Goal: Information Seeking & Learning: Learn about a topic

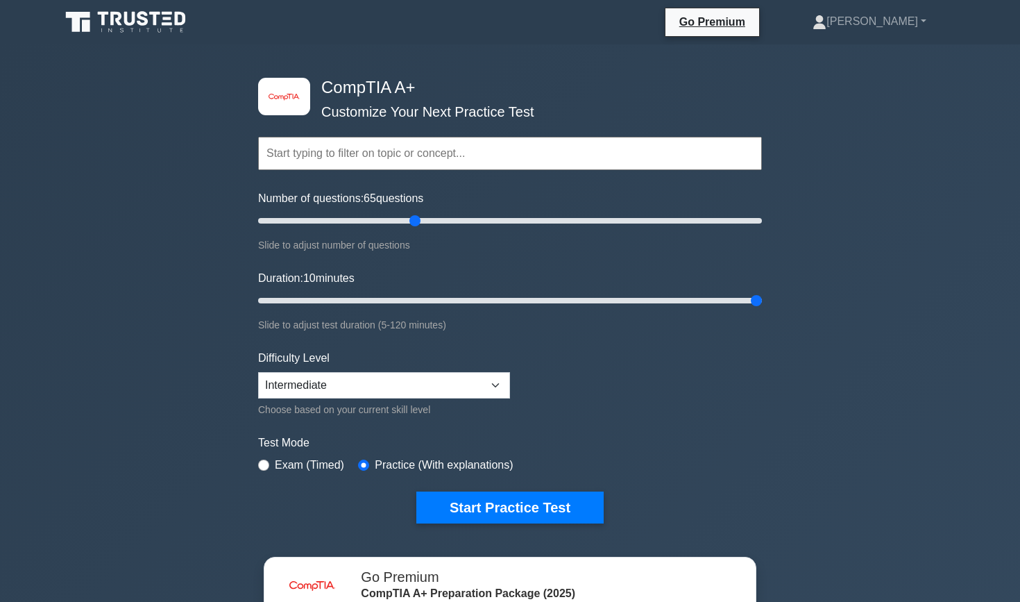
type input "60"
click at [407, 216] on input "Number of questions: 60 questions" at bounding box center [510, 220] width 504 height 17
type input "120"
drag, startPoint x: 755, startPoint y: 298, endPoint x: 885, endPoint y: 297, distance: 129.8
click at [887, 299] on div "image/svg+xml CompTIA A+ Customize Your Next Practice Test Topics Hardware Oper…" at bounding box center [510, 439] width 1020 height 791
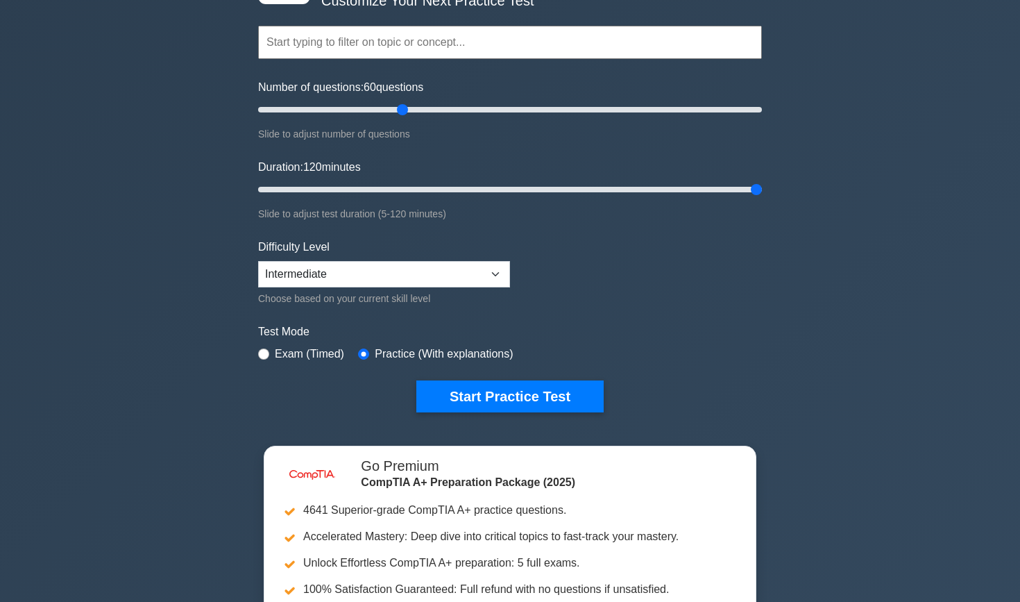
scroll to position [112, 0]
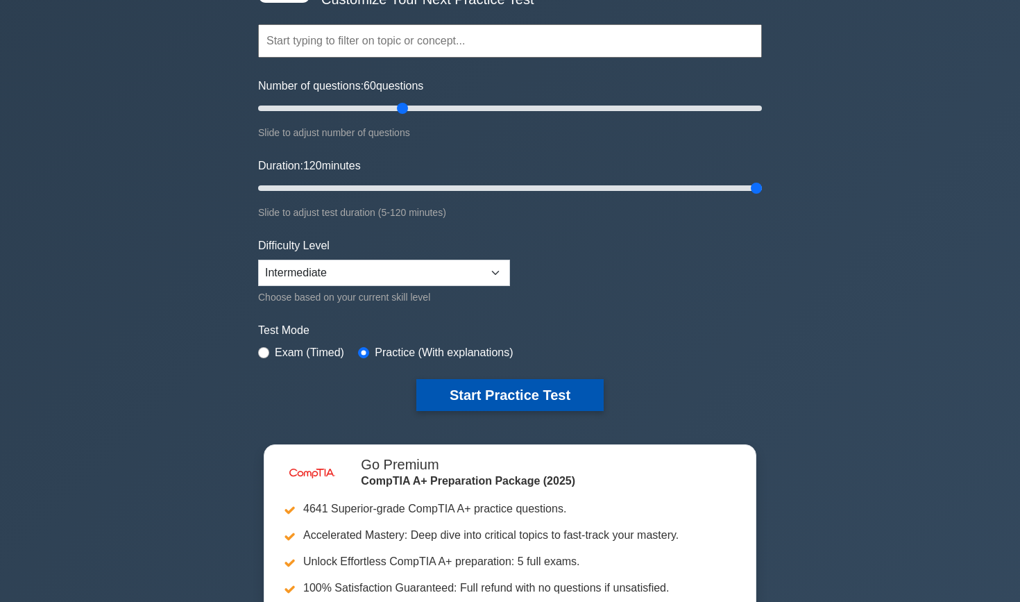
click at [527, 387] on button "Start Practice Test" at bounding box center [509, 395] width 187 height 32
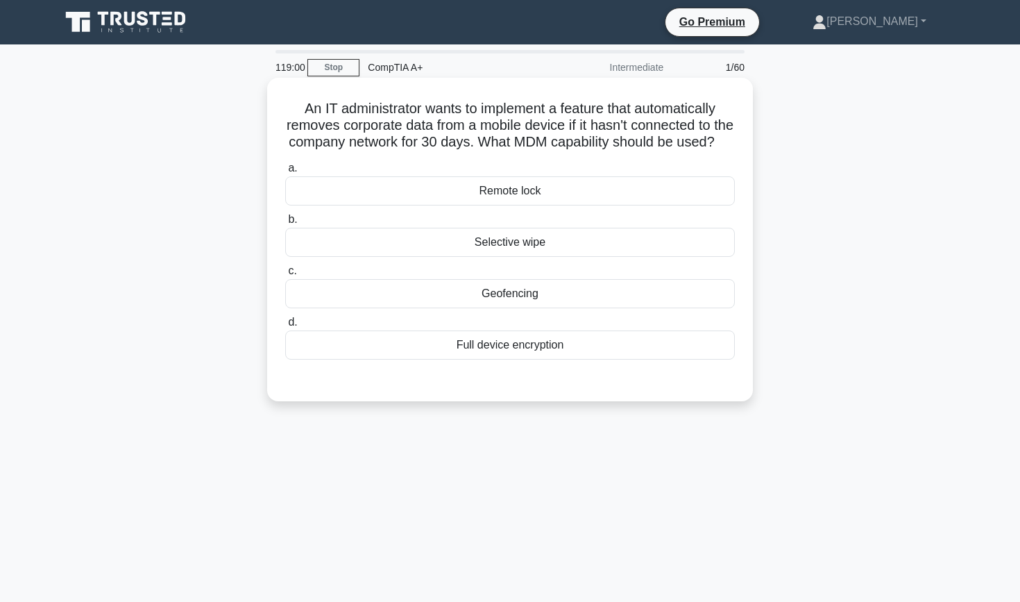
click at [524, 241] on div "Selective wipe" at bounding box center [510, 242] width 450 height 29
click at [285, 224] on input "b. Selective wipe" at bounding box center [285, 219] width 0 height 9
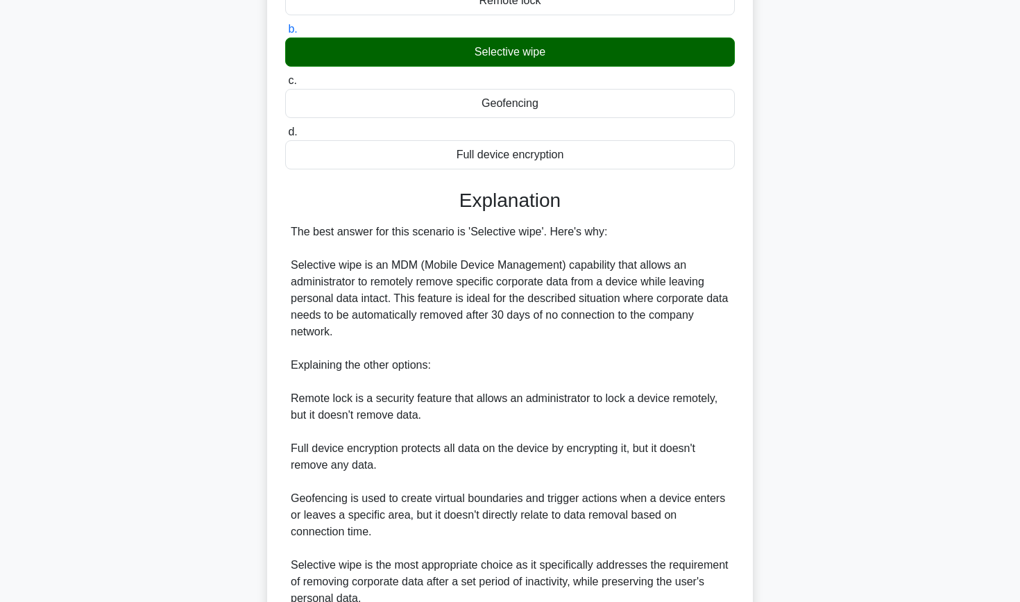
scroll to position [194, 0]
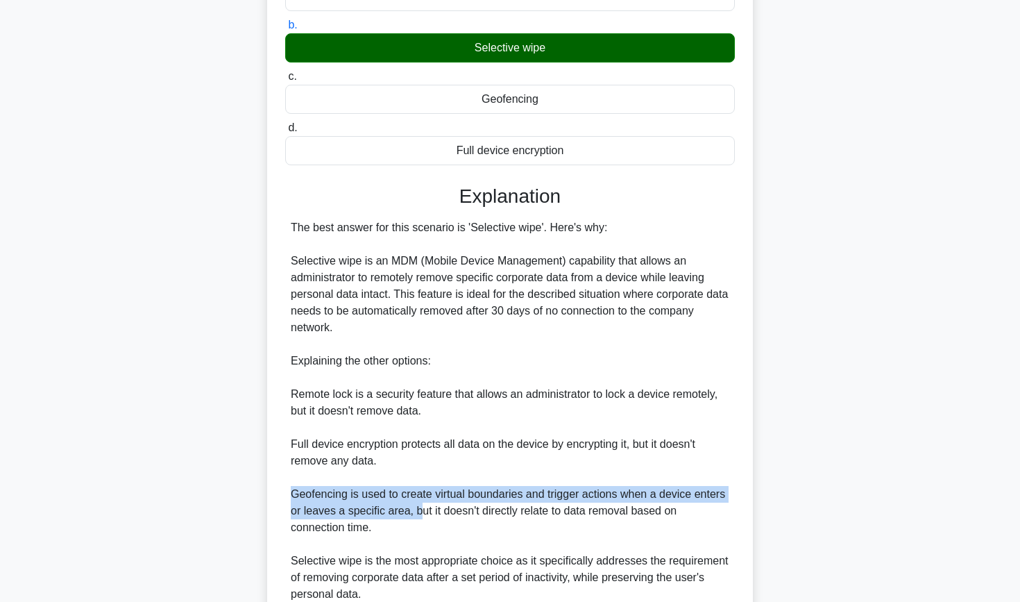
drag, startPoint x: 293, startPoint y: 492, endPoint x: 421, endPoint y: 514, distance: 130.3
click at [421, 515] on div "The best answer for this scenario is 'Selective wipe'. Here's why: Selective wi…" at bounding box center [510, 410] width 439 height 383
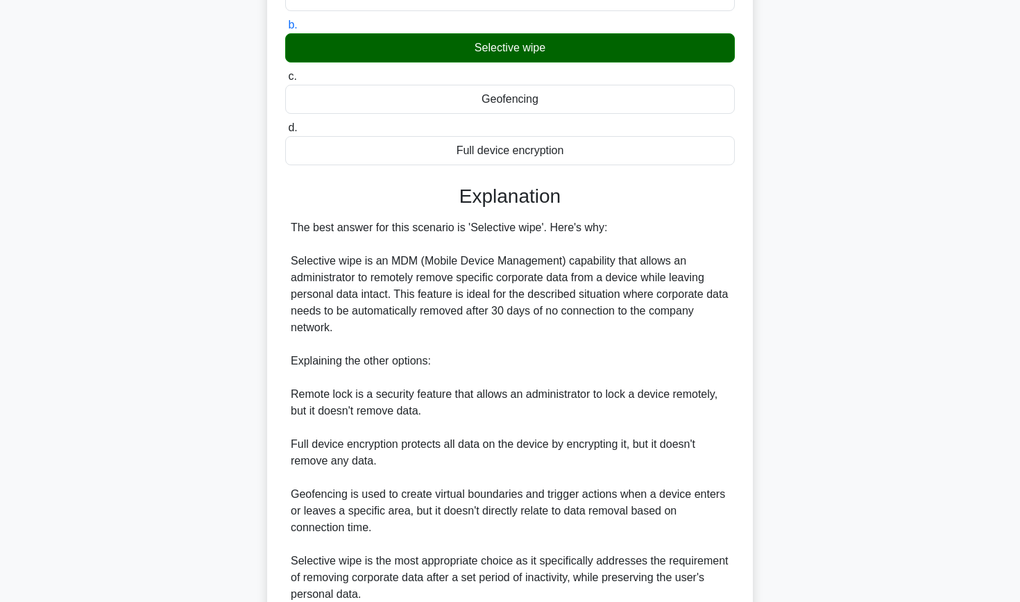
click at [363, 472] on div "The best answer for this scenario is 'Selective wipe'. Here's why: Selective wi…" at bounding box center [510, 410] width 439 height 383
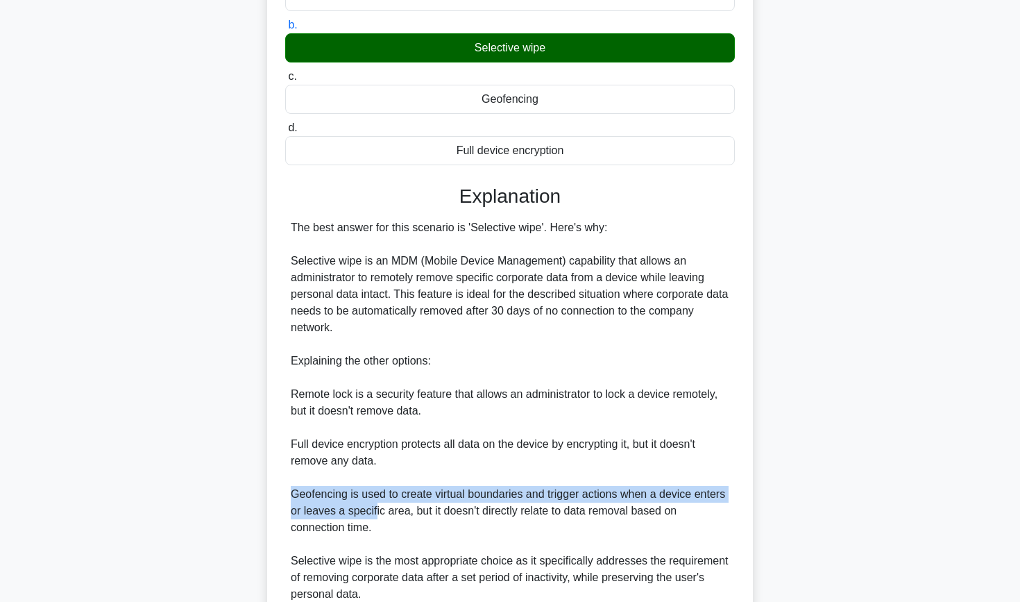
drag, startPoint x: 291, startPoint y: 492, endPoint x: 377, endPoint y: 505, distance: 86.3
click at [376, 505] on div "The best answer for this scenario is 'Selective wipe'. Here's why: Selective wi…" at bounding box center [510, 410] width 439 height 383
click at [377, 505] on div "The best answer for this scenario is 'Selective wipe'. Here's why: Selective wi…" at bounding box center [510, 410] width 439 height 383
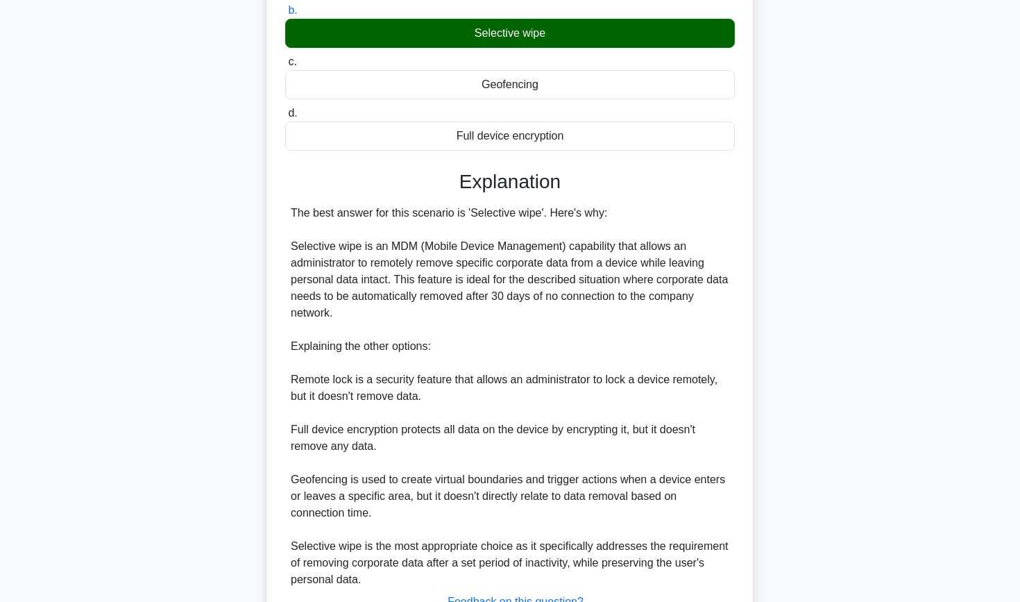
scroll to position [208, 0]
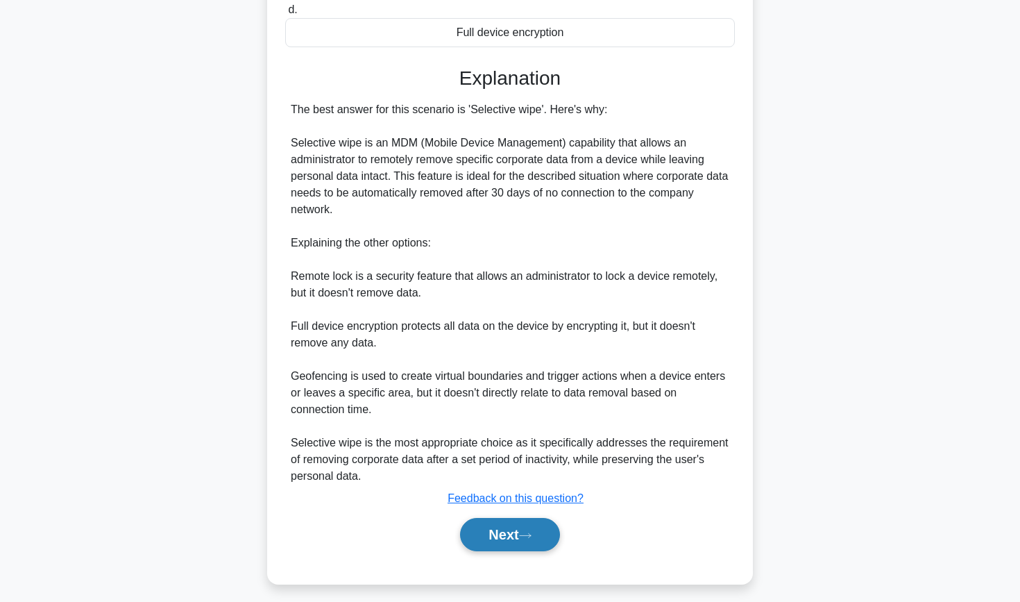
click at [473, 531] on button "Next" at bounding box center [509, 534] width 99 height 33
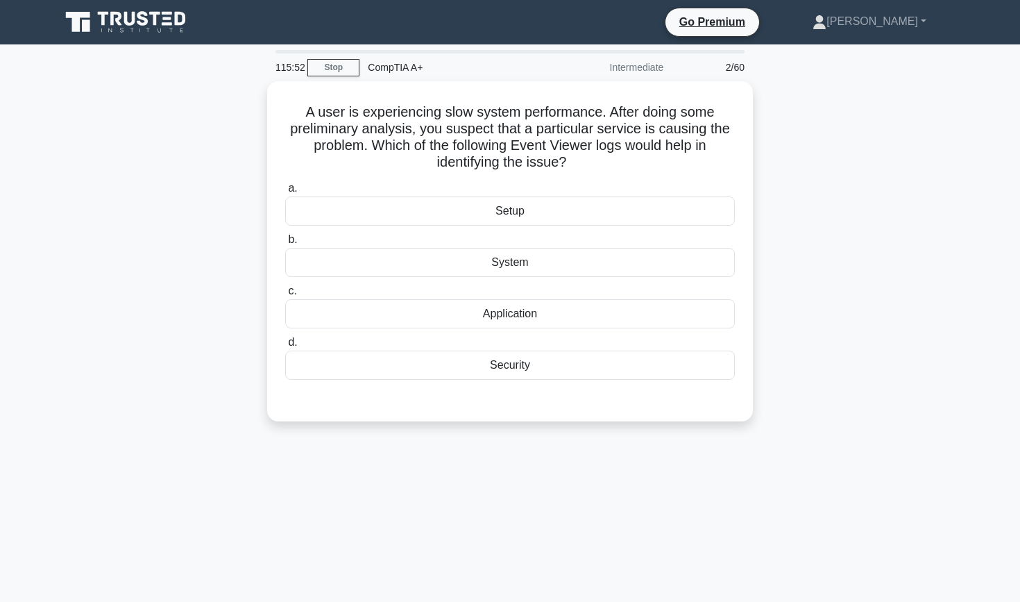
scroll to position [0, 0]
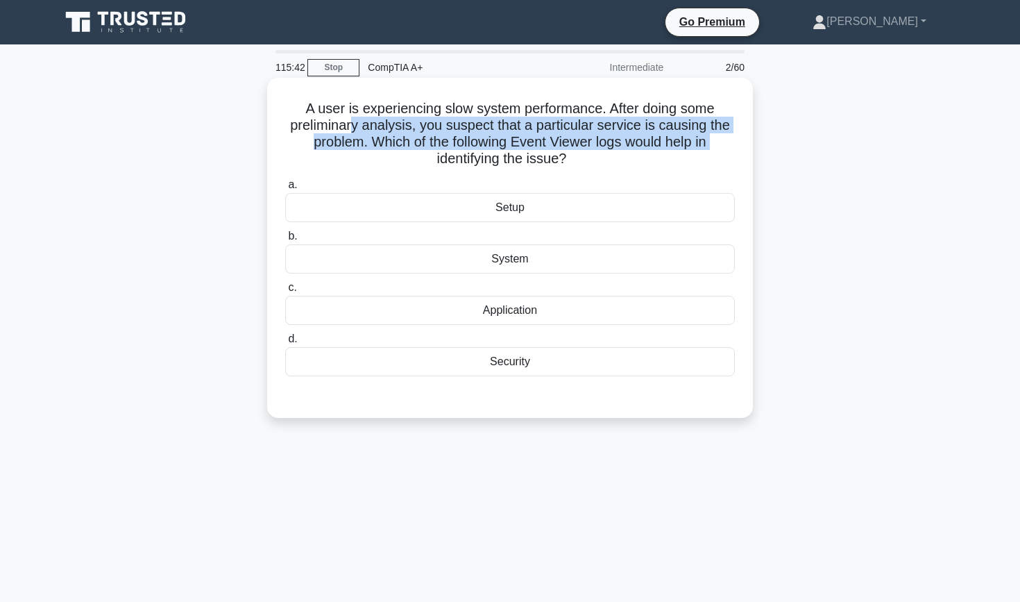
drag, startPoint x: 353, startPoint y: 125, endPoint x: 429, endPoint y: 154, distance: 81.7
click at [429, 154] on h5 "A user is experiencing slow system performance. After doing some preliminary an…" at bounding box center [510, 134] width 452 height 68
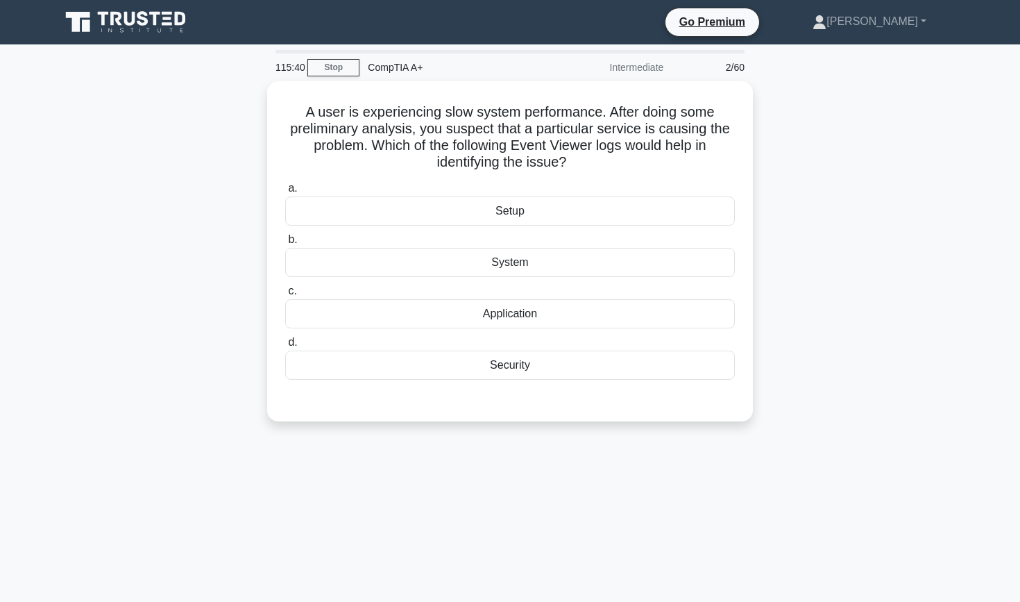
click at [571, 451] on div "115:40 Stop CompTIA A+ Intermediate 2/60 A user is experiencing slow system per…" at bounding box center [510, 397] width 916 height 694
drag, startPoint x: 366, startPoint y: 33, endPoint x: 819, endPoint y: 227, distance: 492.8
click at [819, 227] on div "A user is experiencing slow system performance. After doing some preliminary an…" at bounding box center [510, 259] width 916 height 357
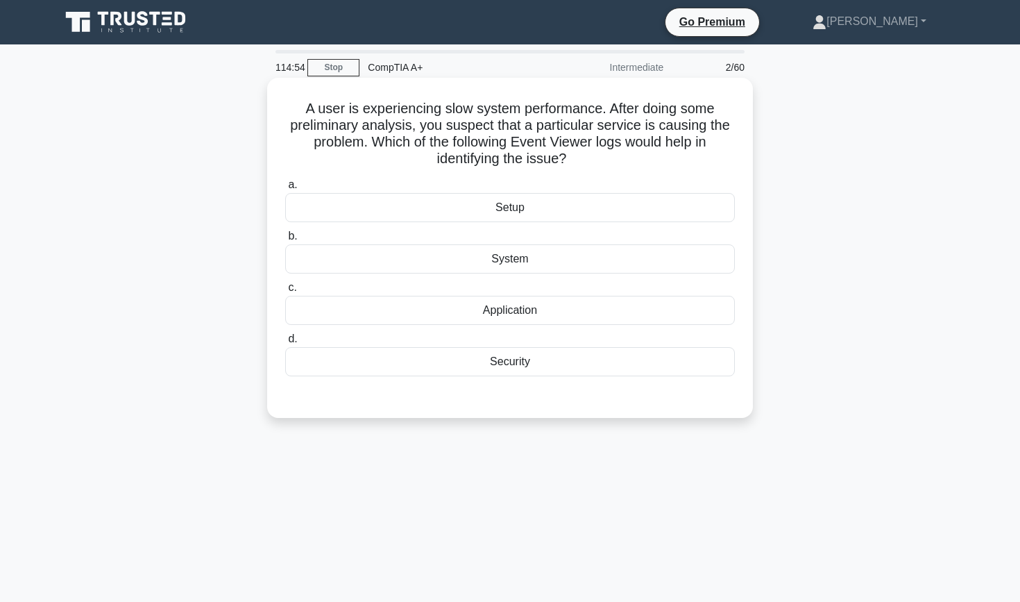
click at [523, 310] on div "Application" at bounding box center [510, 310] width 450 height 29
click at [285, 292] on input "c. Application" at bounding box center [285, 287] width 0 height 9
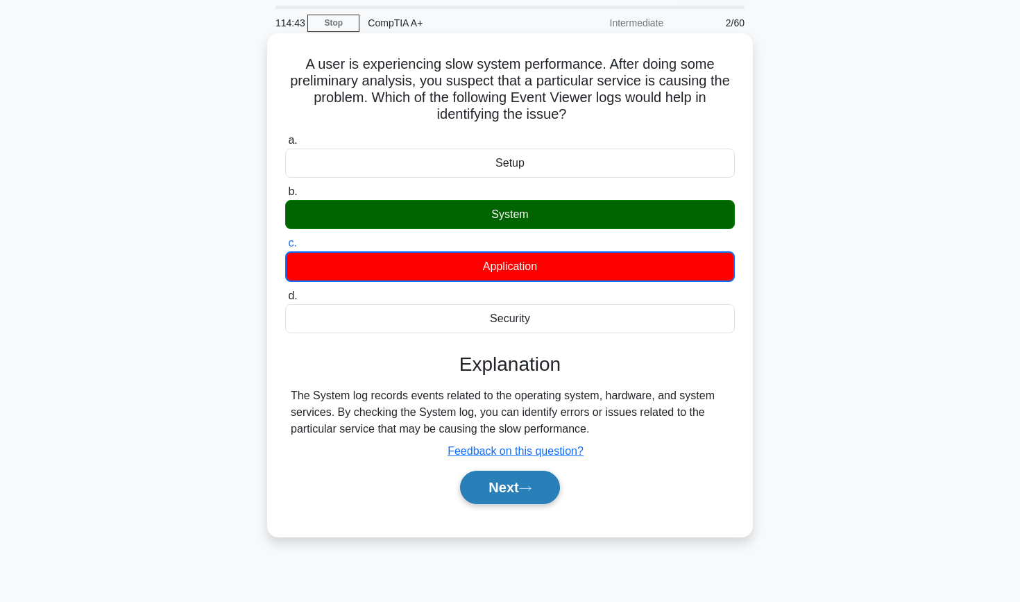
click at [493, 494] on button "Next" at bounding box center [509, 487] width 99 height 33
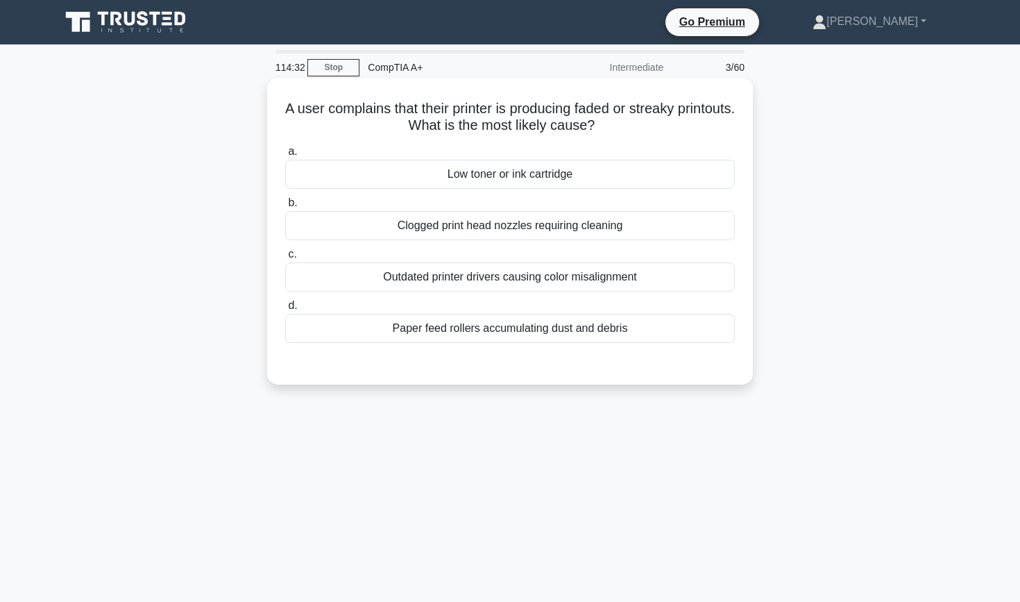
click at [466, 179] on div "Low toner or ink cartridge" at bounding box center [510, 174] width 450 height 29
click at [285, 156] on input "a. Low toner or ink cartridge" at bounding box center [285, 151] width 0 height 9
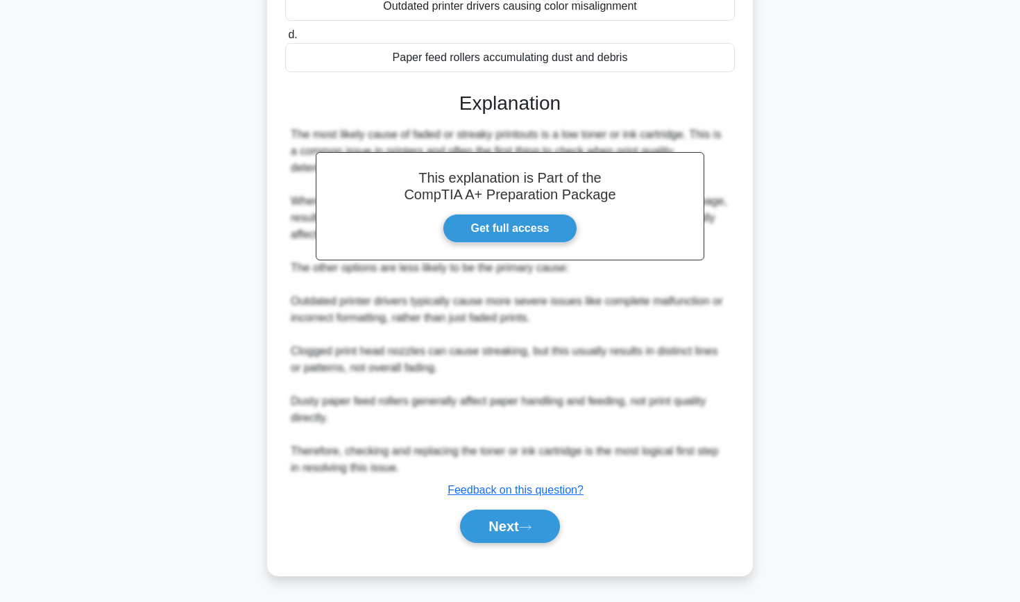
click at [476, 544] on div "Next" at bounding box center [510, 526] width 450 height 44
click at [480, 529] on button "Next" at bounding box center [509, 525] width 99 height 33
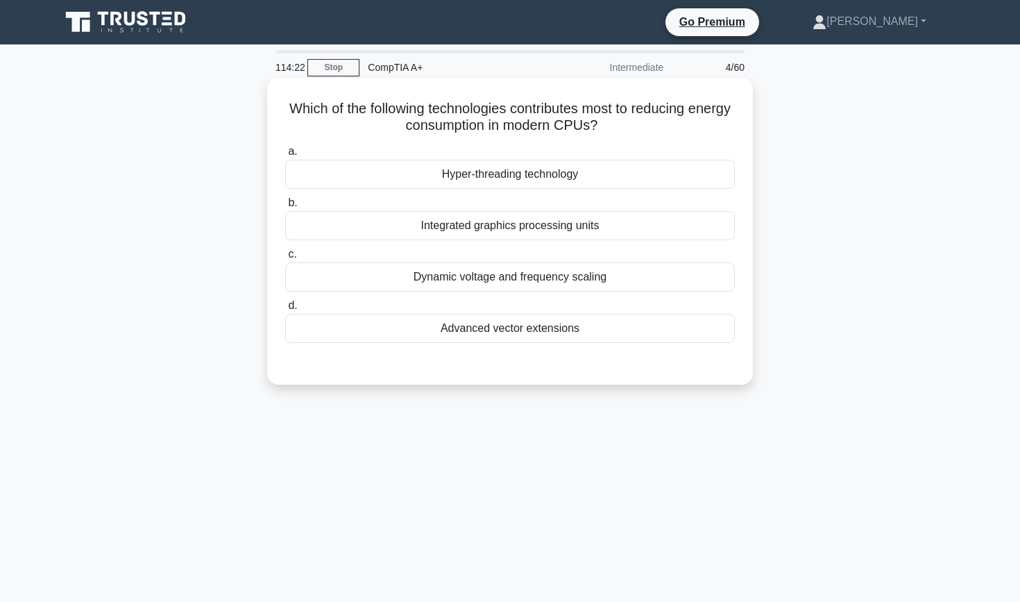
click at [584, 280] on div "Dynamic voltage and frequency scaling" at bounding box center [510, 276] width 450 height 29
click at [285, 259] on input "c. Dynamic voltage and frequency scaling" at bounding box center [285, 254] width 0 height 9
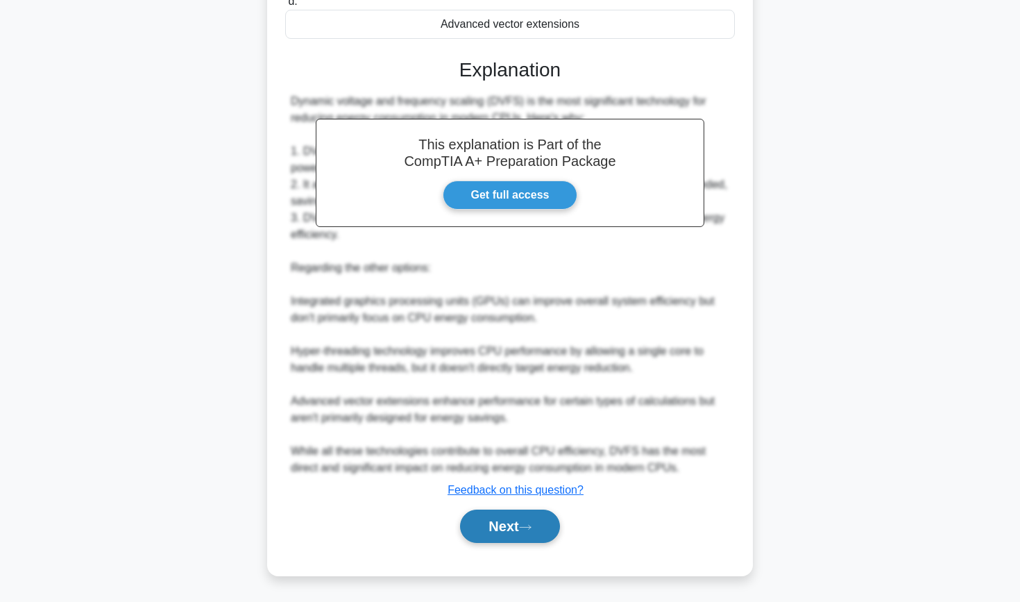
click at [480, 536] on button "Next" at bounding box center [509, 525] width 99 height 33
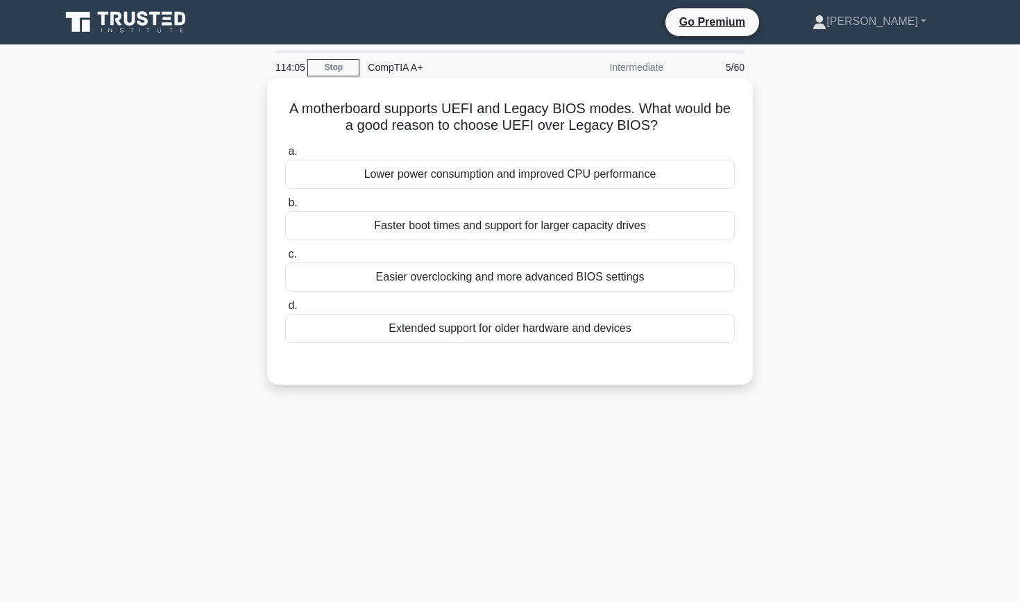
click at [534, 288] on div "Easier overclocking and more advanced BIOS settings" at bounding box center [510, 276] width 450 height 29
click at [285, 259] on input "c. Easier overclocking and more advanced BIOS settings" at bounding box center [285, 254] width 0 height 9
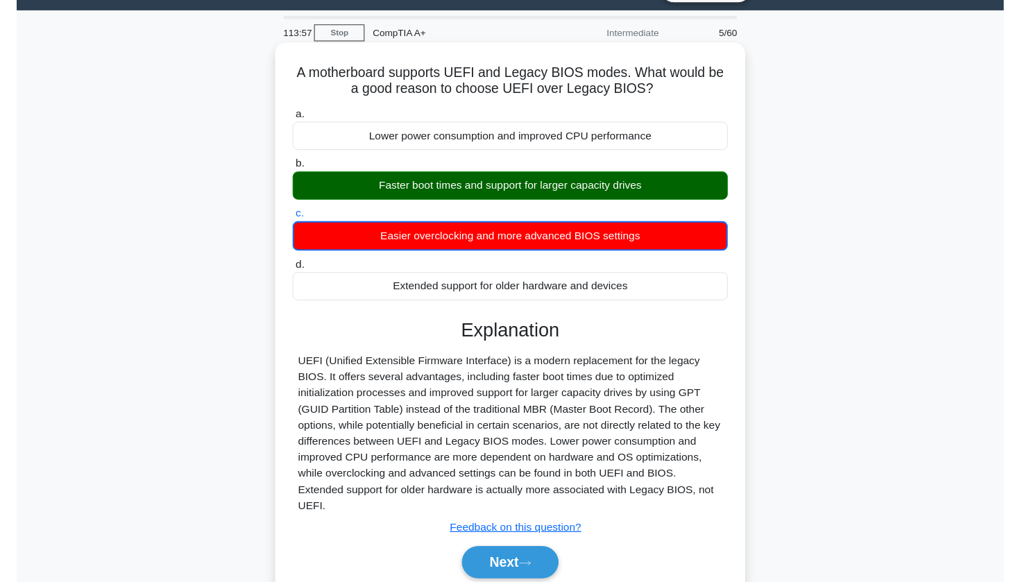
scroll to position [36, 0]
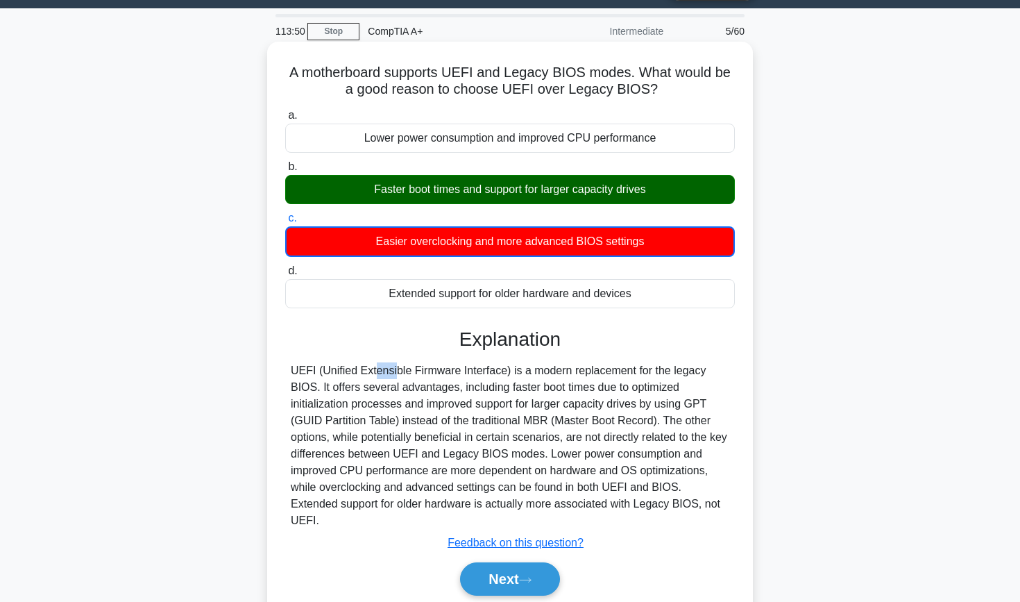
drag, startPoint x: 294, startPoint y: 366, endPoint x: 312, endPoint y: 368, distance: 18.1
click at [315, 371] on div "UEFI (Unified Extensible Firmware Interface) is a modern replacement for the le…" at bounding box center [510, 445] width 439 height 167
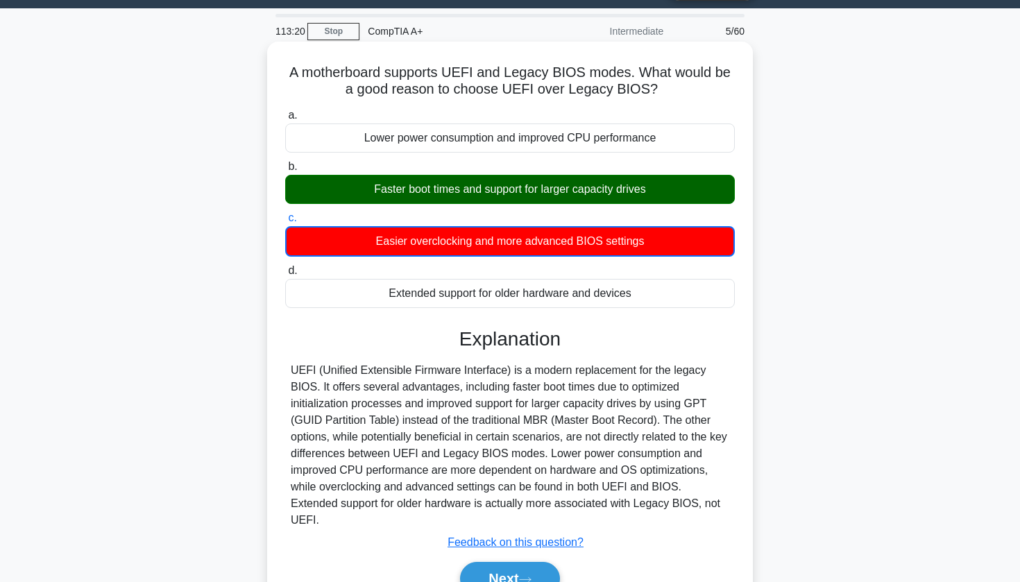
click at [367, 369] on div "UEFI (Unified Extensible Firmware Interface) is a modern replacement for the le…" at bounding box center [510, 445] width 439 height 167
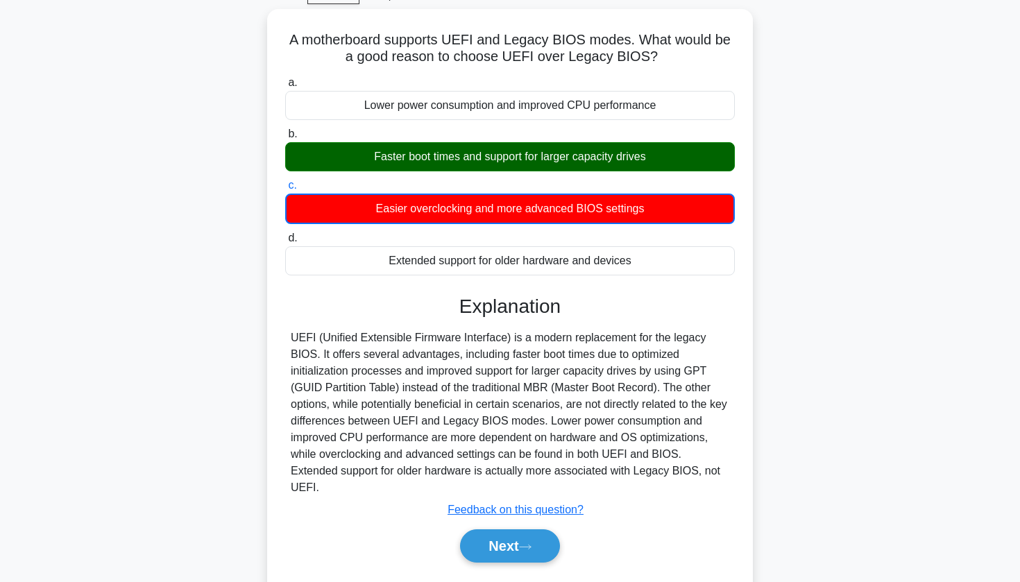
scroll to position [76, 0]
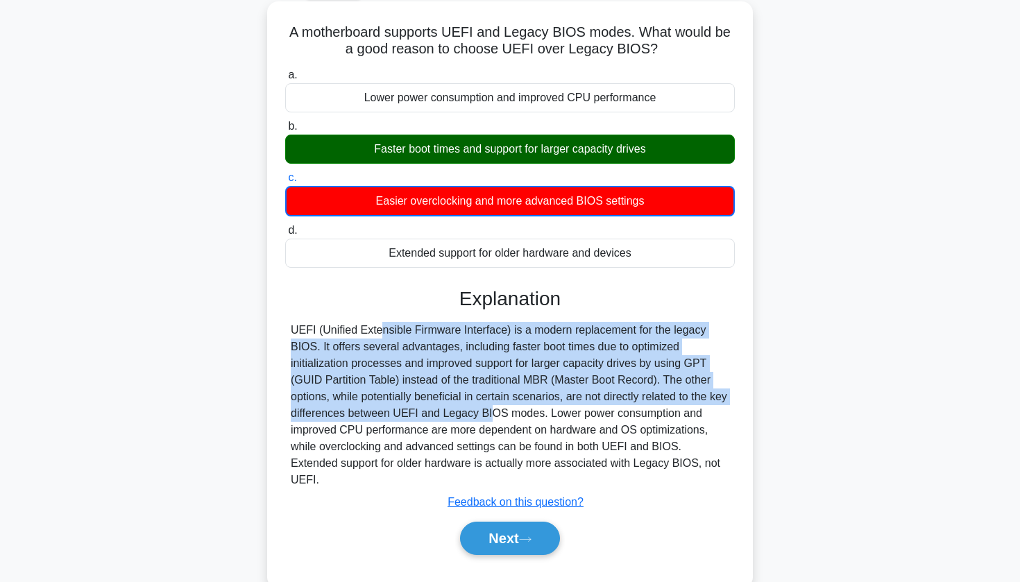
drag, startPoint x: 296, startPoint y: 328, endPoint x: 423, endPoint y: 415, distance: 153.6
click at [423, 415] on div "UEFI (Unified Extensible Firmware Interface) is a modern replacement for the le…" at bounding box center [510, 405] width 439 height 167
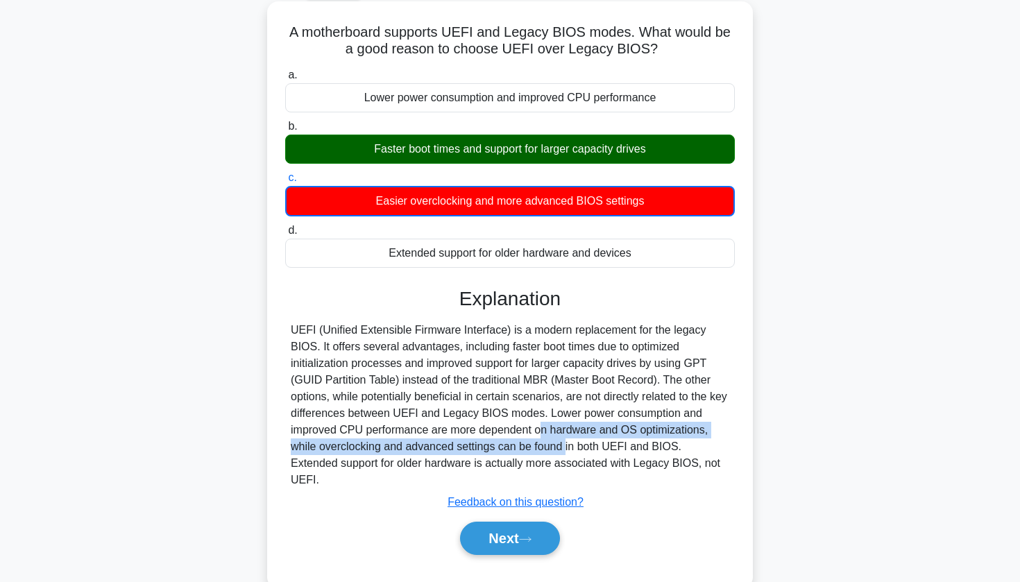
drag, startPoint x: 444, startPoint y: 423, endPoint x: 478, endPoint y: 443, distance: 39.9
click at [478, 443] on div "UEFI (Unified Extensible Firmware Interface) is a modern replacement for the le…" at bounding box center [510, 405] width 439 height 167
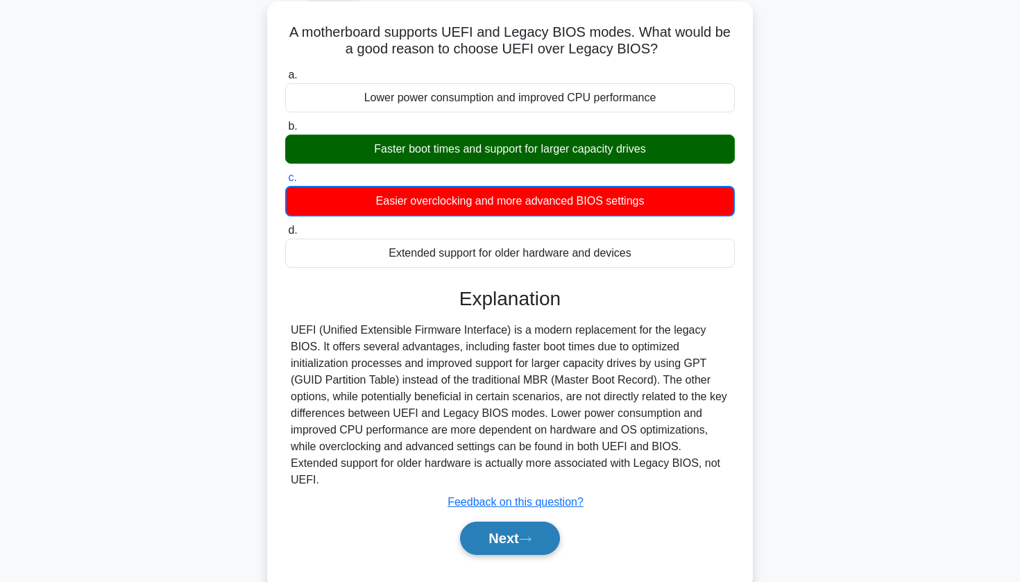
click at [502, 523] on button "Next" at bounding box center [509, 538] width 99 height 33
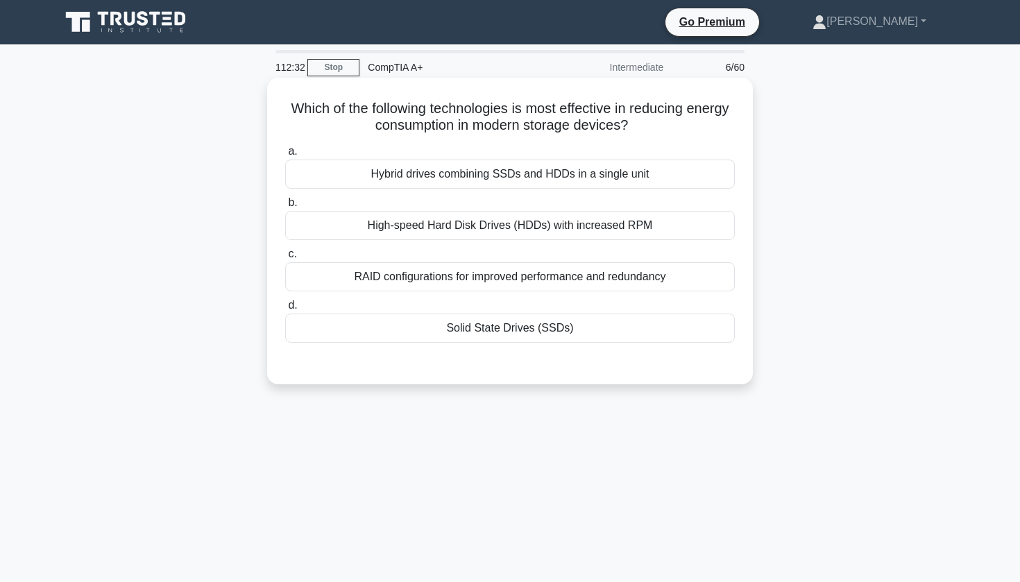
scroll to position [0, 0]
drag, startPoint x: 425, startPoint y: 112, endPoint x: 474, endPoint y: 127, distance: 50.9
click at [474, 127] on h5 "Which of the following technologies is most effective in reducing energy consum…" at bounding box center [510, 117] width 452 height 35
click at [525, 330] on div "Solid State Drives (SSDs)" at bounding box center [510, 328] width 450 height 29
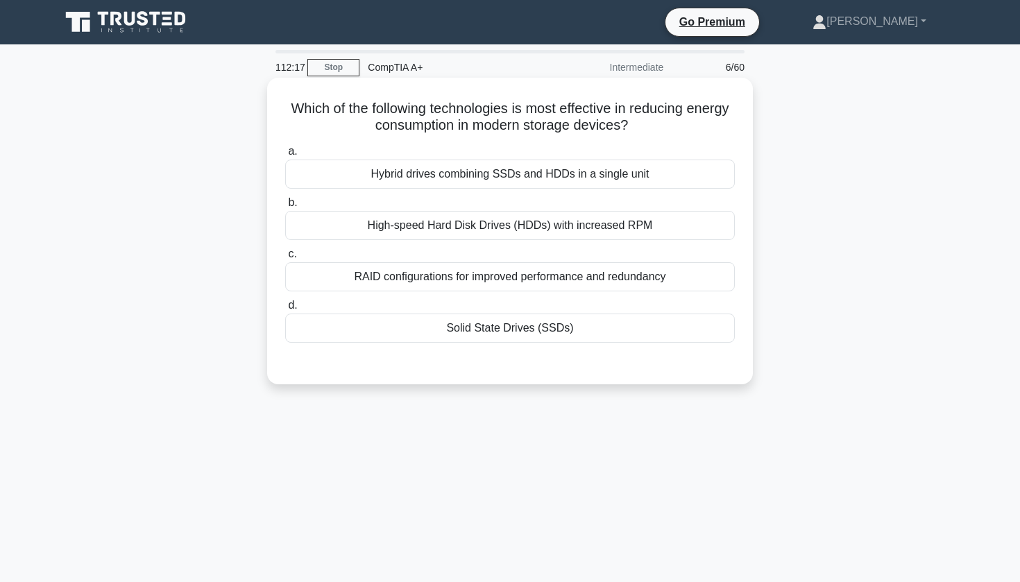
click at [285, 310] on input "d. Solid State Drives (SSDs)" at bounding box center [285, 305] width 0 height 9
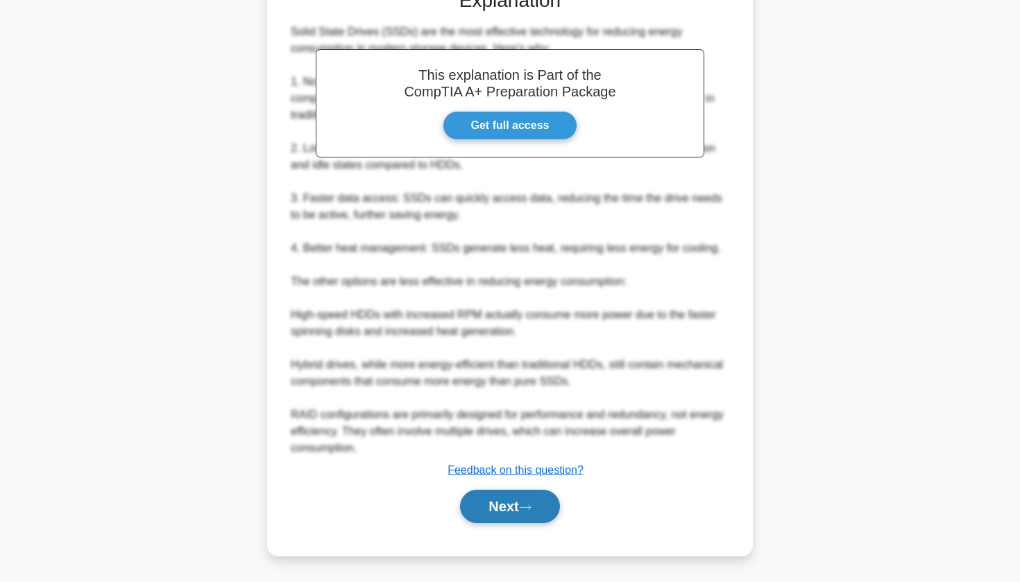
click at [483, 506] on button "Next" at bounding box center [509, 506] width 99 height 33
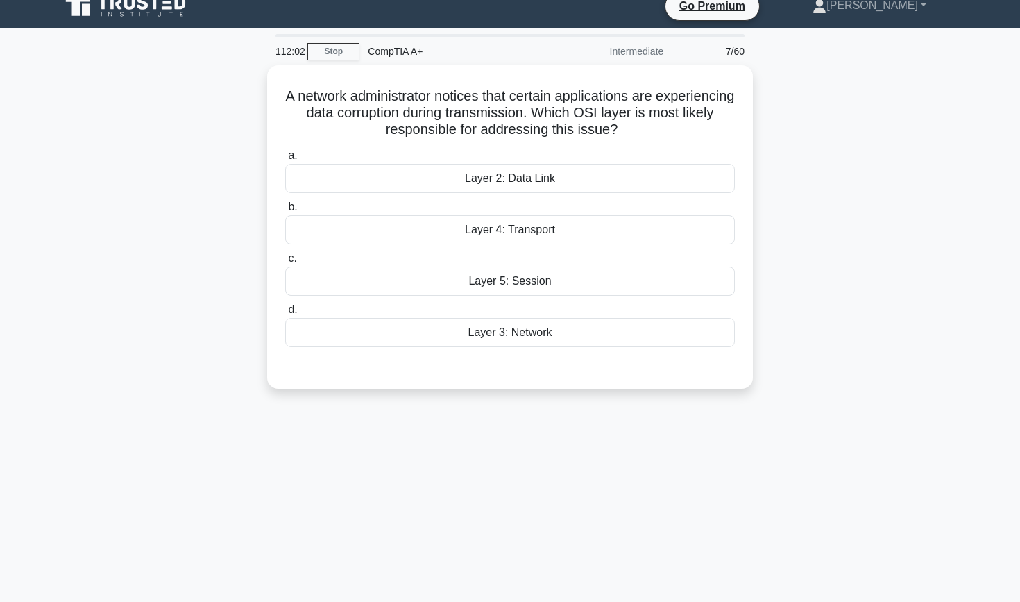
scroll to position [17, 0]
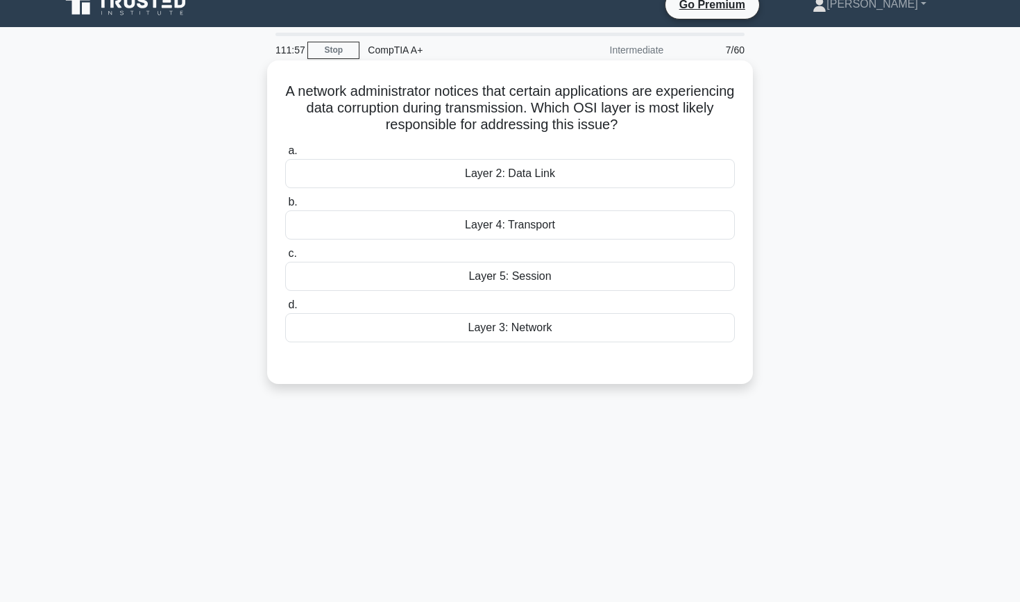
click at [459, 222] on div "Layer 4: Transport" at bounding box center [510, 224] width 450 height 29
click at [285, 207] on input "b. Layer 4: Transport" at bounding box center [285, 202] width 0 height 9
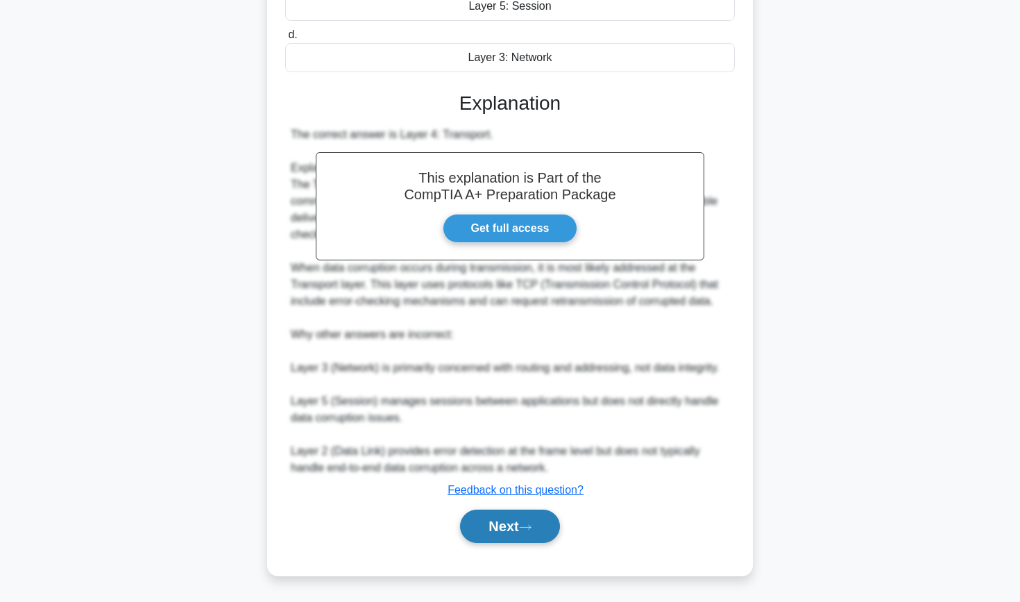
click at [481, 528] on button "Next" at bounding box center [509, 525] width 99 height 33
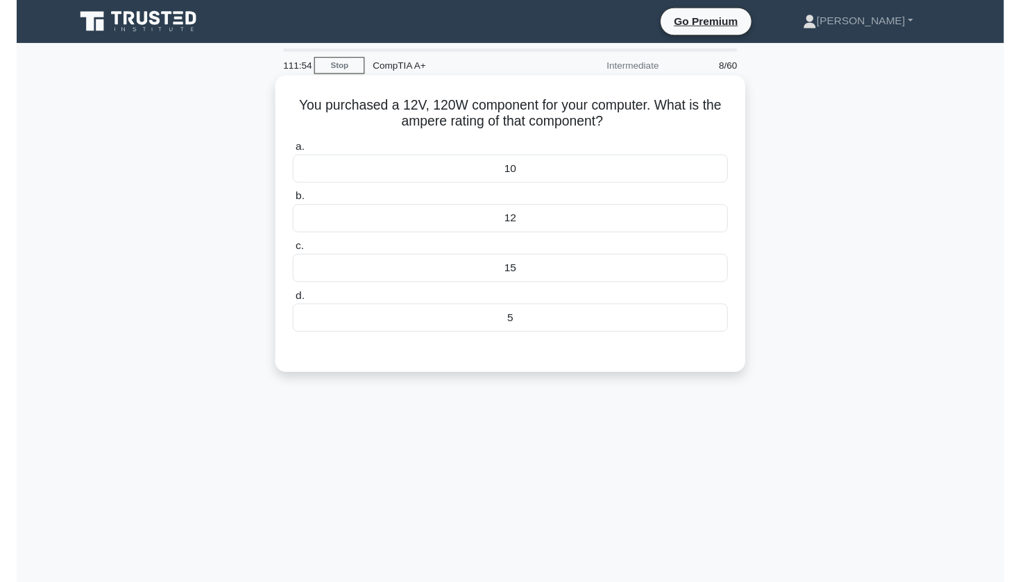
scroll to position [0, 0]
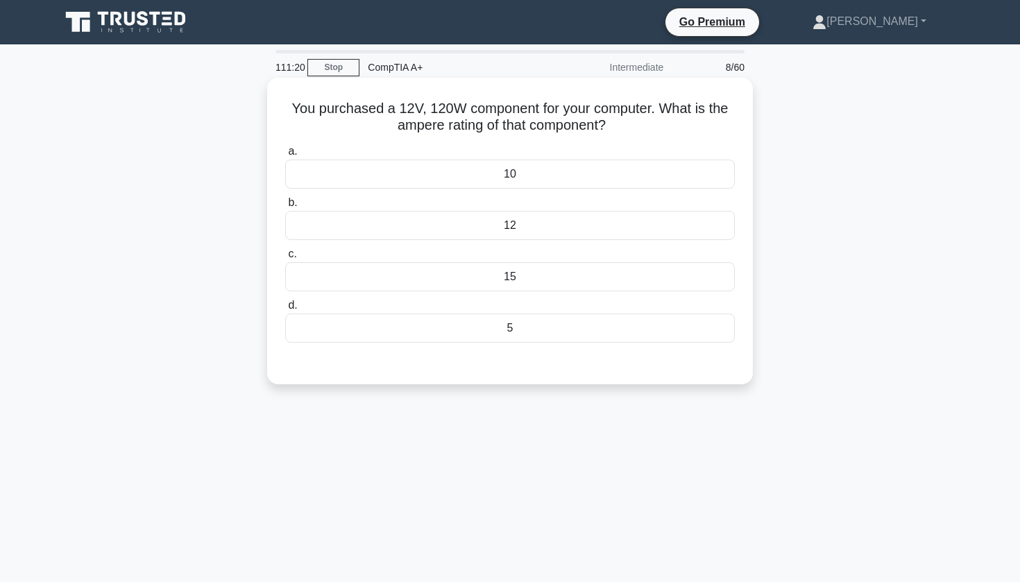
click at [497, 180] on div "10" at bounding box center [510, 174] width 450 height 29
click at [285, 156] on input "a. 10" at bounding box center [285, 151] width 0 height 9
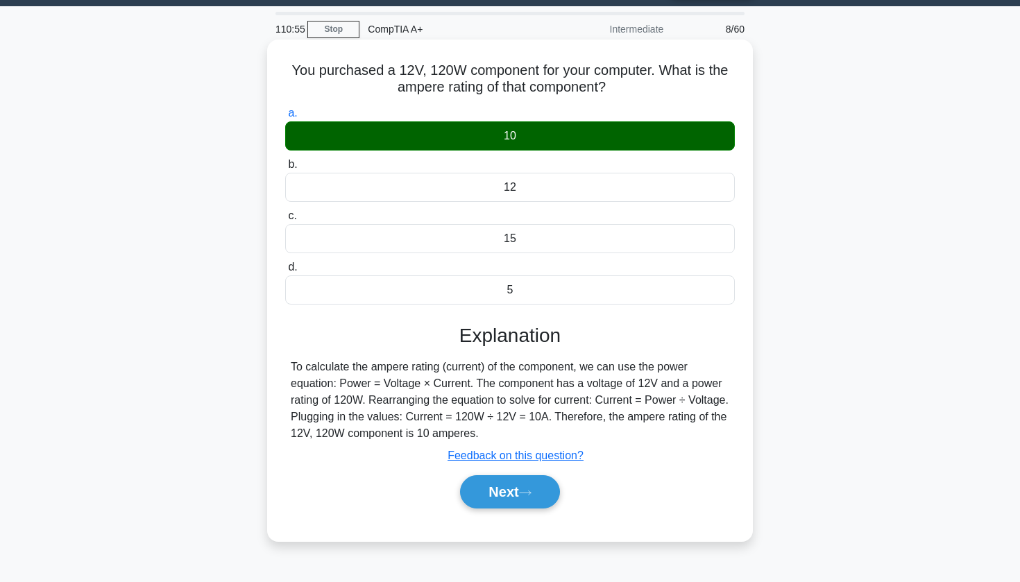
scroll to position [44, 0]
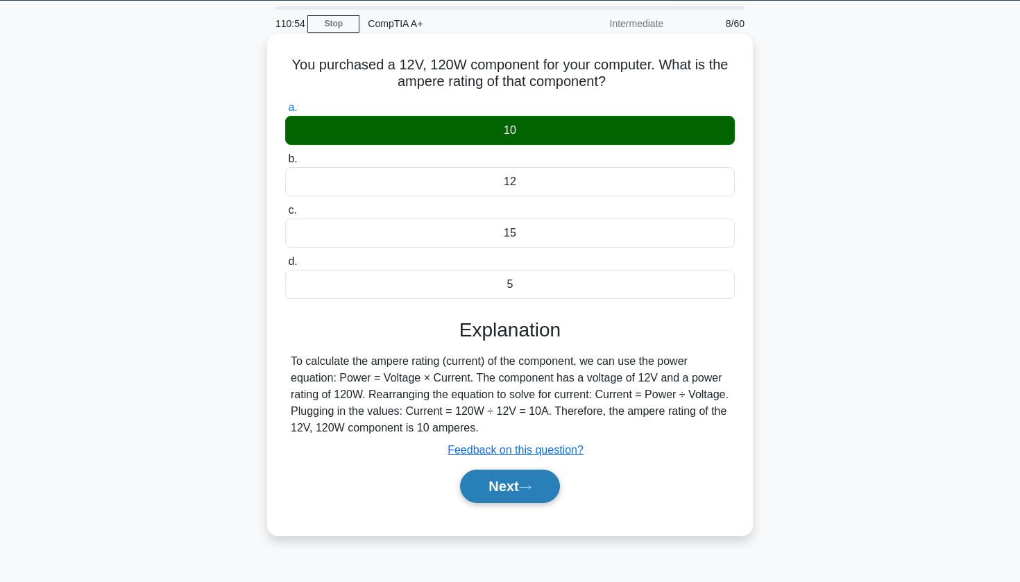
click at [485, 497] on button "Next" at bounding box center [509, 486] width 99 height 33
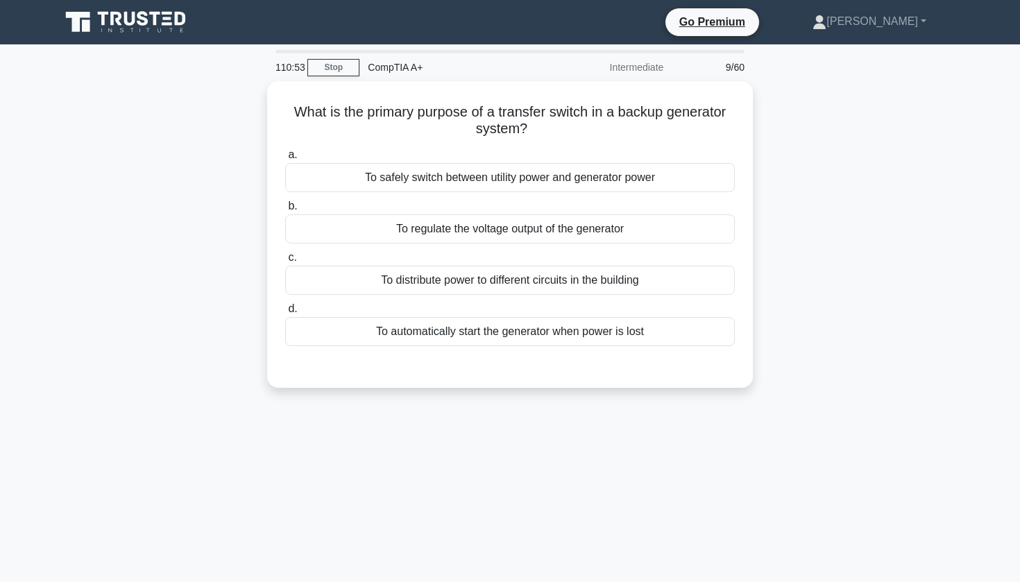
scroll to position [0, 0]
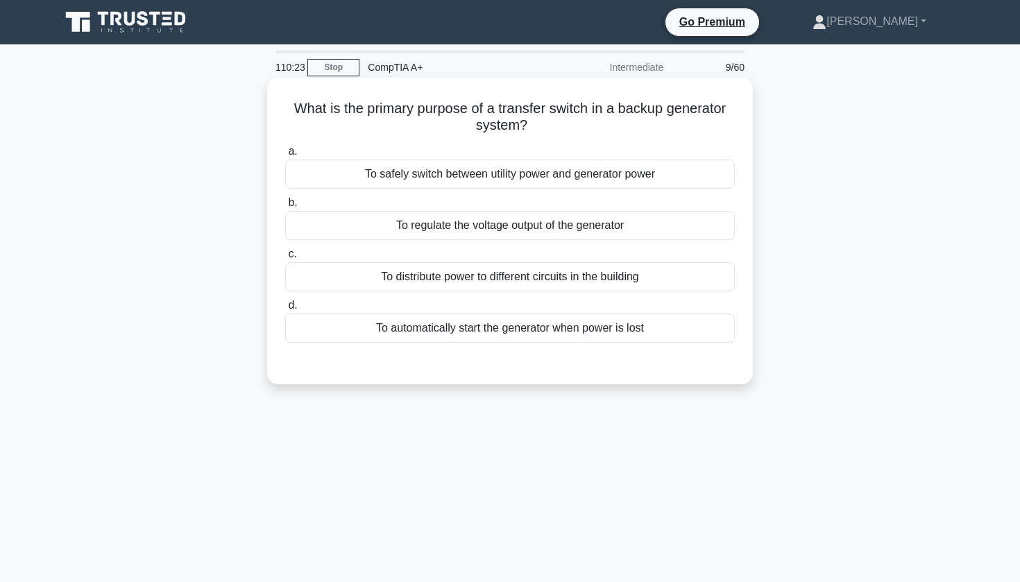
drag, startPoint x: 294, startPoint y: 103, endPoint x: 604, endPoint y: 131, distance: 311.5
click at [604, 131] on h5 "What is the primary purpose of a transfer switch in a backup generator system? …" at bounding box center [510, 117] width 452 height 35
copy h5 "What is the primary purpose of a transfer switch in a backup generator system?"
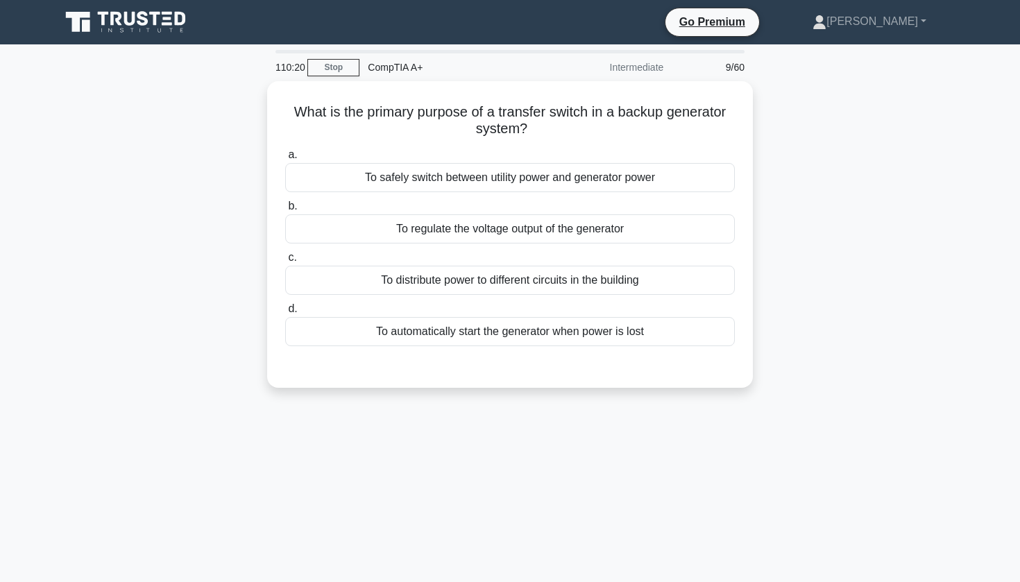
click at [827, 110] on div "What is the primary purpose of a transfer switch in a backup generator system? …" at bounding box center [510, 242] width 916 height 323
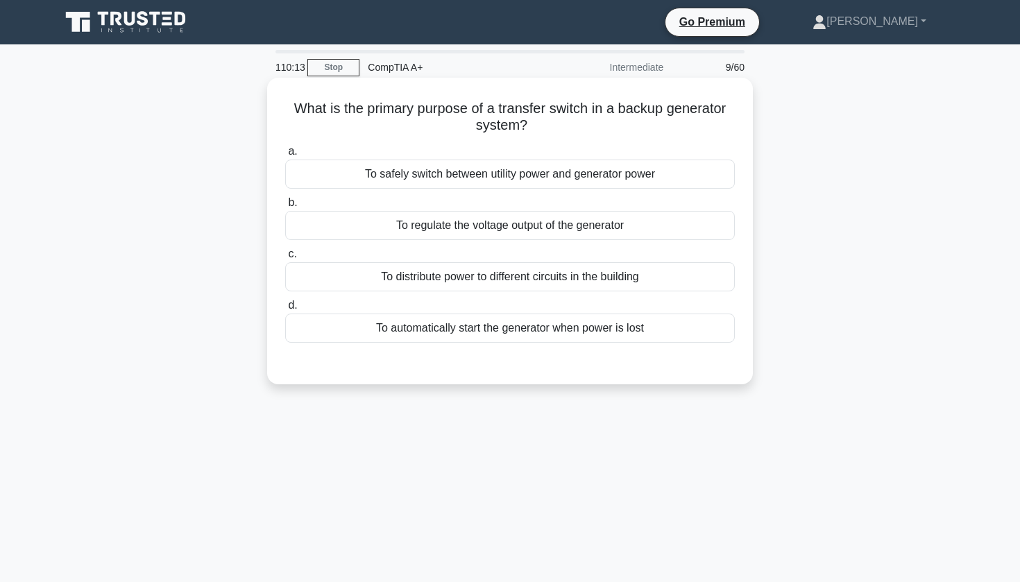
click at [575, 180] on div "To safely switch between utility power and generator power" at bounding box center [510, 174] width 450 height 29
click at [285, 156] on input "a. To safely switch between utility power and generator power" at bounding box center [285, 151] width 0 height 9
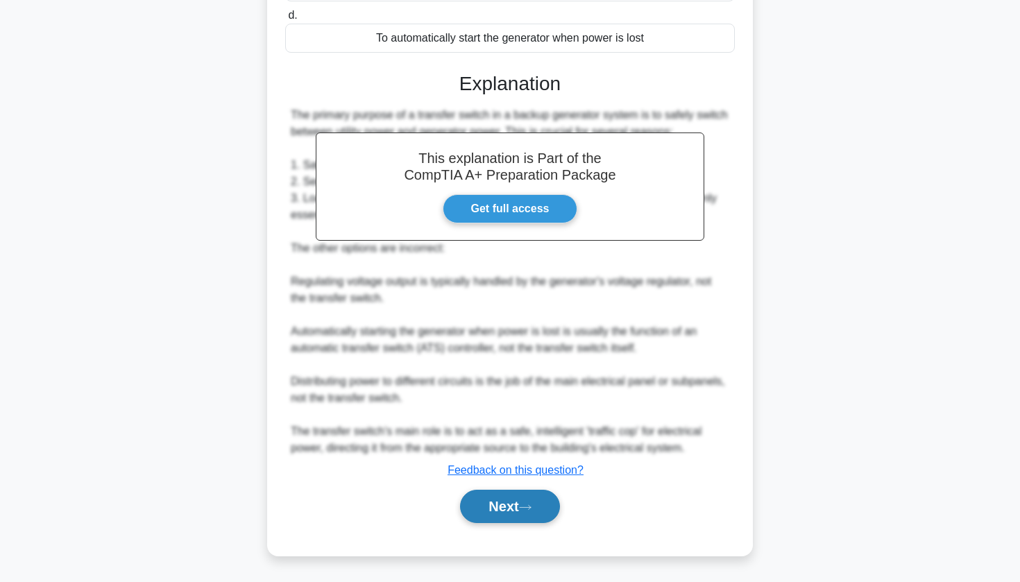
click at [498, 518] on button "Next" at bounding box center [509, 506] width 99 height 33
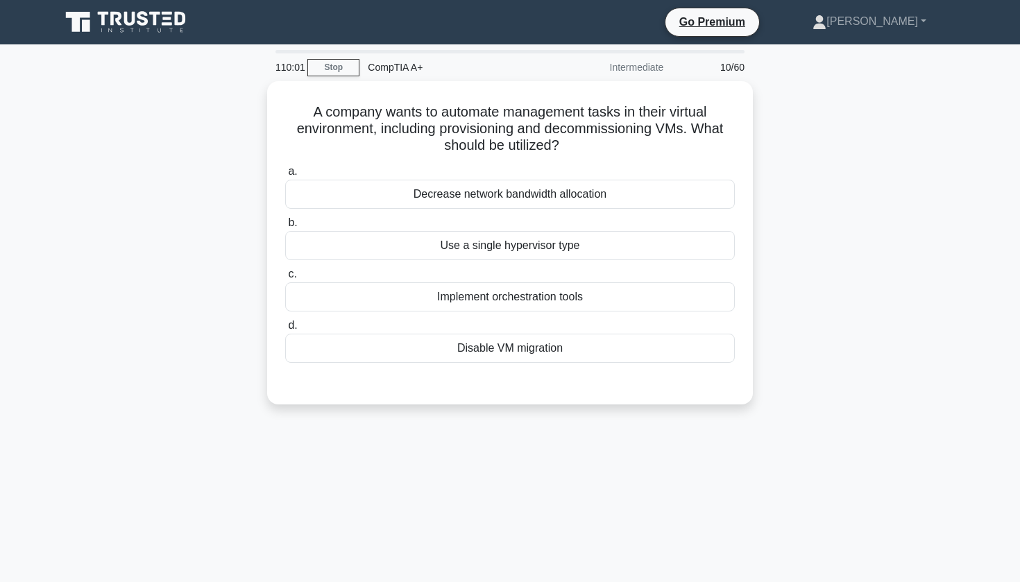
drag, startPoint x: 334, startPoint y: 73, endPoint x: 839, endPoint y: 142, distance: 510.0
click at [839, 142] on div "A company wants to automate management tasks in their virtual environment, incl…" at bounding box center [510, 251] width 916 height 340
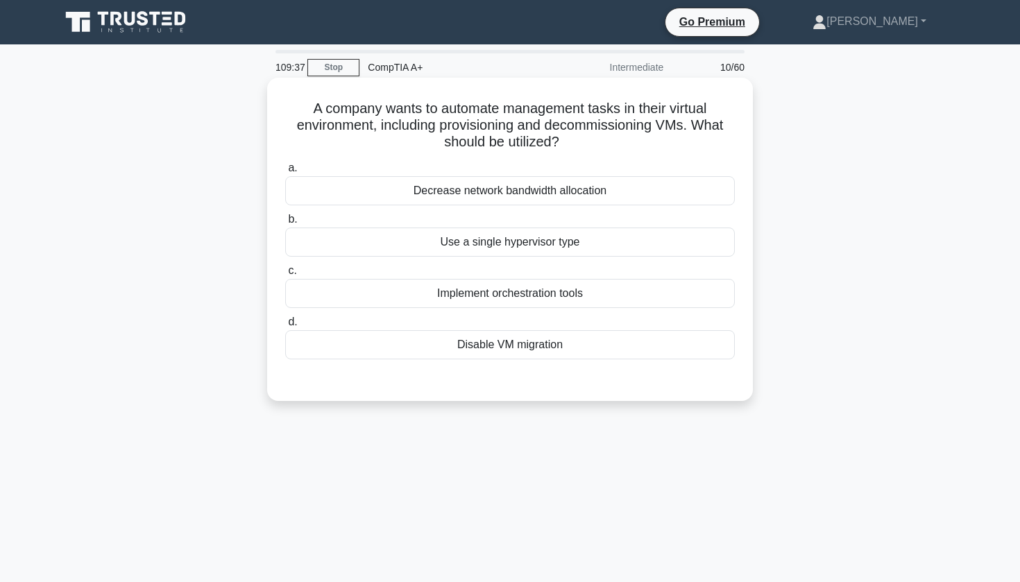
drag, startPoint x: 311, startPoint y: 114, endPoint x: 638, endPoint y: 151, distance: 329.0
click at [638, 151] on h5 "A company wants to automate management tasks in their virtual environment, incl…" at bounding box center [510, 125] width 452 height 51
copy h5 "A company wants to automate management tasks in their virtual environment, incl…"
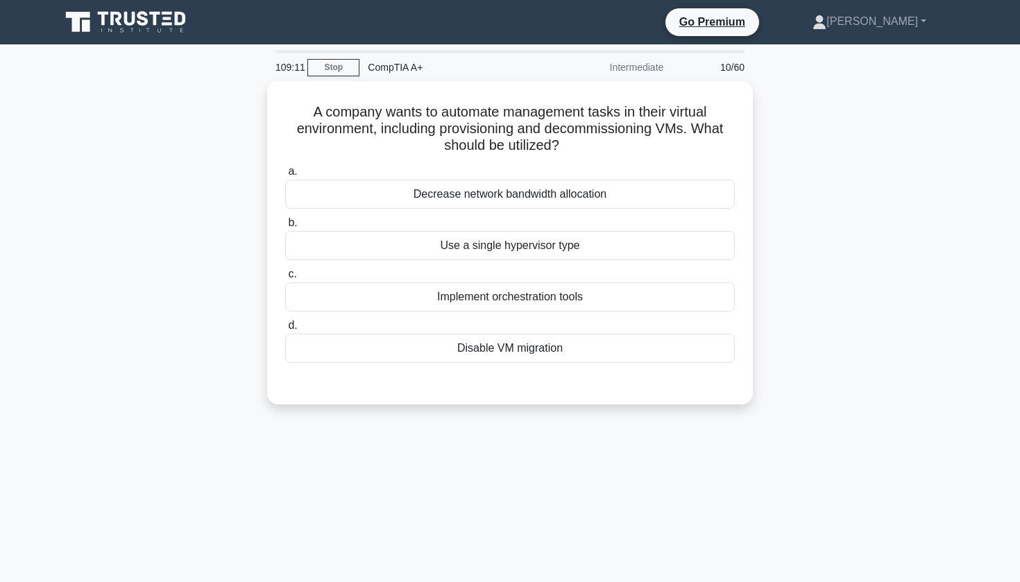
click at [530, 408] on div "A company wants to automate management tasks in their virtual environment, incl…" at bounding box center [510, 251] width 916 height 340
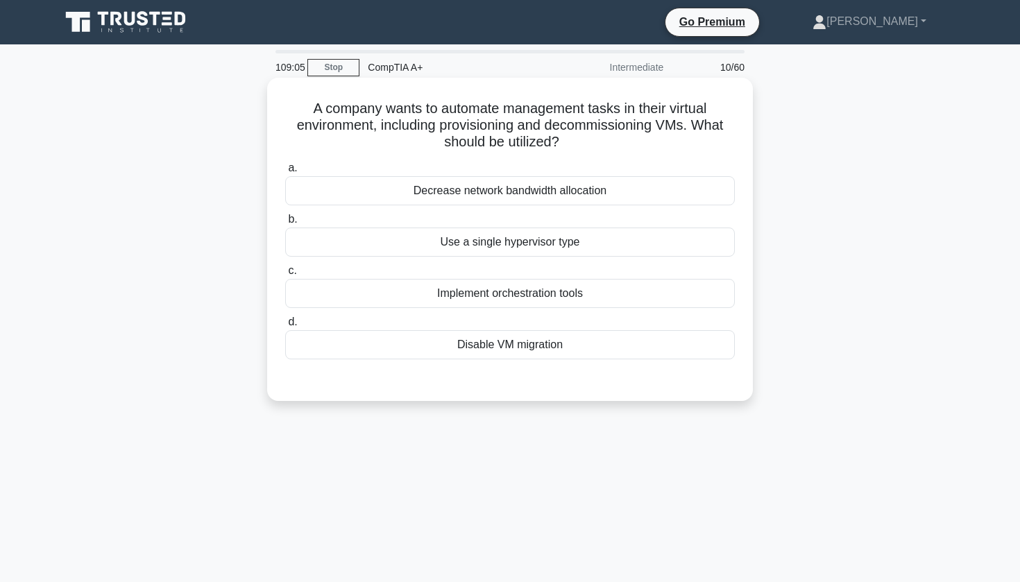
click at [521, 304] on div "Implement orchestration tools" at bounding box center [510, 293] width 450 height 29
click at [285, 276] on input "c. Implement orchestration tools" at bounding box center [285, 270] width 0 height 9
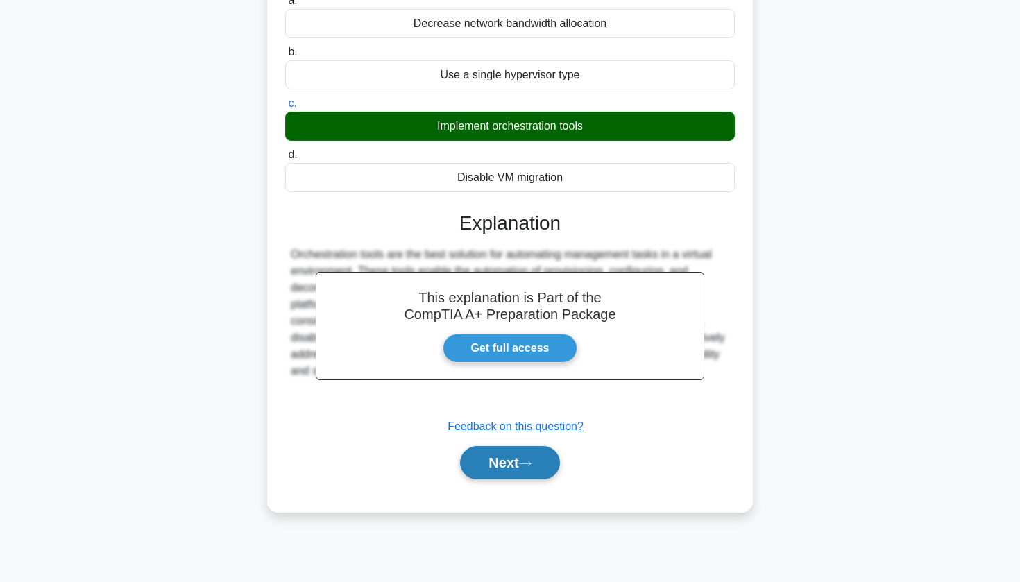
click at [500, 465] on button "Next" at bounding box center [509, 462] width 99 height 33
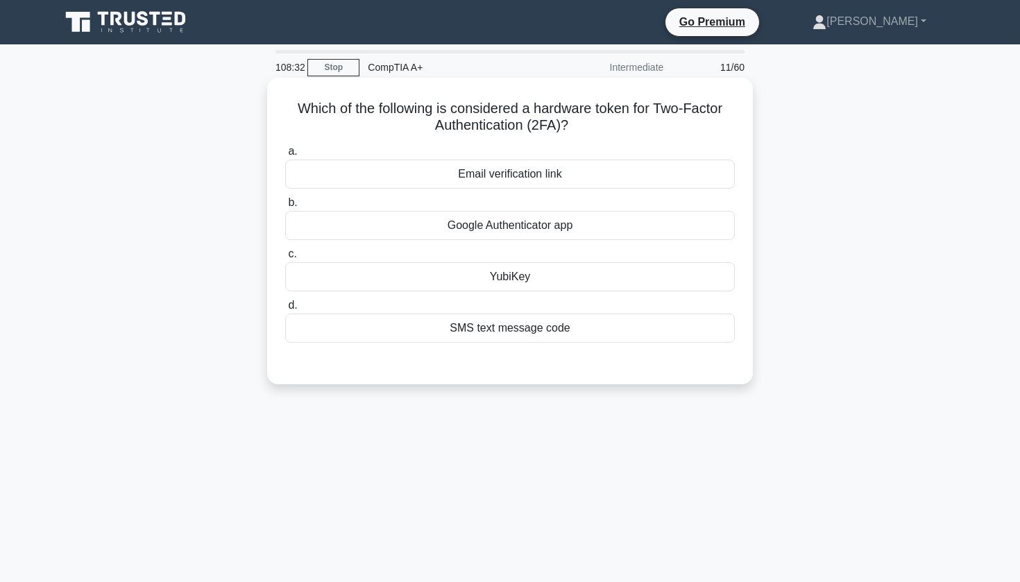
click at [527, 276] on div "YubiKey" at bounding box center [510, 276] width 450 height 29
click at [285, 259] on input "c. YubiKey" at bounding box center [285, 254] width 0 height 9
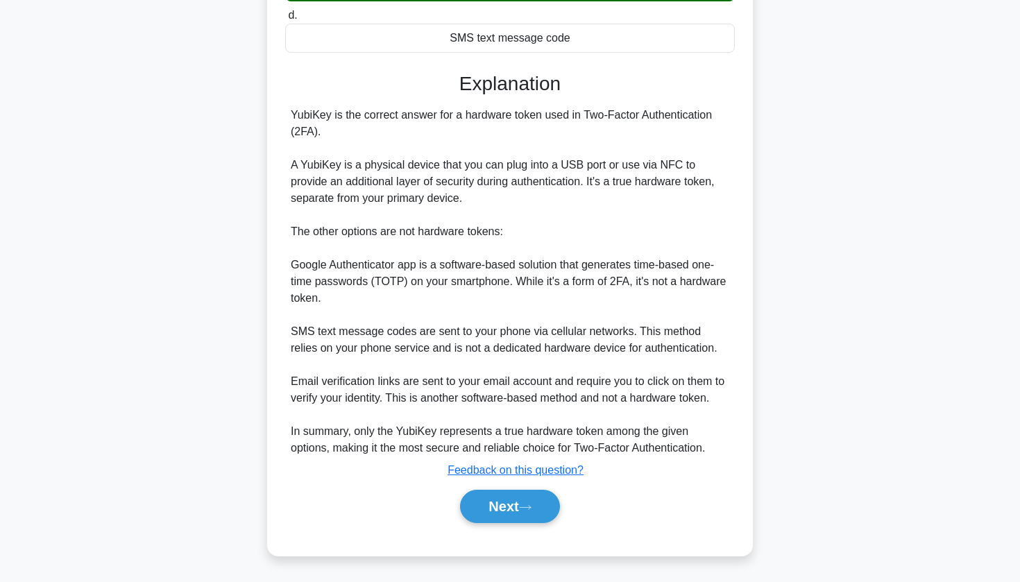
scroll to position [290, 0]
click at [521, 509] on button "Next" at bounding box center [509, 506] width 99 height 33
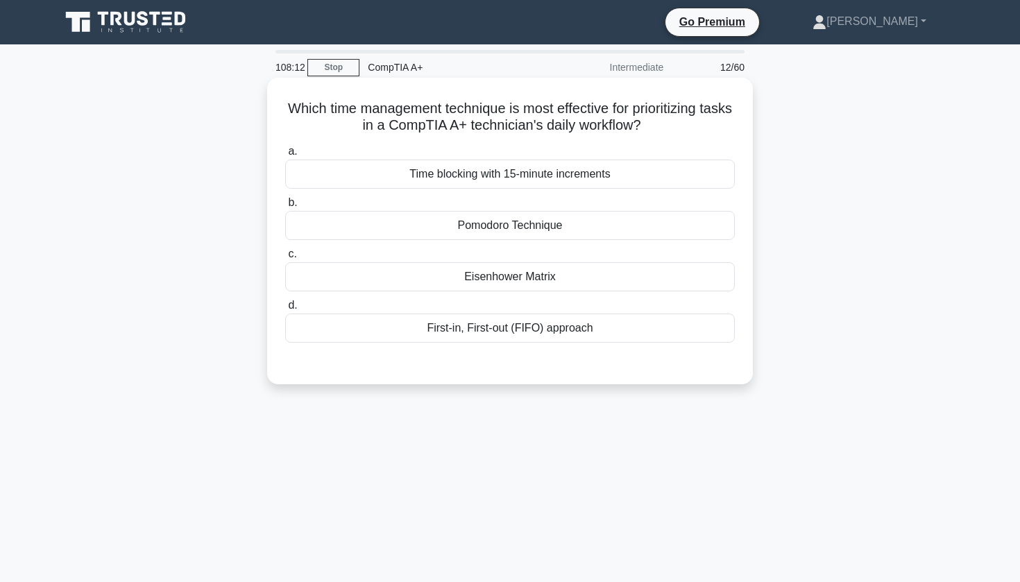
scroll to position [0, 0]
click at [466, 338] on div "First-in, First-out (FIFO) approach" at bounding box center [510, 328] width 450 height 29
click at [285, 310] on input "d. First-in, First-out (FIFO) approach" at bounding box center [285, 305] width 0 height 9
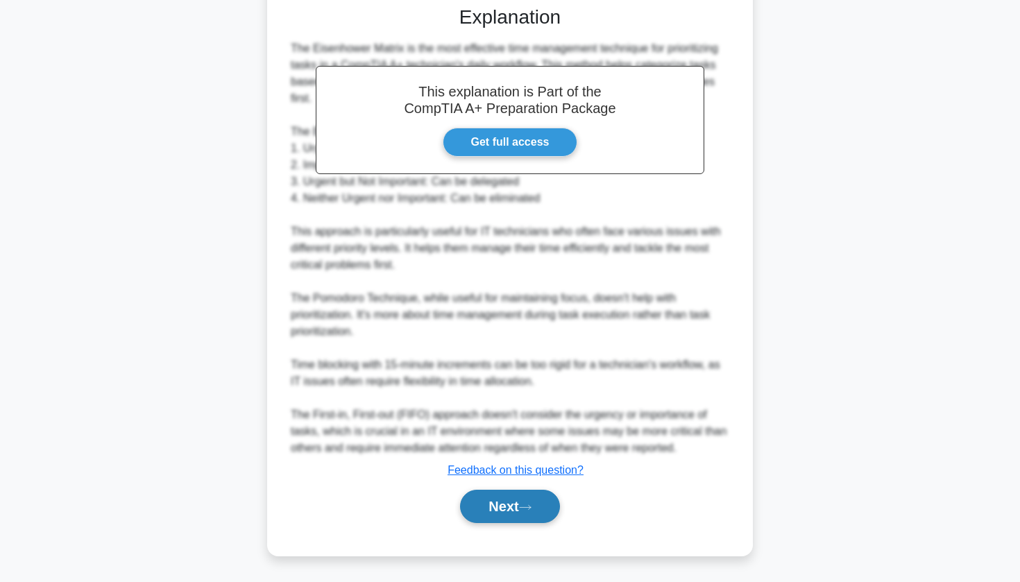
click at [494, 507] on button "Next" at bounding box center [509, 506] width 99 height 33
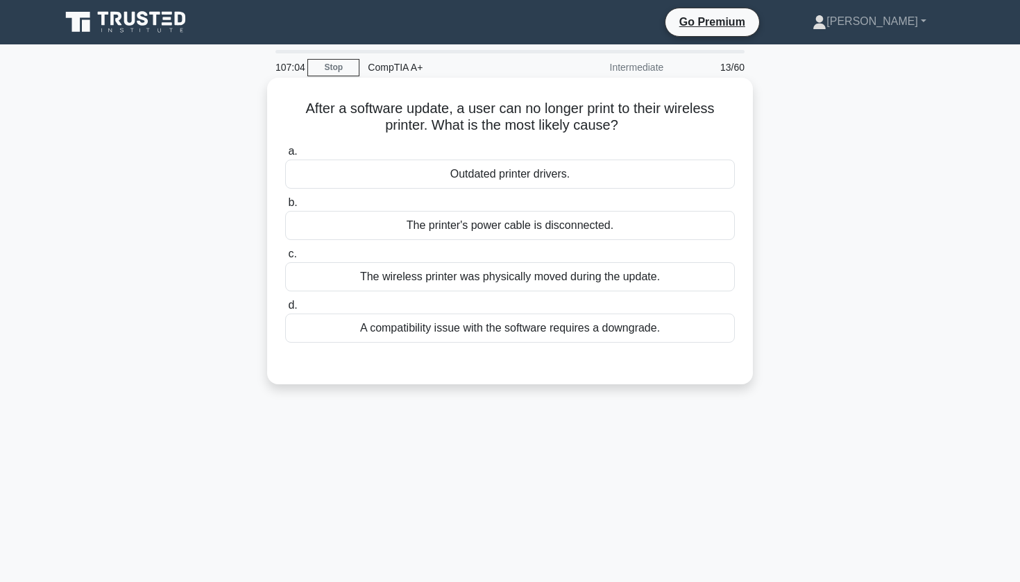
drag, startPoint x: 307, startPoint y: 103, endPoint x: 625, endPoint y: 124, distance: 318.5
click at [625, 124] on h5 "After a software update, a user can no longer print to their wireless printer. …" at bounding box center [510, 117] width 452 height 35
copy h5 "After a software update, a user can no longer print to their wireless printer. …"
click at [663, 121] on h5 "After a software update, a user can no longer print to their wireless printer. …" at bounding box center [510, 117] width 452 height 35
click at [541, 169] on div "Outdated printer drivers." at bounding box center [510, 174] width 450 height 29
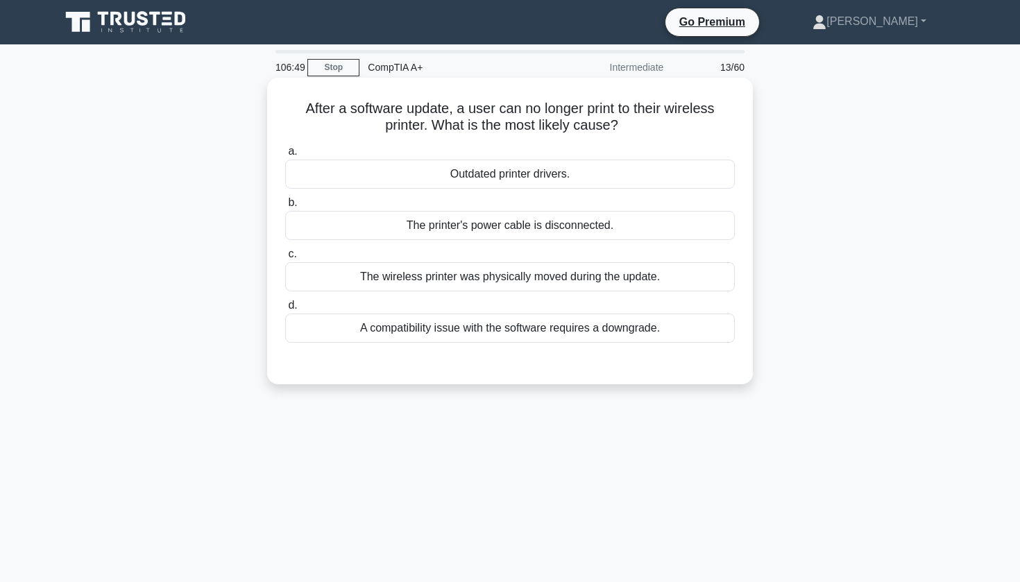
click at [285, 156] on input "a. Outdated printer drivers." at bounding box center [285, 151] width 0 height 9
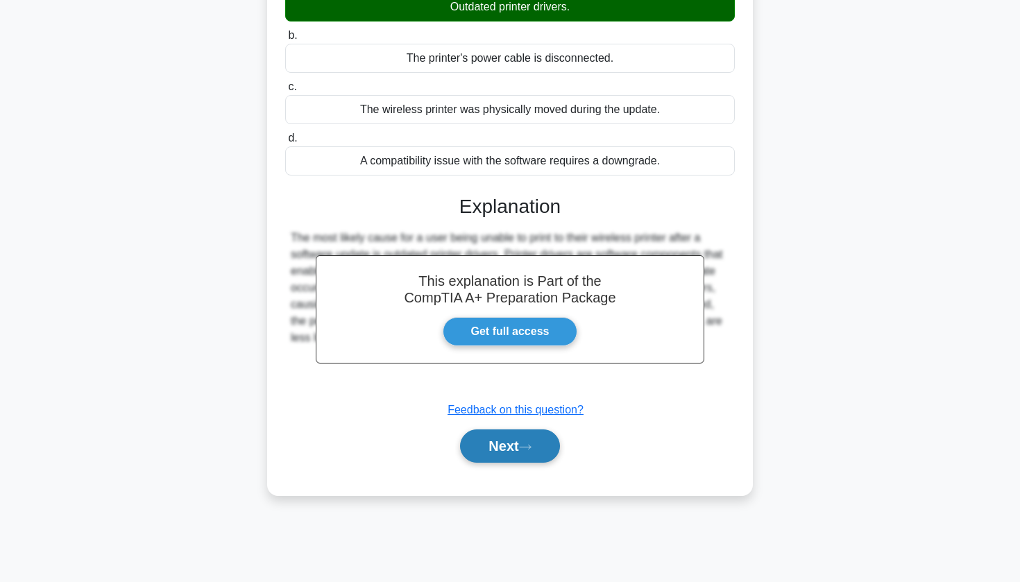
click at [490, 445] on button "Next" at bounding box center [509, 446] width 99 height 33
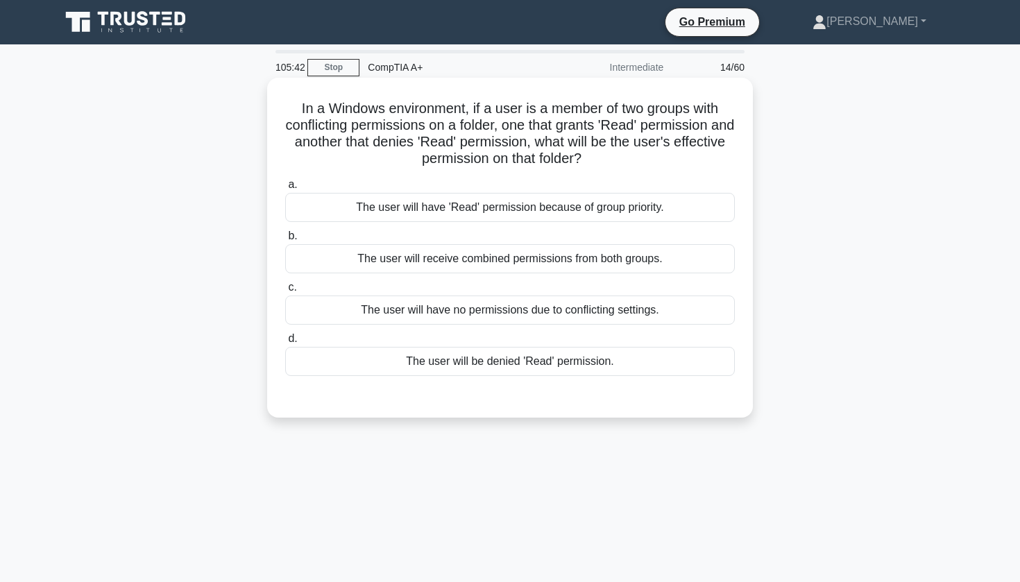
drag, startPoint x: 299, startPoint y: 104, endPoint x: 584, endPoint y: 147, distance: 288.5
click at [593, 158] on h5 "In a Windows environment, if a user is a member of two groups with conflicting …" at bounding box center [510, 134] width 452 height 68
copy h5 "In a Windows environment, if a user is a member of two groups with conflicting …"
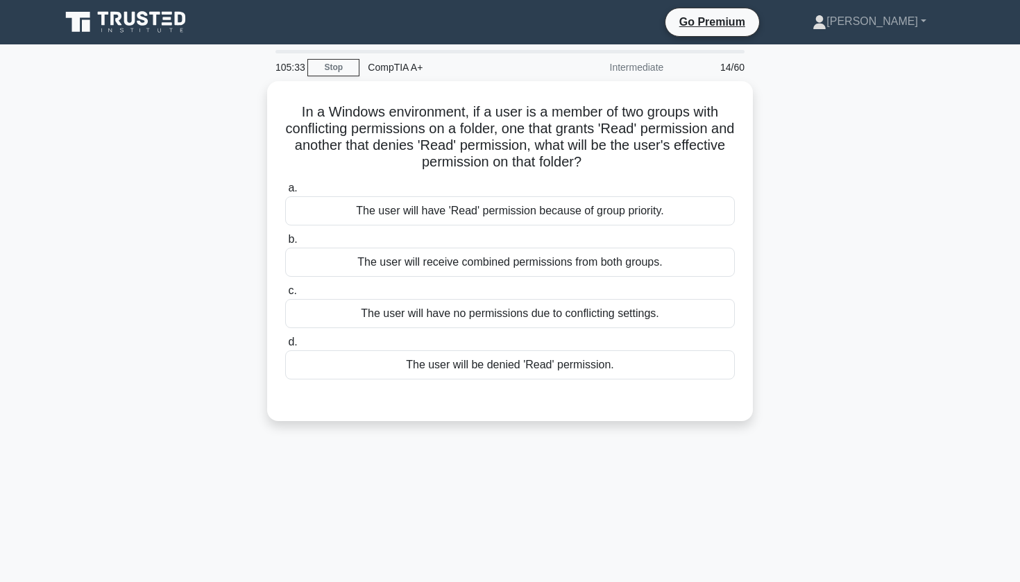
click at [189, 239] on div "In a Windows environment, if a user is a member of two groups with conflicting …" at bounding box center [510, 259] width 916 height 357
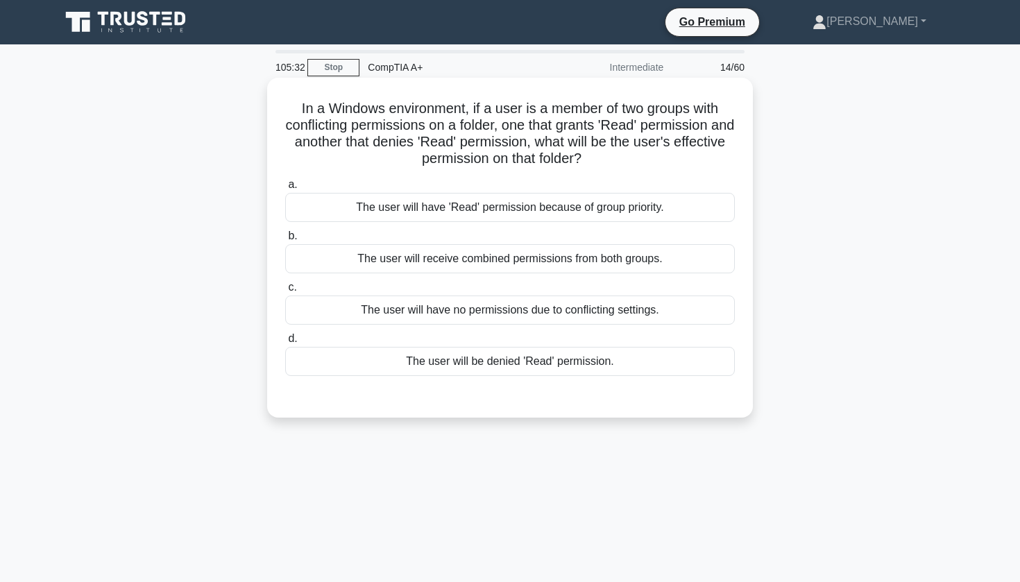
click at [407, 367] on div "The user will be denied 'Read' permission." at bounding box center [510, 361] width 450 height 29
click at [285, 344] on input "d. The user will be denied 'Read' permission." at bounding box center [285, 339] width 0 height 9
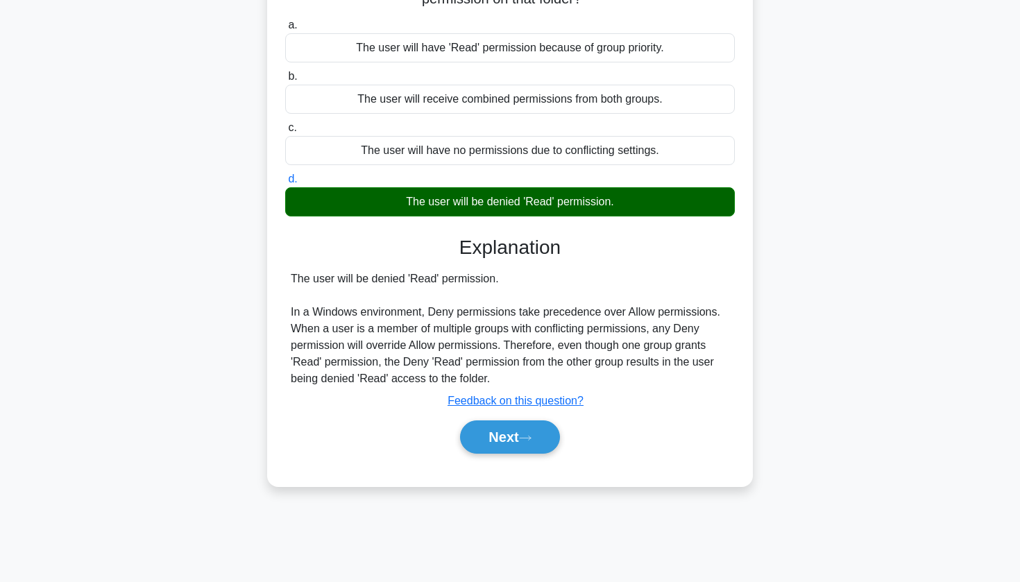
scroll to position [166, 0]
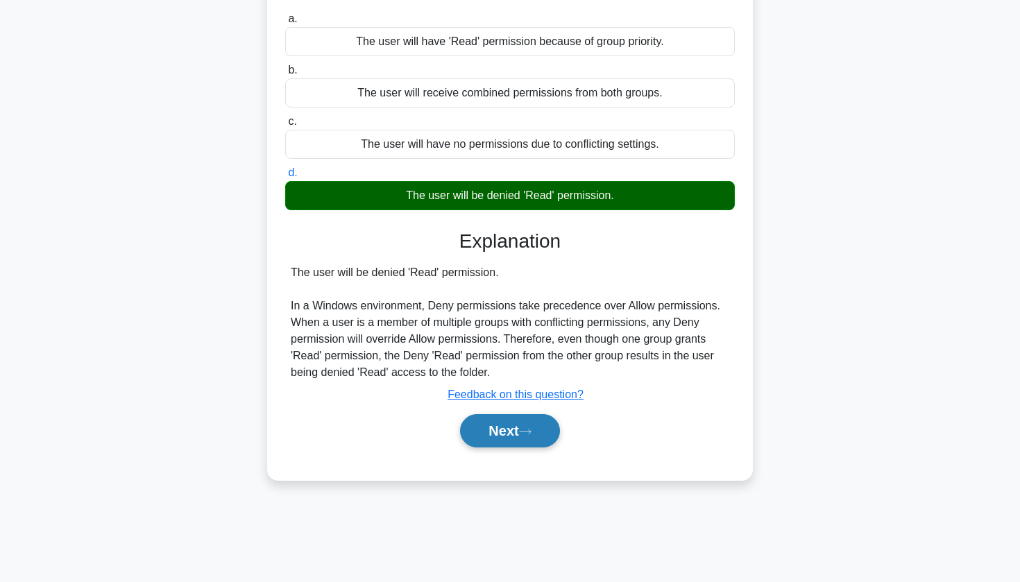
click at [503, 439] on button "Next" at bounding box center [509, 430] width 99 height 33
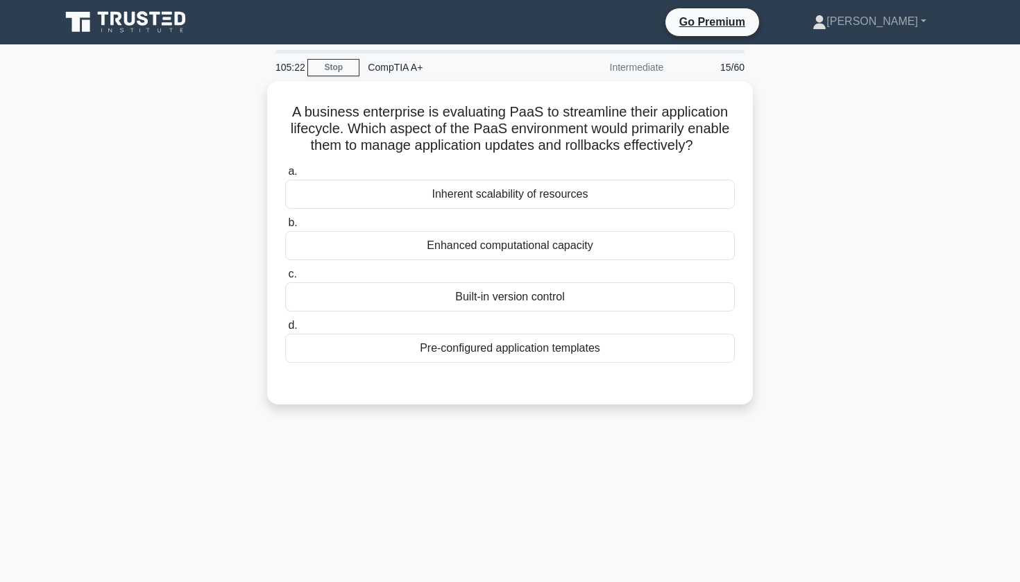
scroll to position [0, 0]
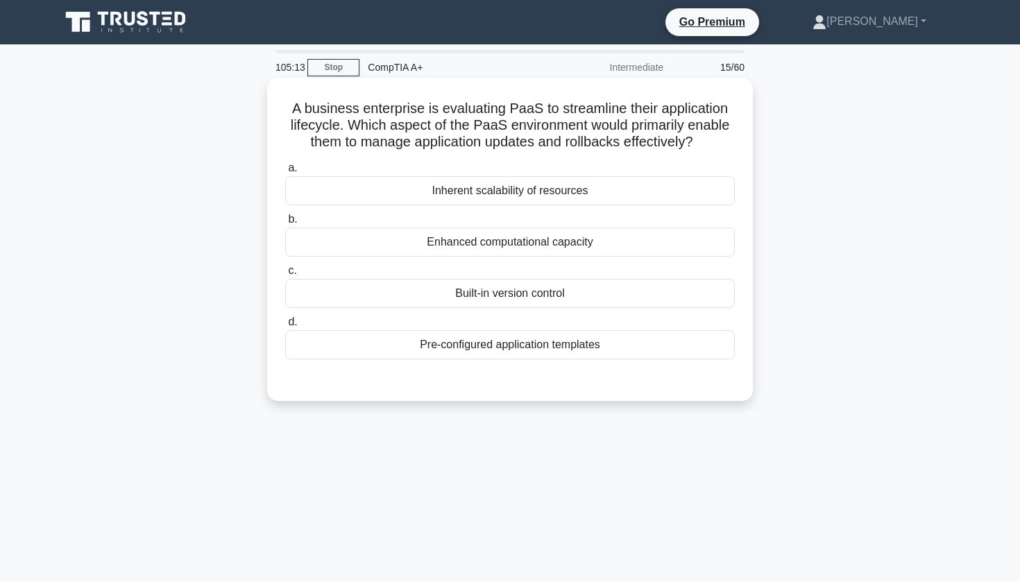
click at [894, 160] on div "A business enterprise is evaluating PaaS to streamline their application lifecy…" at bounding box center [510, 251] width 916 height 340
drag, startPoint x: 378, startPoint y: 135, endPoint x: 474, endPoint y: 150, distance: 97.6
click at [474, 150] on h5 "A business enterprise is evaluating PaaS to streamline their application lifecy…" at bounding box center [510, 125] width 452 height 51
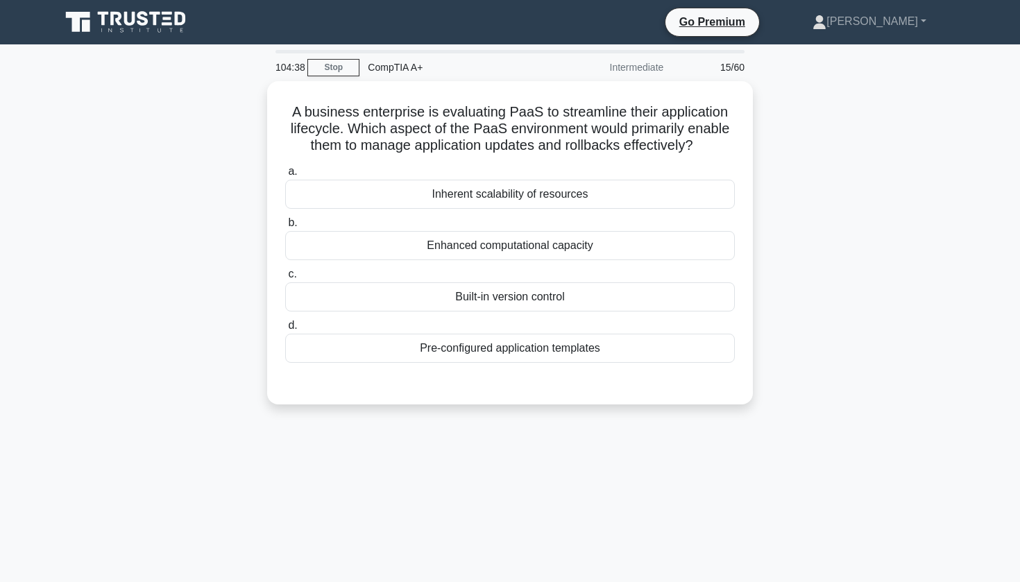
click at [822, 212] on div "A business enterprise is evaluating PaaS to streamline their application lifecy…" at bounding box center [510, 251] width 916 height 340
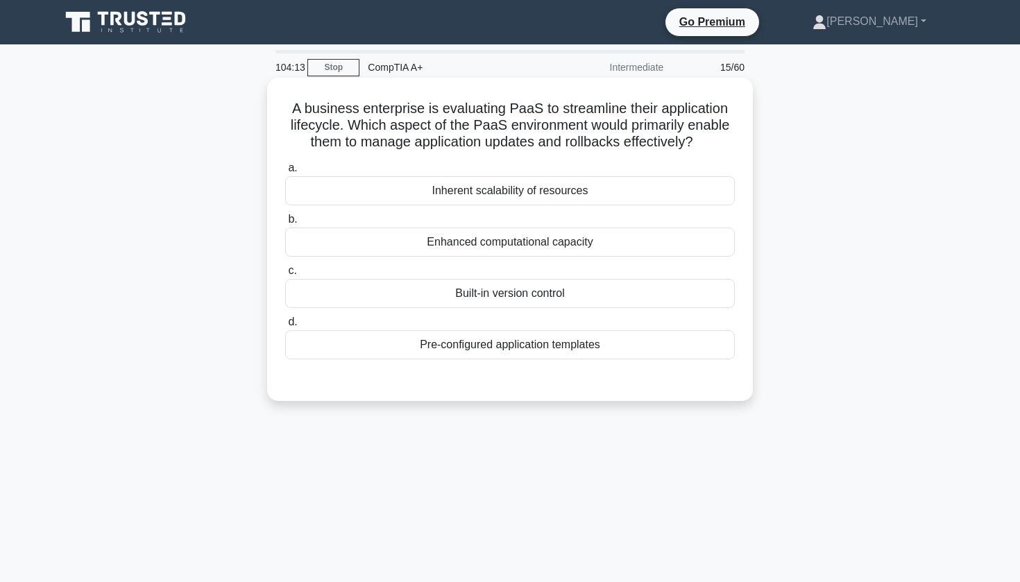
click at [554, 357] on div "Pre-configured application templates" at bounding box center [510, 344] width 450 height 29
click at [285, 327] on input "d. Pre-configured application templates" at bounding box center [285, 322] width 0 height 9
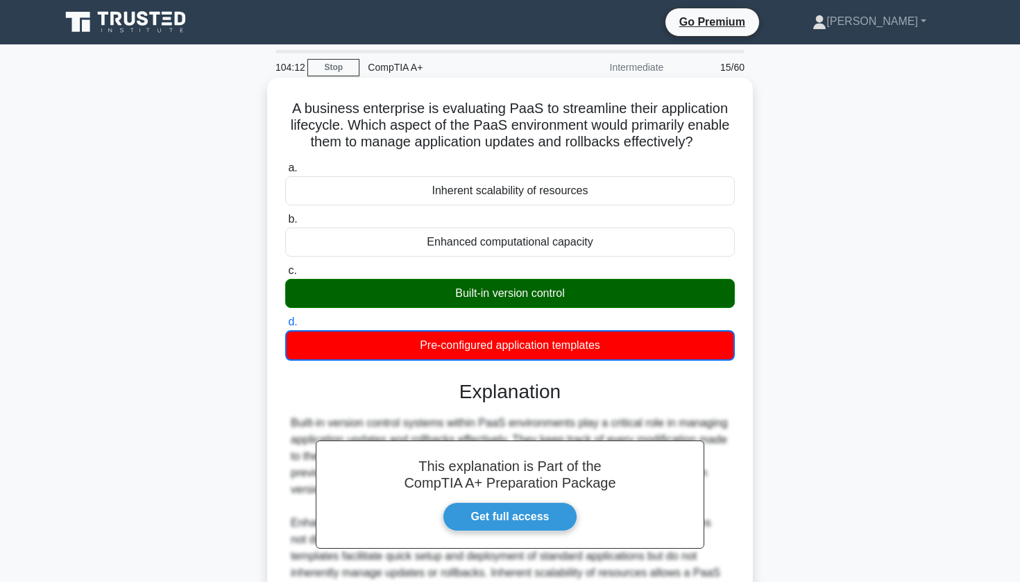
click at [525, 285] on div "Built-in version control" at bounding box center [510, 293] width 450 height 29
click at [285, 276] on input "c. Built-in version control" at bounding box center [285, 270] width 0 height 9
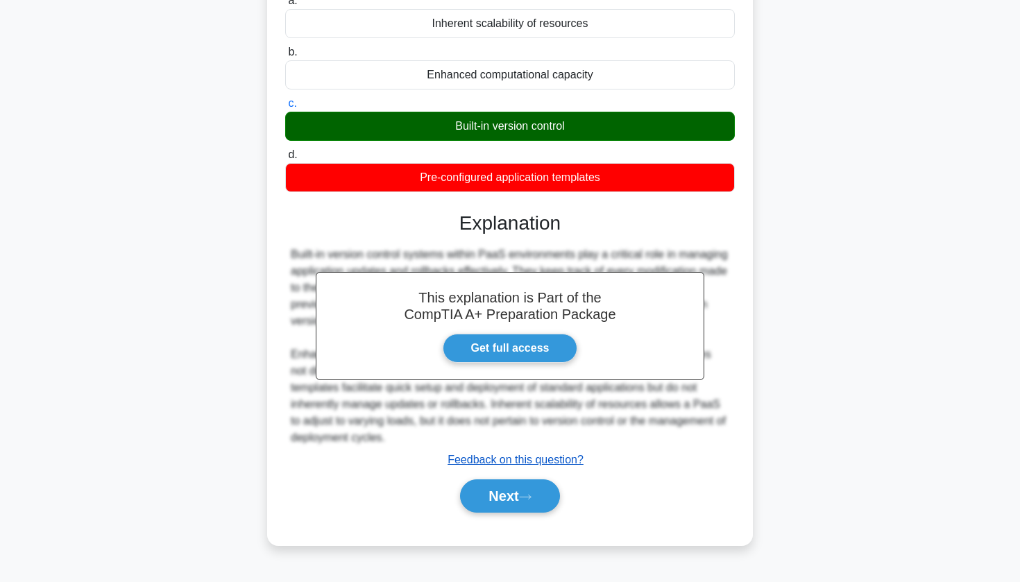
scroll to position [167, 0]
click at [492, 497] on button "Next" at bounding box center [509, 496] width 99 height 33
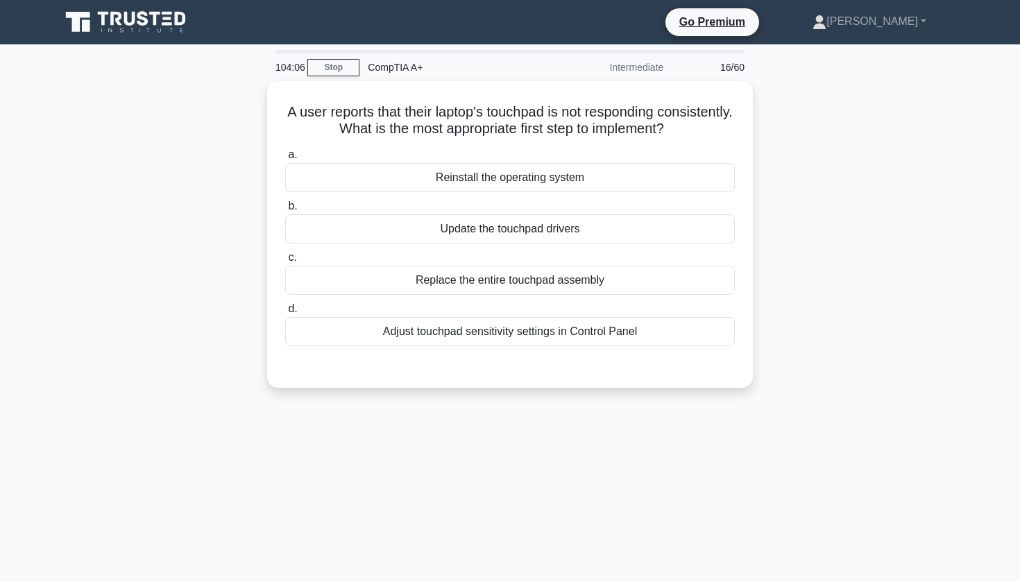
scroll to position [0, 0]
drag, startPoint x: 585, startPoint y: 63, endPoint x: 791, endPoint y: 342, distance: 346.9
click at [791, 342] on div "A user reports that their laptop's touchpad is not responding consistently. Wha…" at bounding box center [510, 242] width 916 height 323
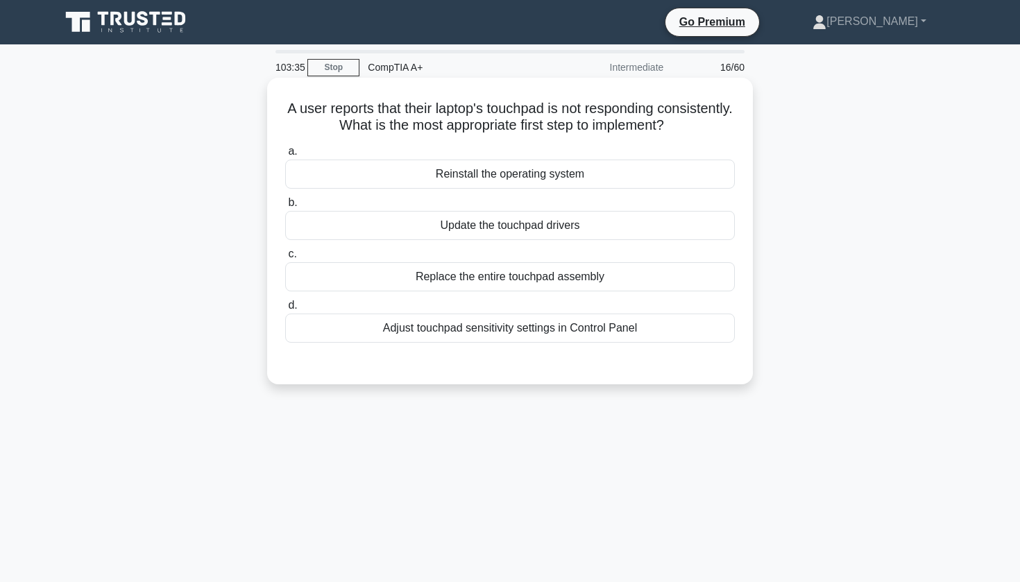
click at [583, 330] on div "Adjust touchpad sensitivity settings in Control Panel" at bounding box center [510, 328] width 450 height 29
click at [285, 310] on input "d. Adjust touchpad sensitivity settings in Control Panel" at bounding box center [285, 305] width 0 height 9
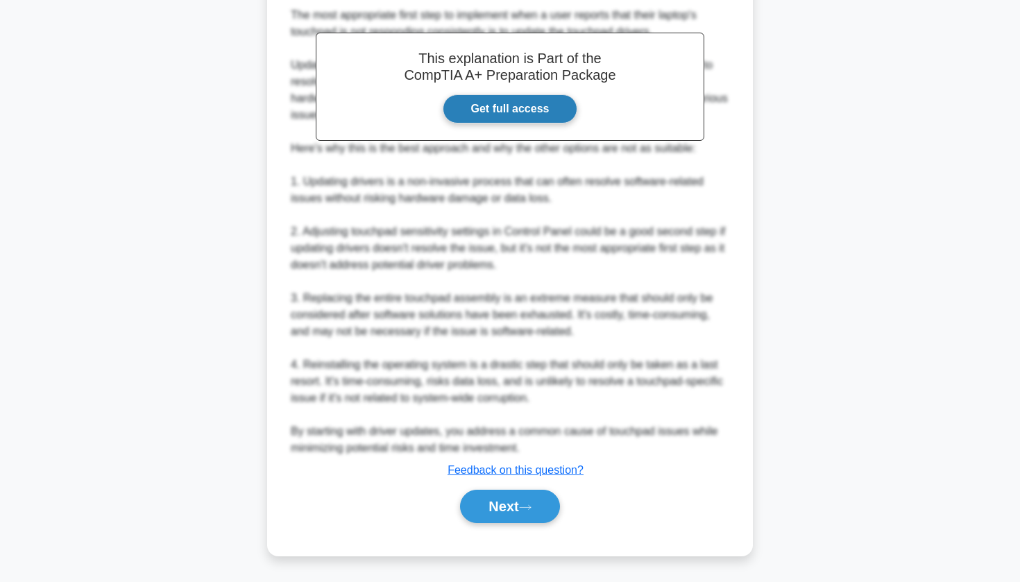
click at [496, 501] on button "Next" at bounding box center [509, 506] width 99 height 33
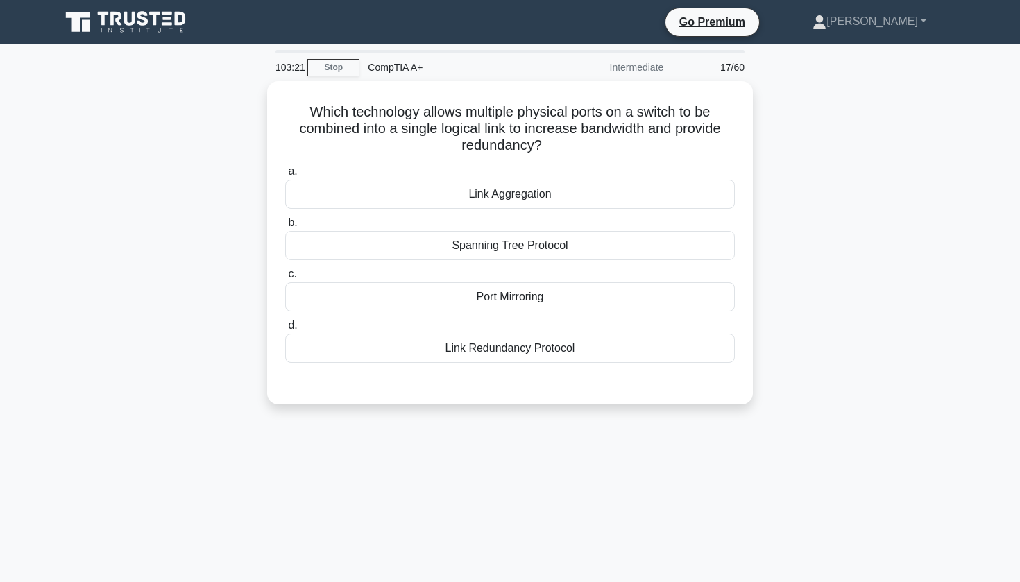
drag, startPoint x: 595, startPoint y: 26, endPoint x: 858, endPoint y: 346, distance: 414.6
click at [858, 346] on div "Which technology allows multiple physical ports on a switch to be combined into…" at bounding box center [510, 251] width 916 height 340
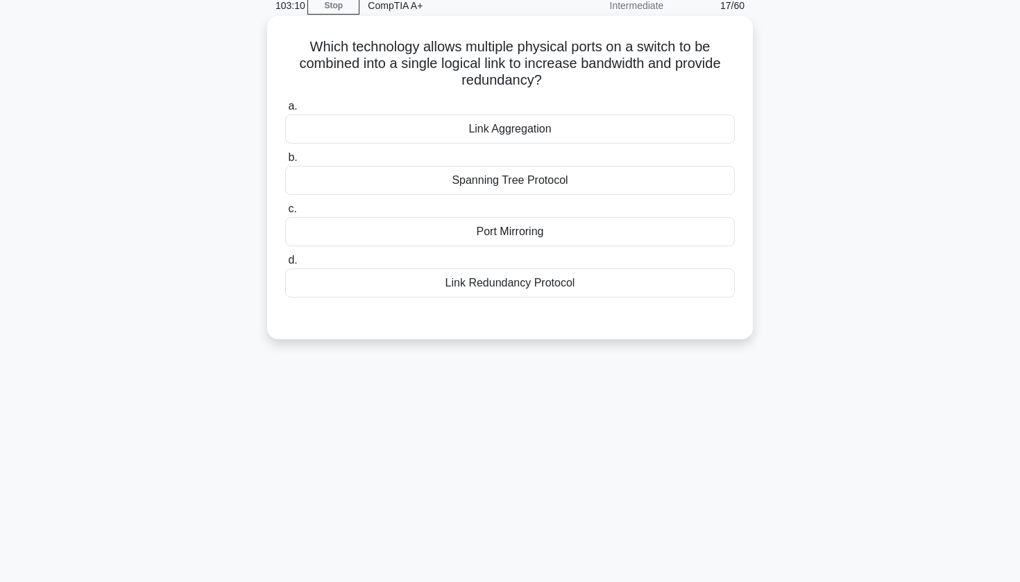
scroll to position [53, 0]
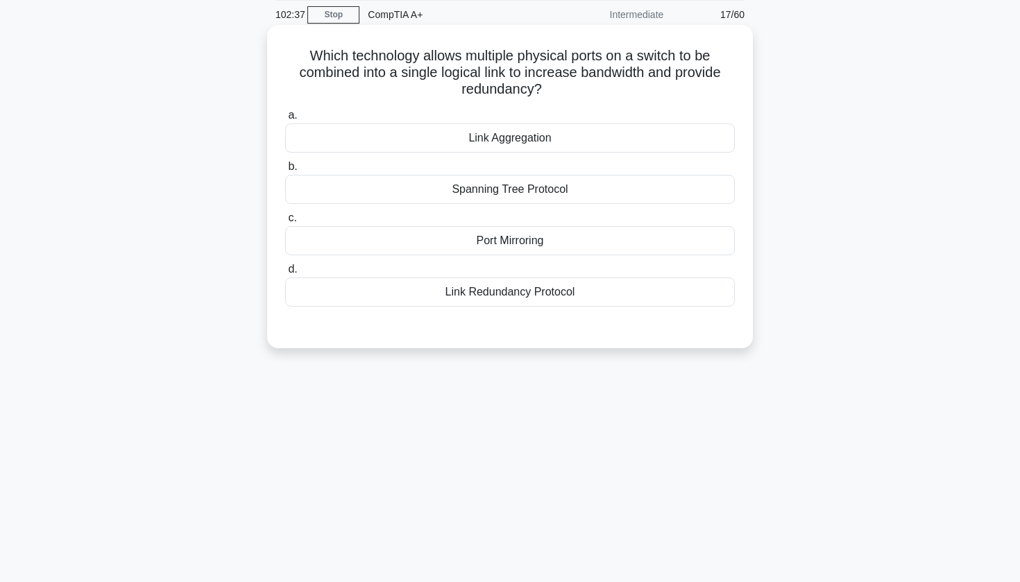
drag, startPoint x: 308, startPoint y: 53, endPoint x: 592, endPoint y: 94, distance: 286.7
click at [594, 94] on h5 "Which technology allows multiple physical ports on a switch to be combined into…" at bounding box center [510, 72] width 452 height 51
copy h5 "Which technology allows multiple physical ports on a switch to be combined into…"
click at [647, 87] on h5 "Which technology allows multiple physical ports on a switch to be combined into…" at bounding box center [510, 72] width 452 height 51
click at [524, 147] on div "Link Aggregation" at bounding box center [510, 138] width 450 height 29
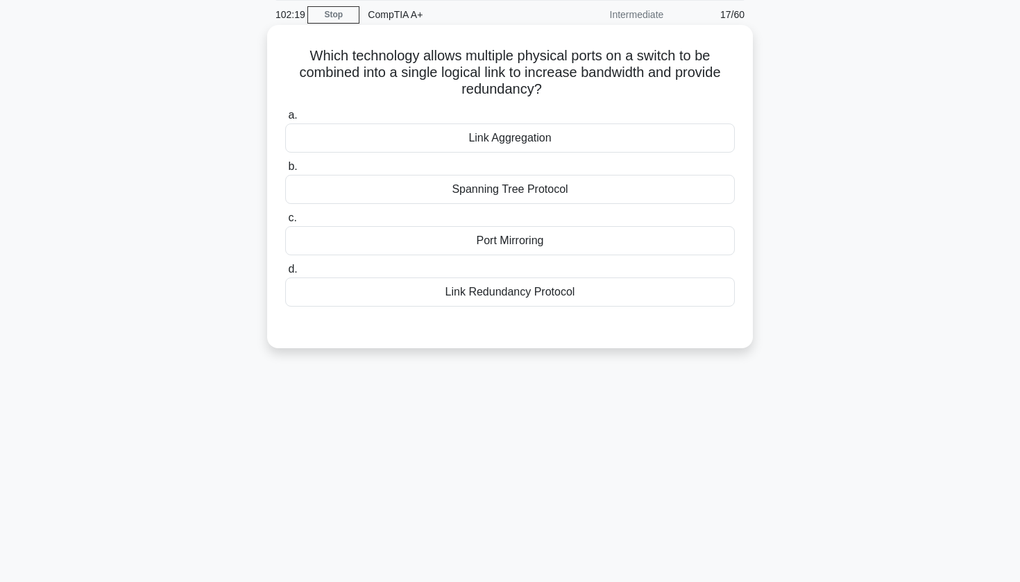
click at [285, 120] on input "a. Link Aggregation" at bounding box center [285, 115] width 0 height 9
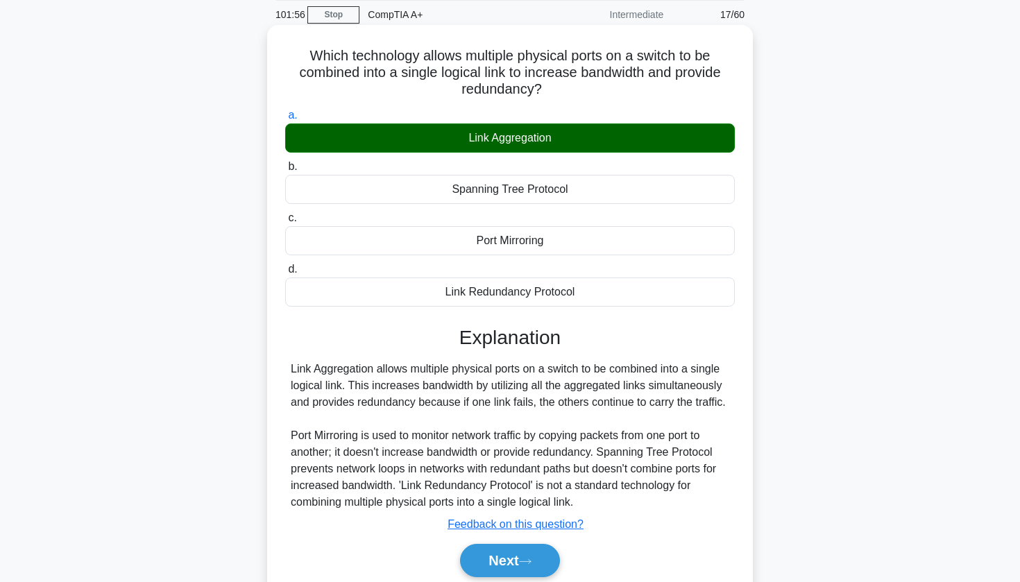
scroll to position [96, 0]
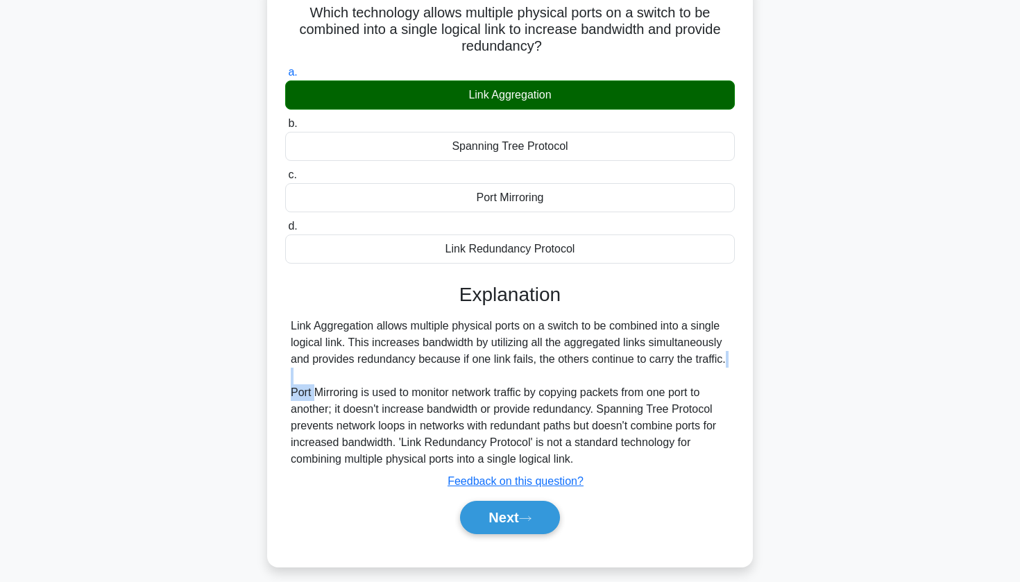
drag, startPoint x: 524, startPoint y: 33, endPoint x: 314, endPoint y: 384, distance: 409.9
click at [314, 384] on div "Link Aggregation allows multiple physical ports on a switch to be combined into…" at bounding box center [510, 393] width 439 height 150
click at [321, 396] on div "Link Aggregation allows multiple physical ports on a switch to be combined into…" at bounding box center [510, 393] width 439 height 150
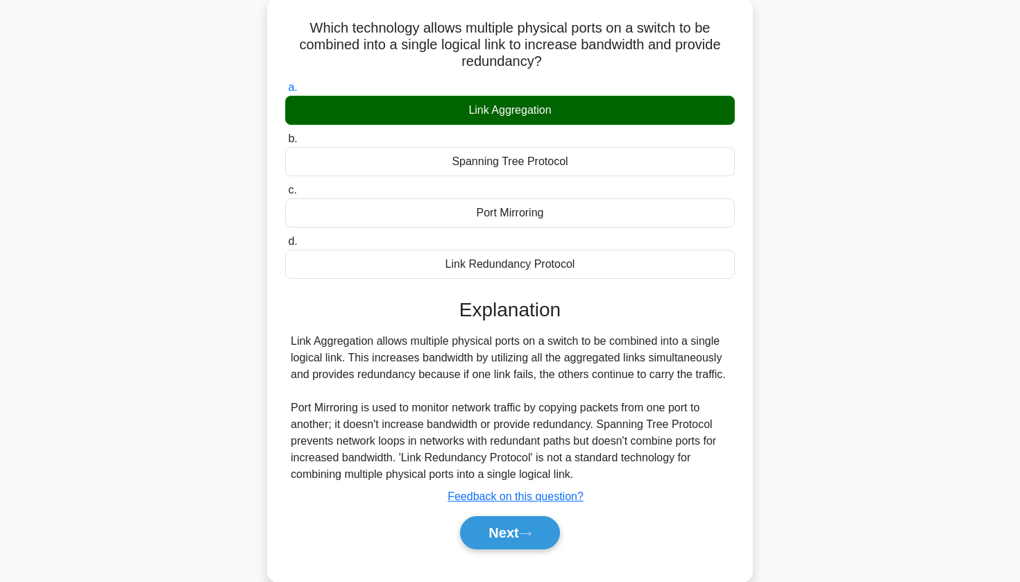
scroll to position [81, 0]
click at [468, 538] on button "Next" at bounding box center [509, 532] width 99 height 33
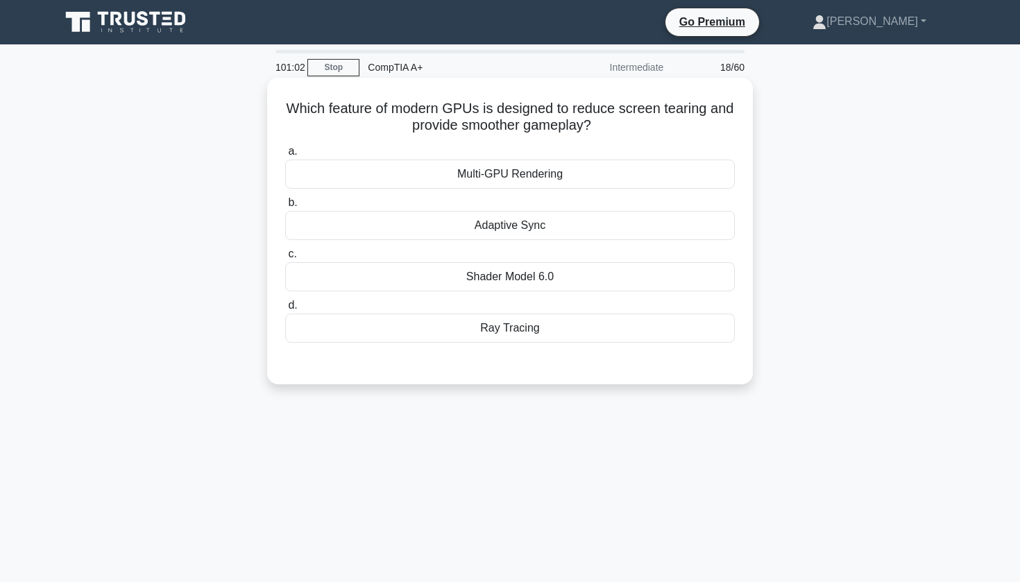
scroll to position [0, 0]
click at [525, 224] on div "Adaptive Sync" at bounding box center [510, 225] width 450 height 29
click at [285, 208] on input "b. Adaptive Sync" at bounding box center [285, 202] width 0 height 9
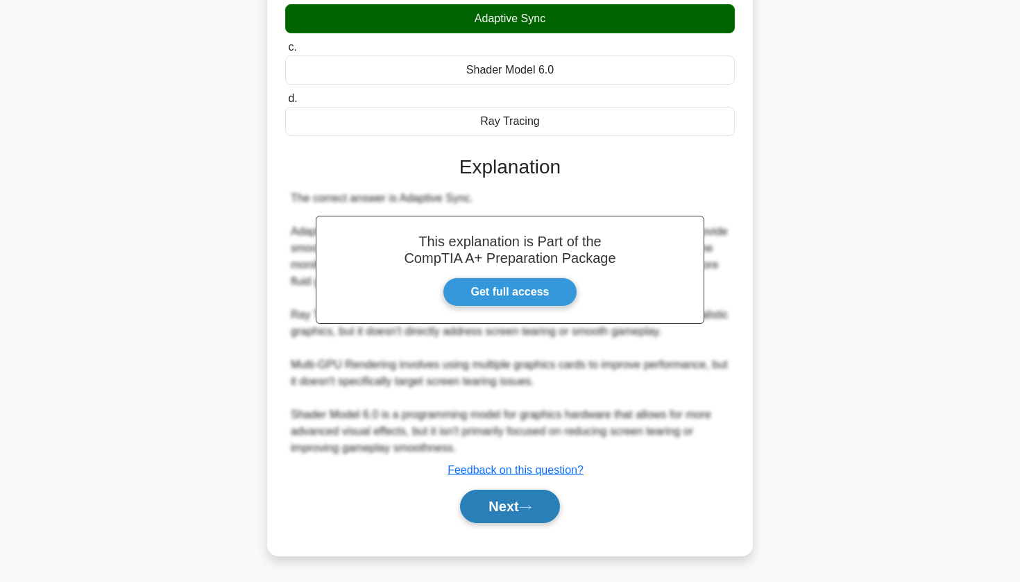
click at [532, 501] on button "Next" at bounding box center [509, 506] width 99 height 33
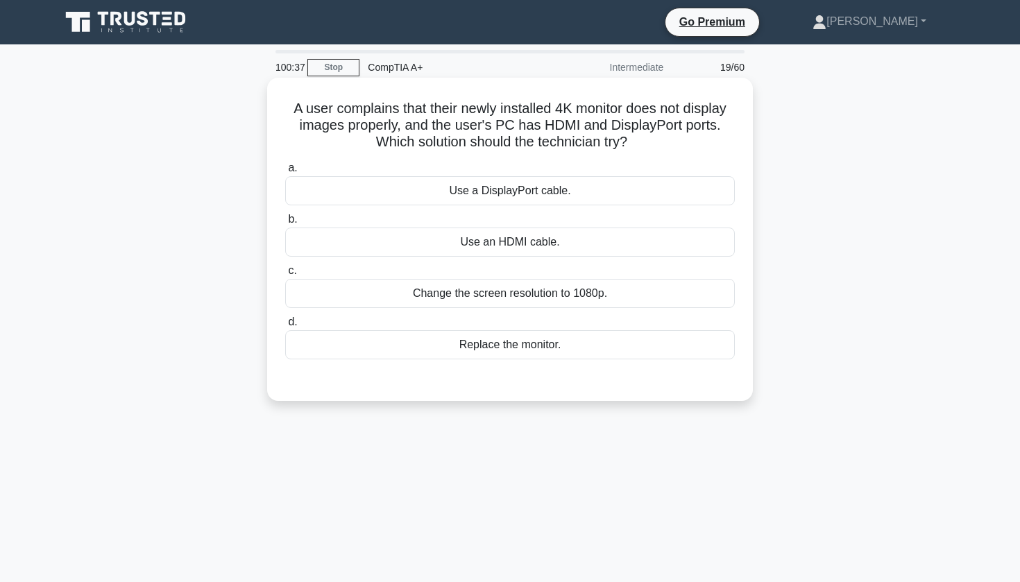
click at [578, 189] on div "Use a DisplayPort cable." at bounding box center [510, 190] width 450 height 29
click at [285, 173] on input "a. Use a DisplayPort cable." at bounding box center [285, 168] width 0 height 9
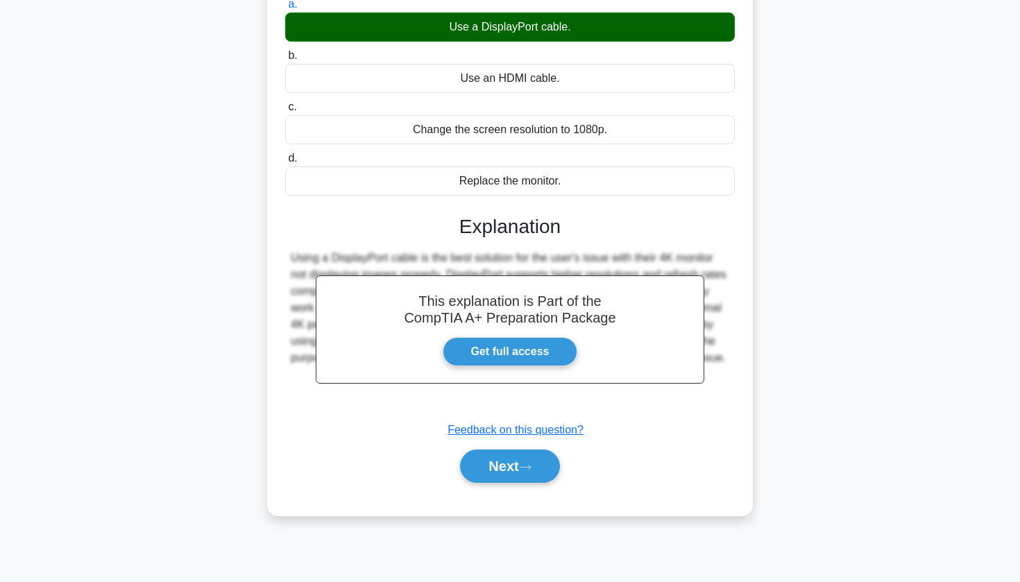
scroll to position [167, 0]
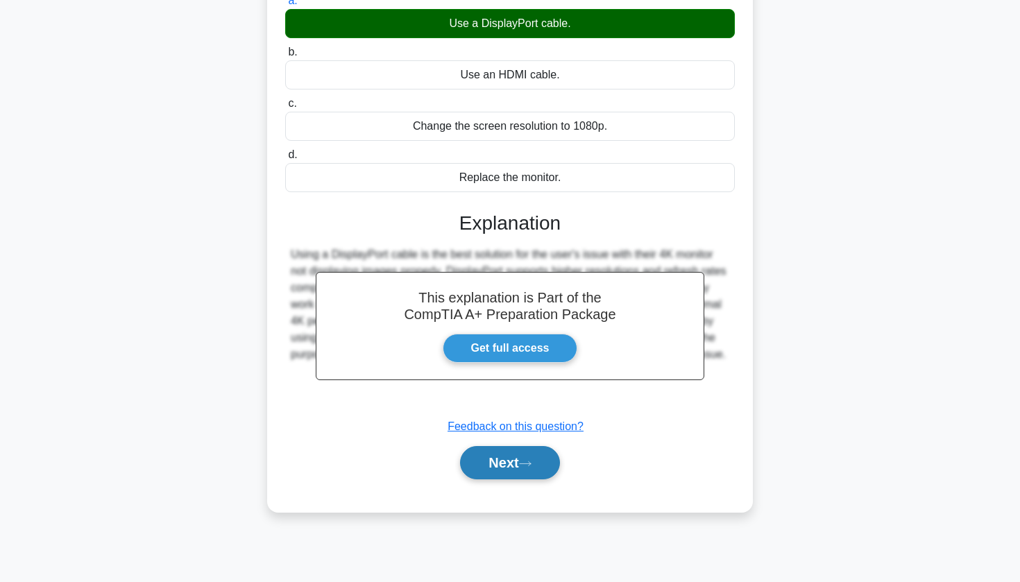
click at [505, 465] on button "Next" at bounding box center [509, 462] width 99 height 33
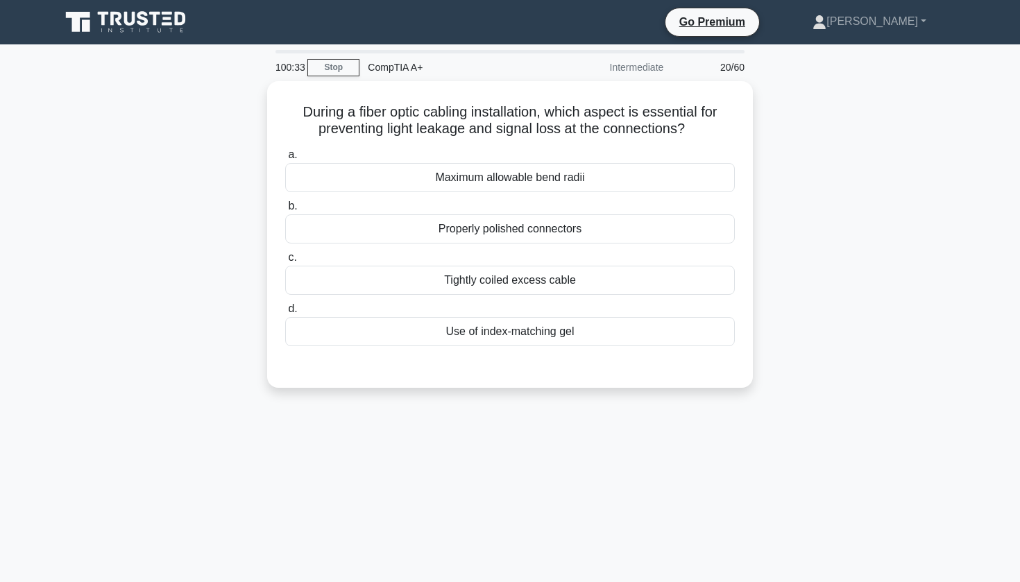
scroll to position [0, 0]
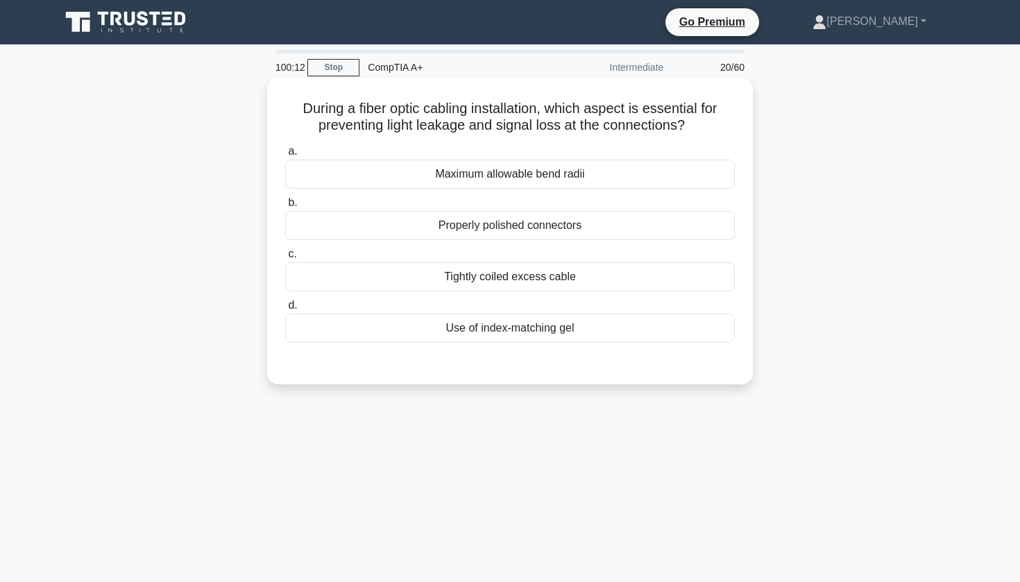
click at [403, 228] on div "Properly polished connectors" at bounding box center [510, 225] width 450 height 29
click at [285, 208] on input "b. Properly polished connectors" at bounding box center [285, 202] width 0 height 9
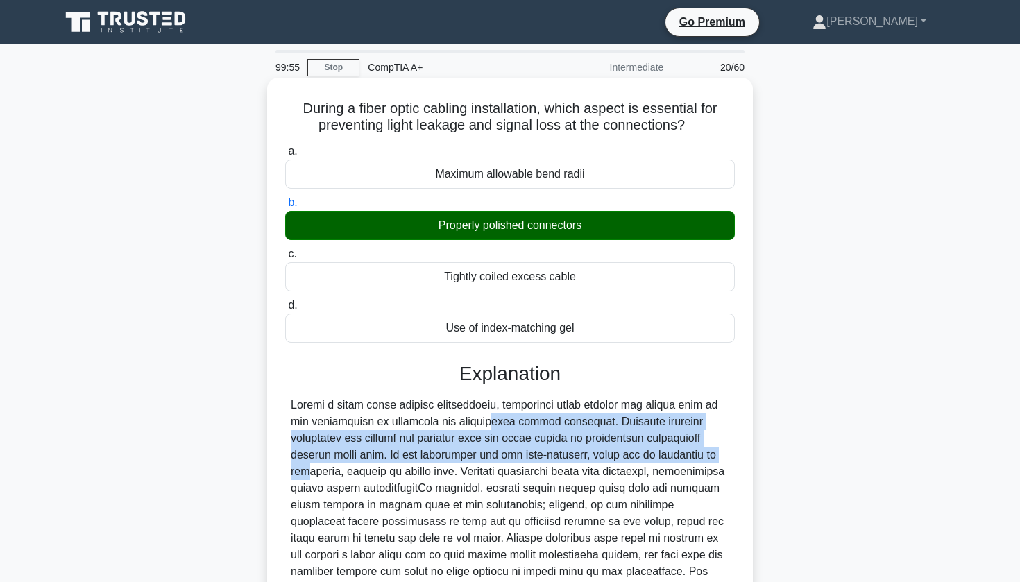
drag, startPoint x: 386, startPoint y: 414, endPoint x: 532, endPoint y: 442, distance: 149.0
click at [534, 444] on div at bounding box center [510, 513] width 439 height 233
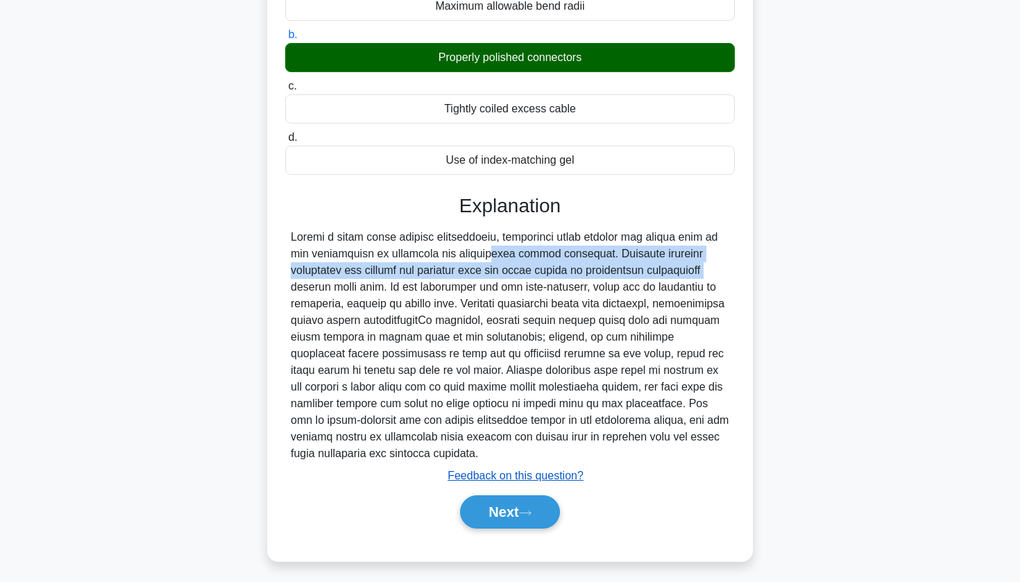
scroll to position [167, 0]
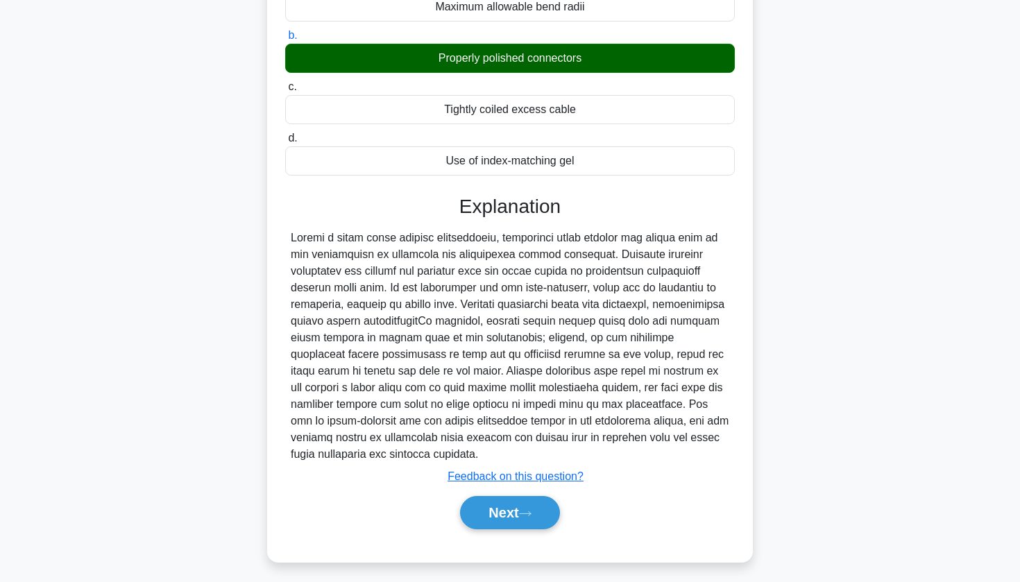
click at [594, 348] on div at bounding box center [510, 346] width 439 height 233
click at [502, 499] on button "Next" at bounding box center [509, 512] width 99 height 33
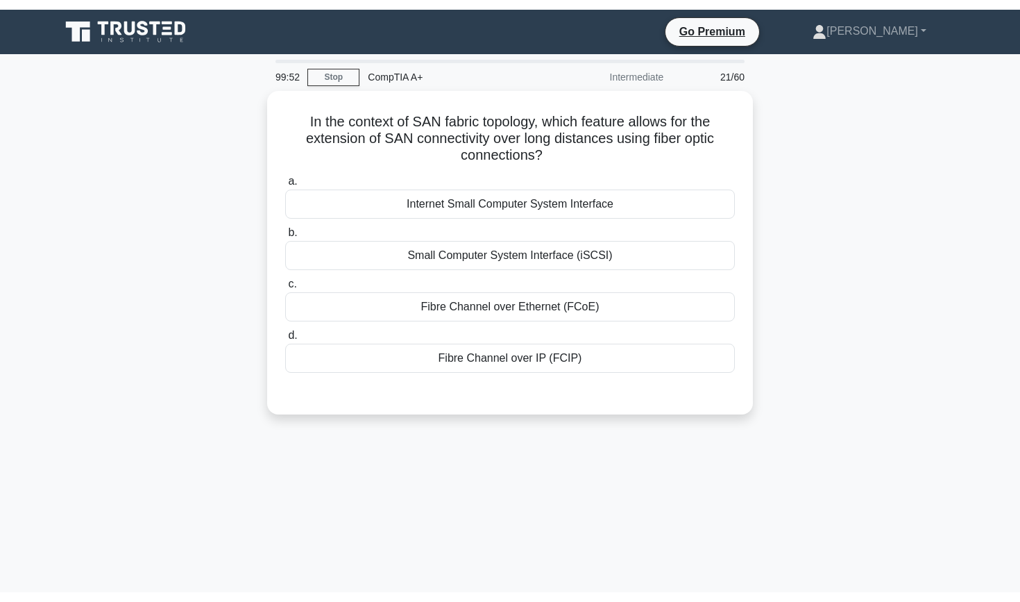
scroll to position [0, 0]
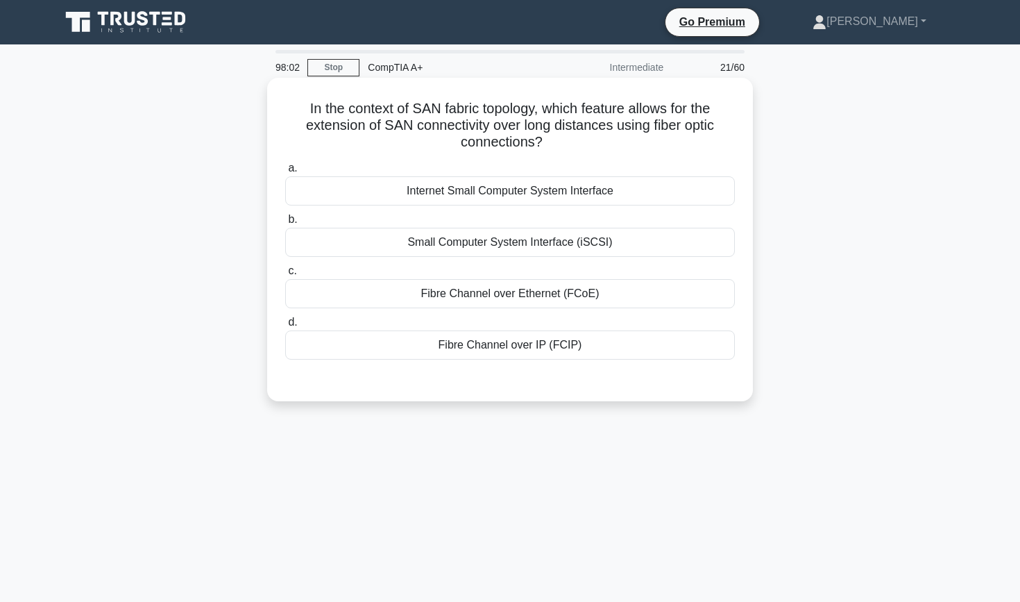
click at [505, 296] on div "Fibre Channel over Ethernet (FCoE)" at bounding box center [510, 293] width 450 height 29
click at [285, 276] on input "c. Fibre Channel over Ethernet (FCoE)" at bounding box center [285, 270] width 0 height 9
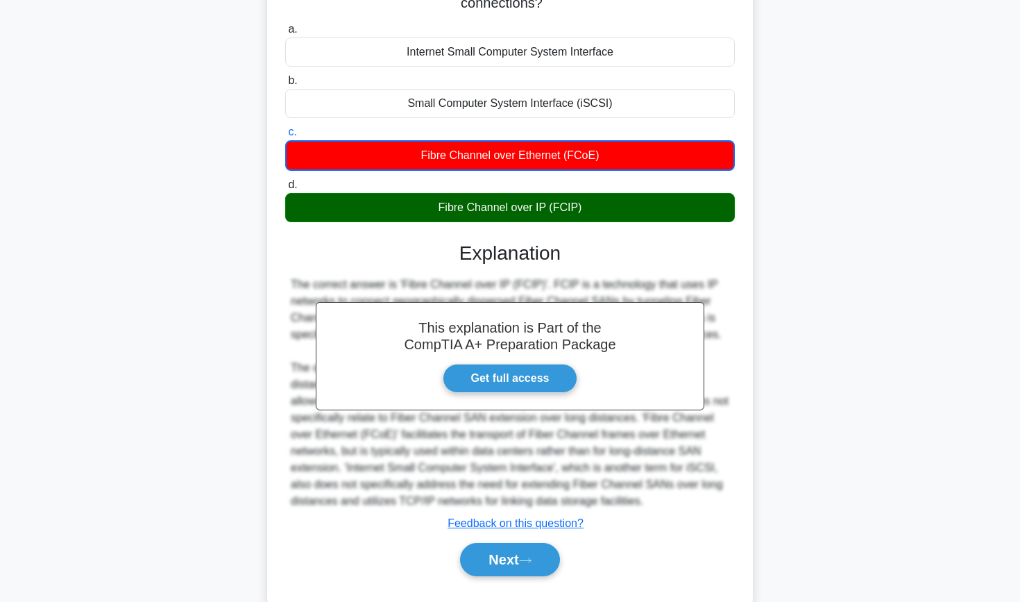
scroll to position [149, 0]
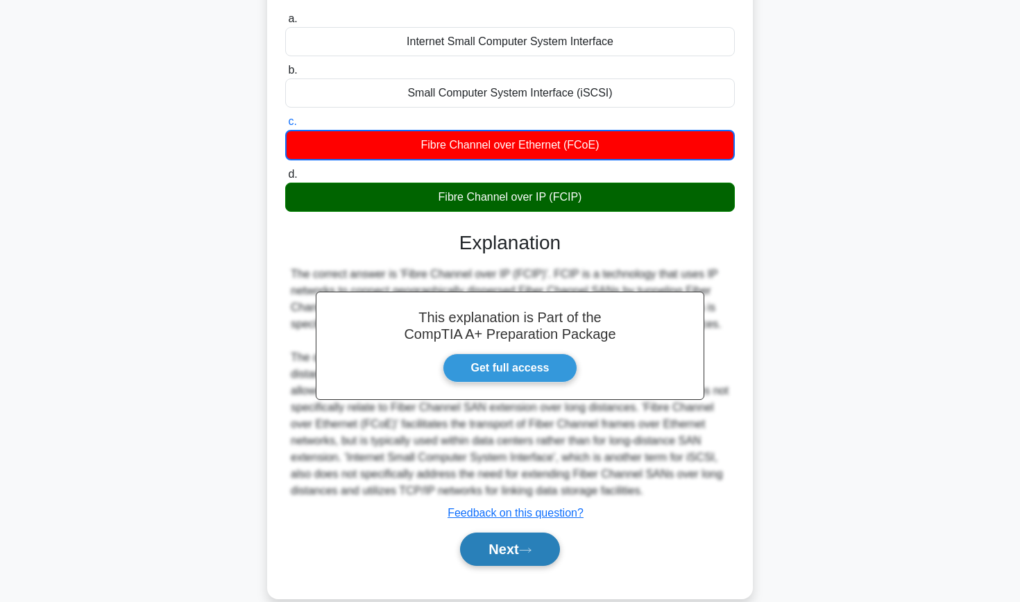
click at [460, 553] on button "Next" at bounding box center [509, 548] width 99 height 33
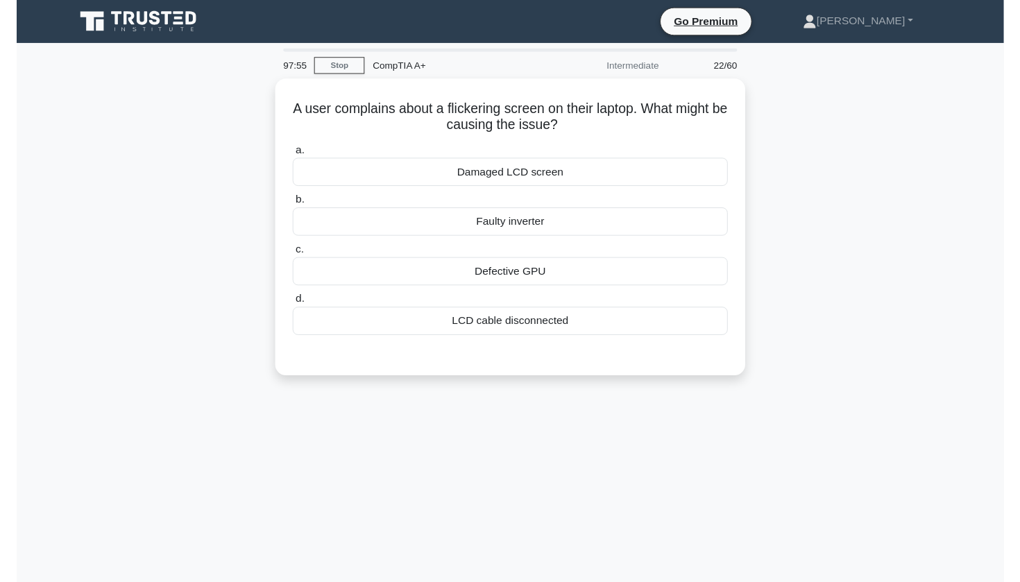
scroll to position [0, 0]
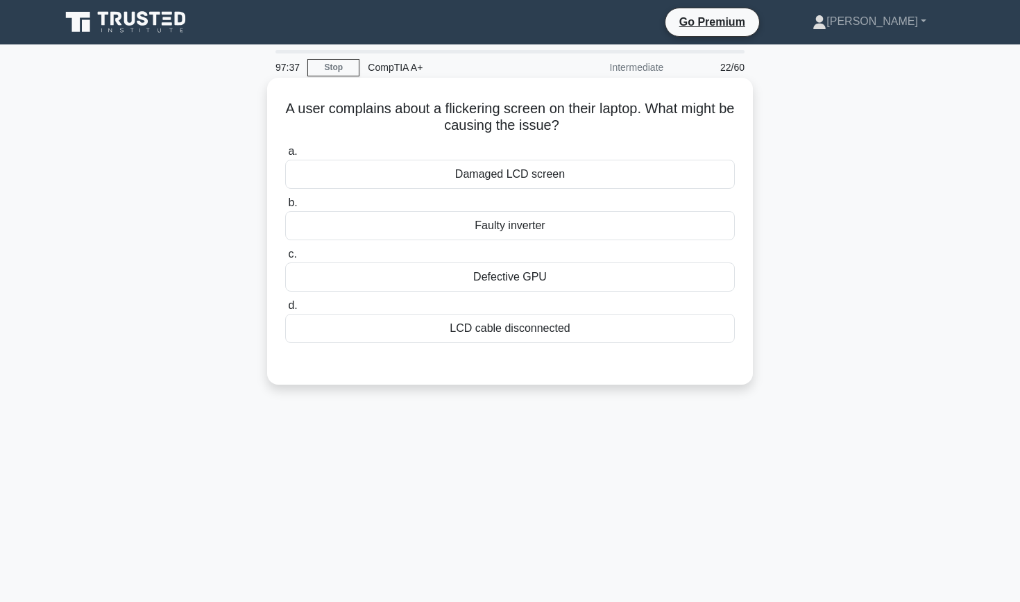
drag, startPoint x: 283, startPoint y: 106, endPoint x: 582, endPoint y: 124, distance: 299.7
click at [582, 124] on div "A user complains about a flickering screen on their laptop. What might be causi…" at bounding box center [510, 231] width 475 height 296
copy h5 "A user complains about a flickering screen on their laptop. What might be causi…"
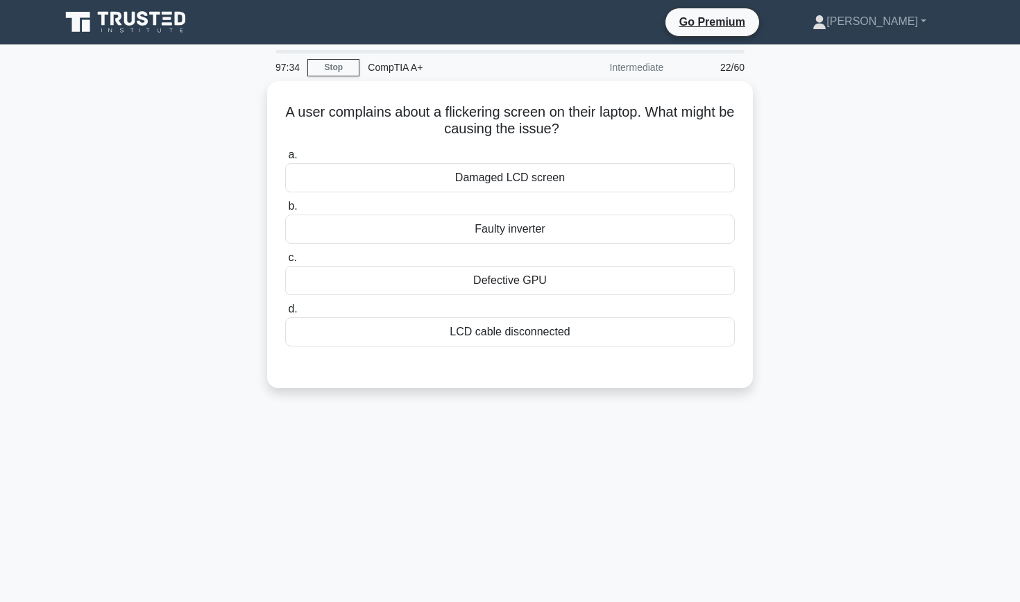
click at [856, 112] on div "A user complains about a flickering screen on their laptop. What might be causi…" at bounding box center [510, 242] width 916 height 323
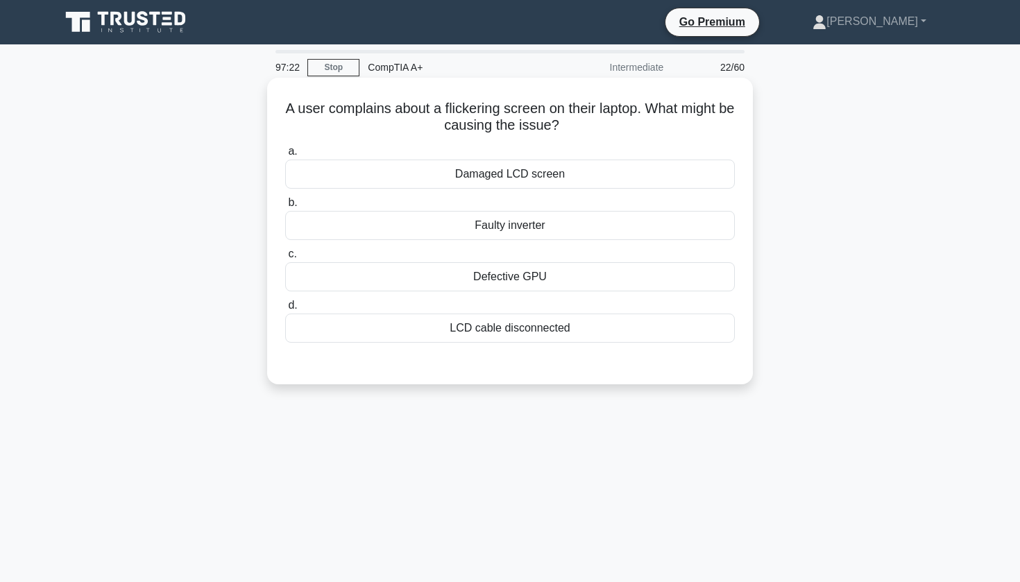
click at [572, 273] on div "Defective GPU" at bounding box center [510, 276] width 450 height 29
click at [285, 259] on input "c. Defective GPU" at bounding box center [285, 254] width 0 height 9
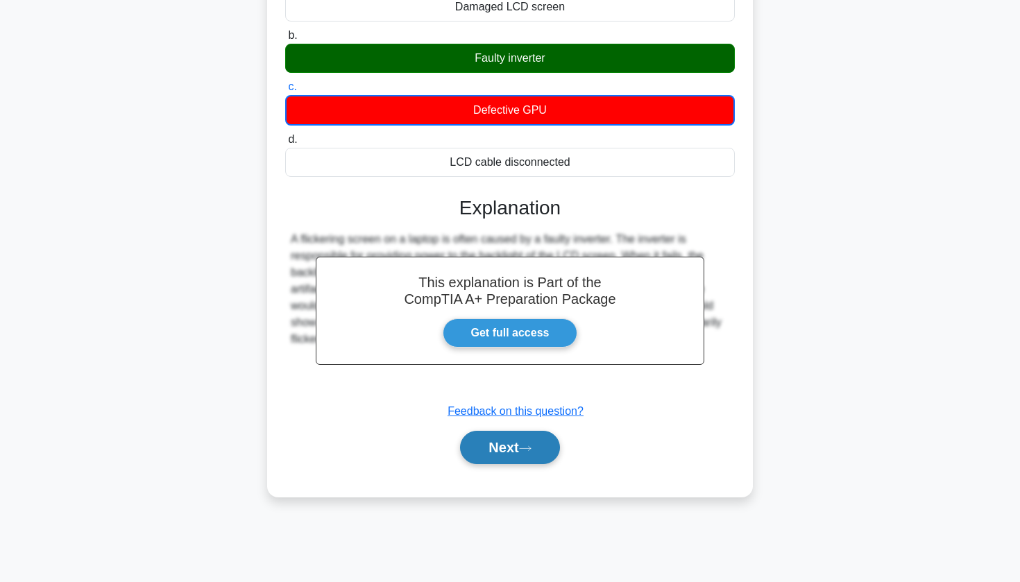
scroll to position [167, 0]
click at [498, 450] on button "Next" at bounding box center [509, 447] width 99 height 33
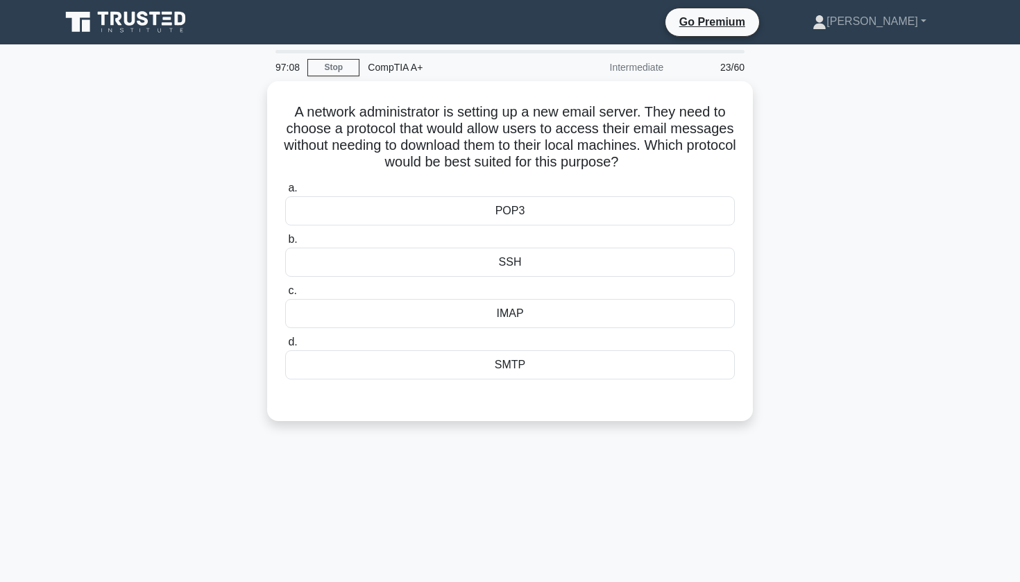
scroll to position [0, 0]
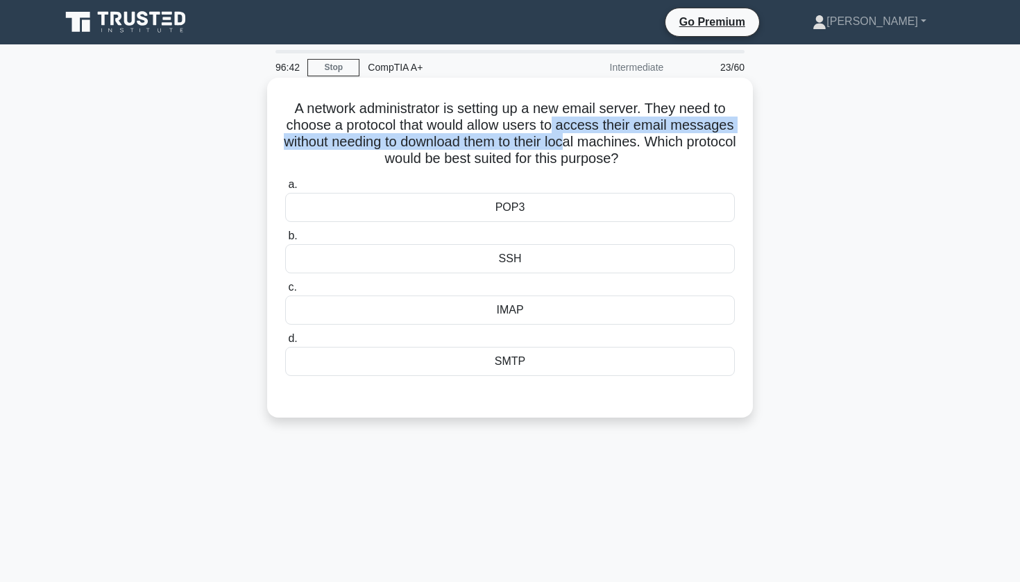
drag, startPoint x: 551, startPoint y: 130, endPoint x: 591, endPoint y: 140, distance: 40.9
click at [591, 140] on h5 "A network administrator is setting up a new email server. They need to choose a…" at bounding box center [510, 134] width 452 height 68
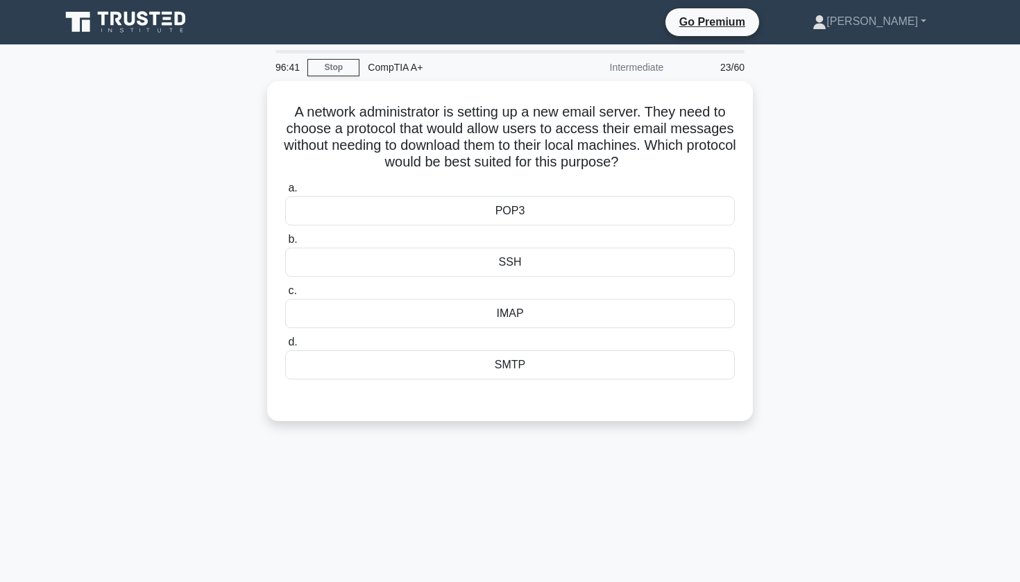
click at [586, 3] on nav "Go Premium [PERSON_NAME] Profile" at bounding box center [510, 22] width 1020 height 44
click at [656, 1] on nav "Go Premium [PERSON_NAME] Profile" at bounding box center [510, 22] width 1020 height 44
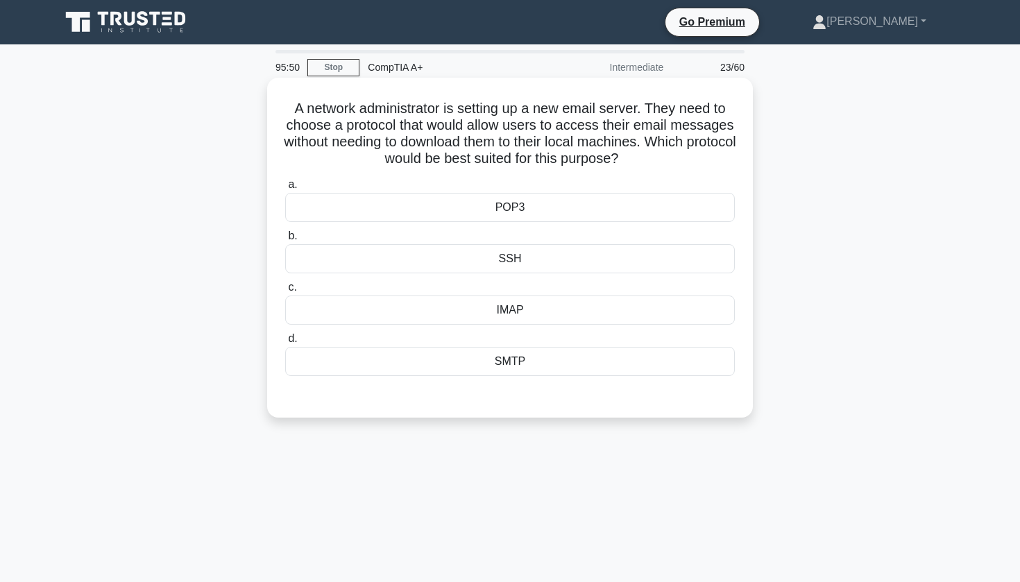
click at [495, 313] on div "IMAP" at bounding box center [510, 310] width 450 height 29
click at [285, 292] on input "c. IMAP" at bounding box center [285, 287] width 0 height 9
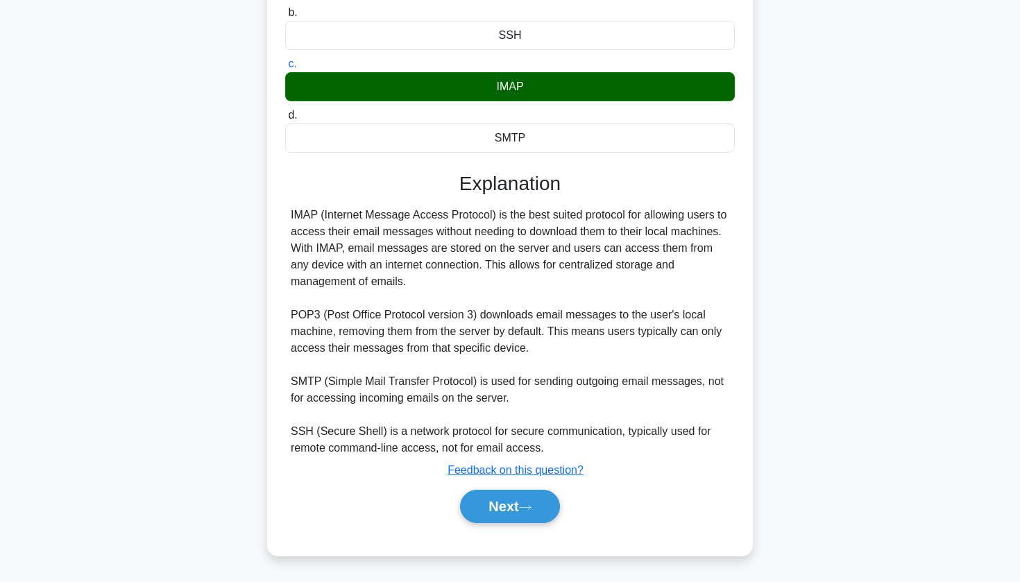
scroll to position [223, 0]
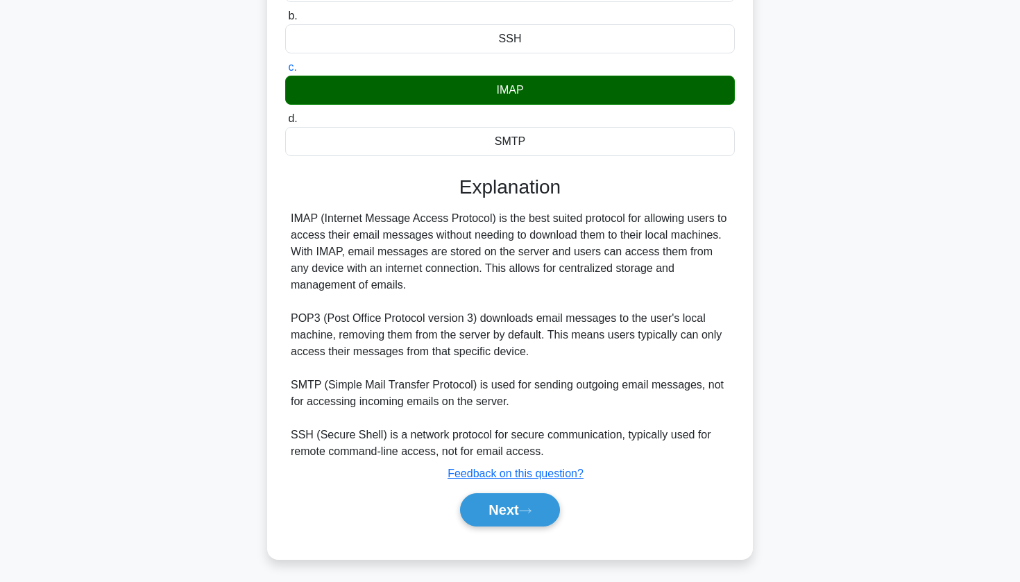
drag, startPoint x: 570, startPoint y: 4, endPoint x: 831, endPoint y: 242, distance: 353.2
click at [831, 241] on div "A network administrator is setting up a new email server. They need to choose a…" at bounding box center [510, 217] width 916 height 718
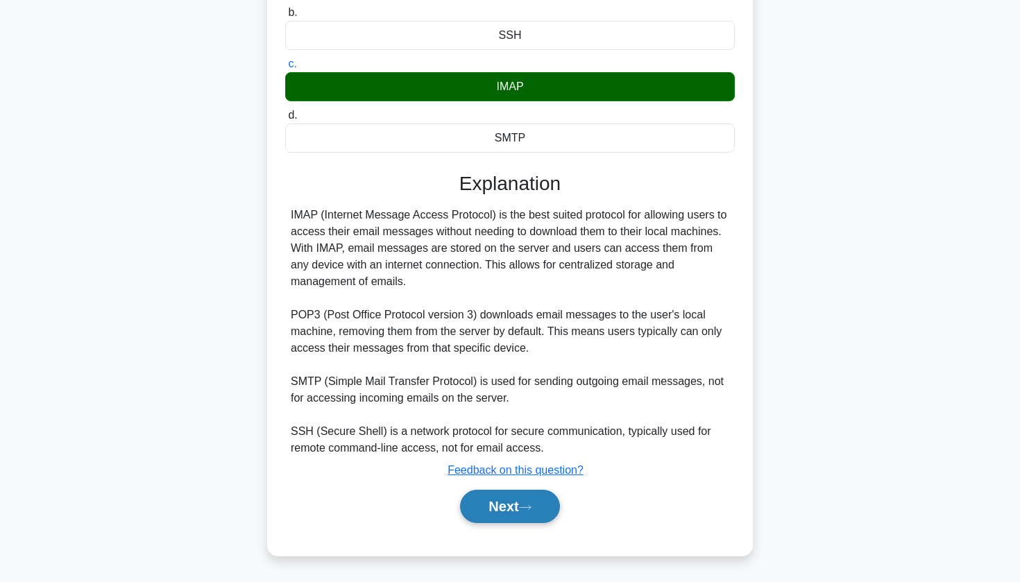
click at [537, 523] on button "Next" at bounding box center [509, 506] width 99 height 33
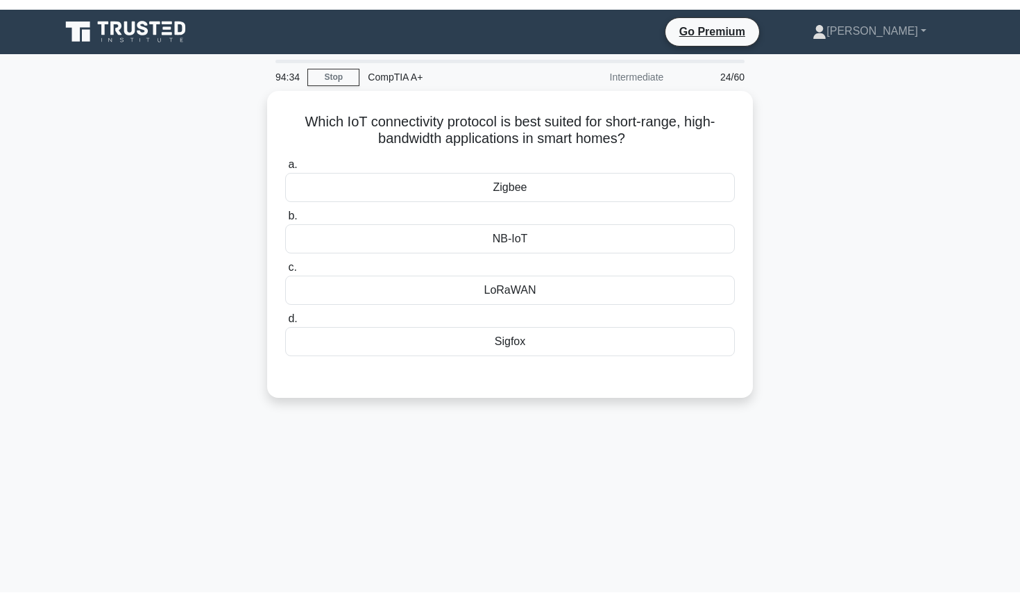
scroll to position [0, 0]
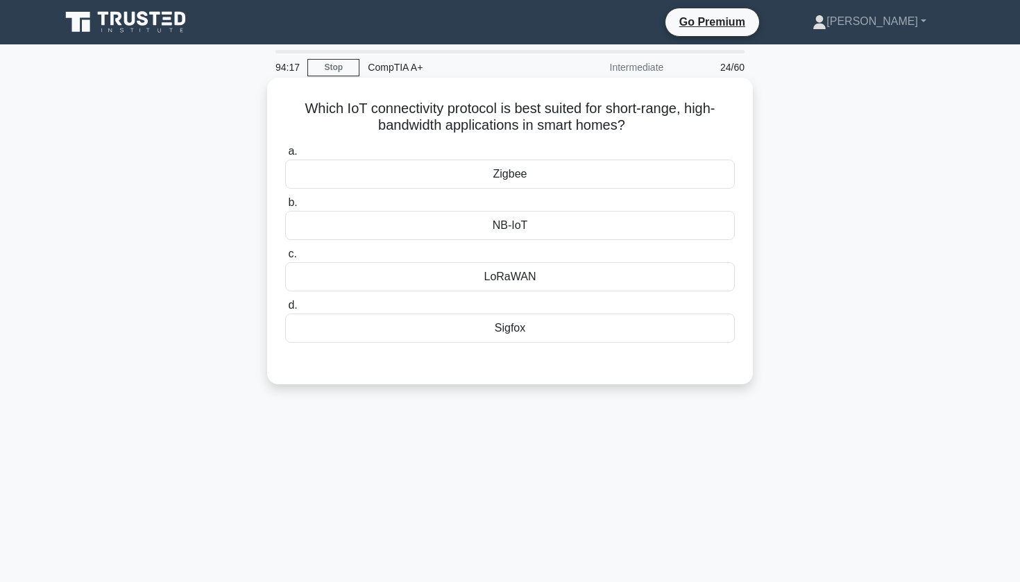
click at [480, 117] on h5 "Which IoT connectivity protocol is best suited for short-range, high-bandwidth …" at bounding box center [510, 117] width 452 height 35
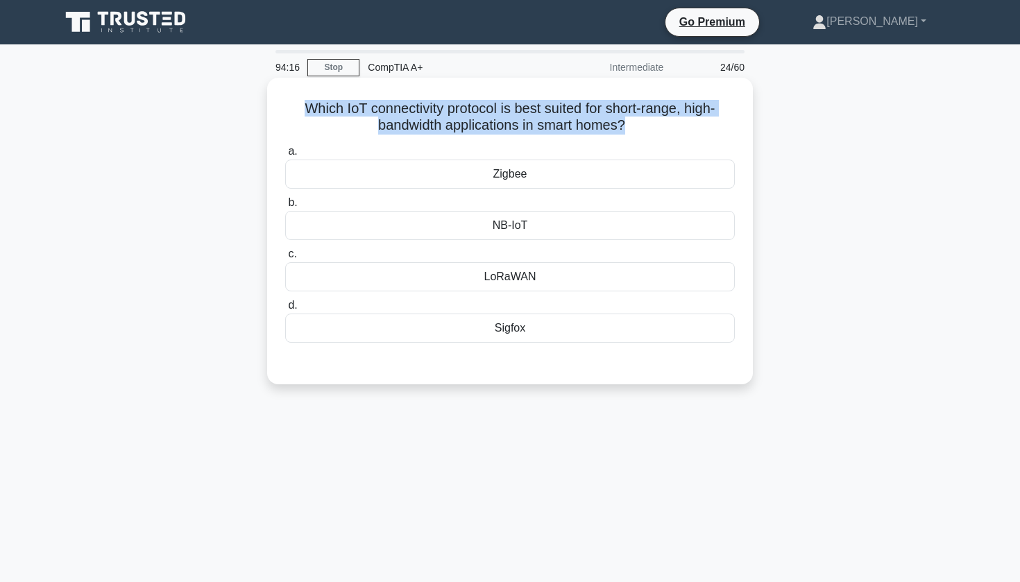
click at [480, 117] on h5 "Which IoT connectivity protocol is best suited for short-range, high-bandwidth …" at bounding box center [510, 117] width 452 height 35
copy div "Which IoT connectivity protocol is best suited for short-range, high-bandwidth …"
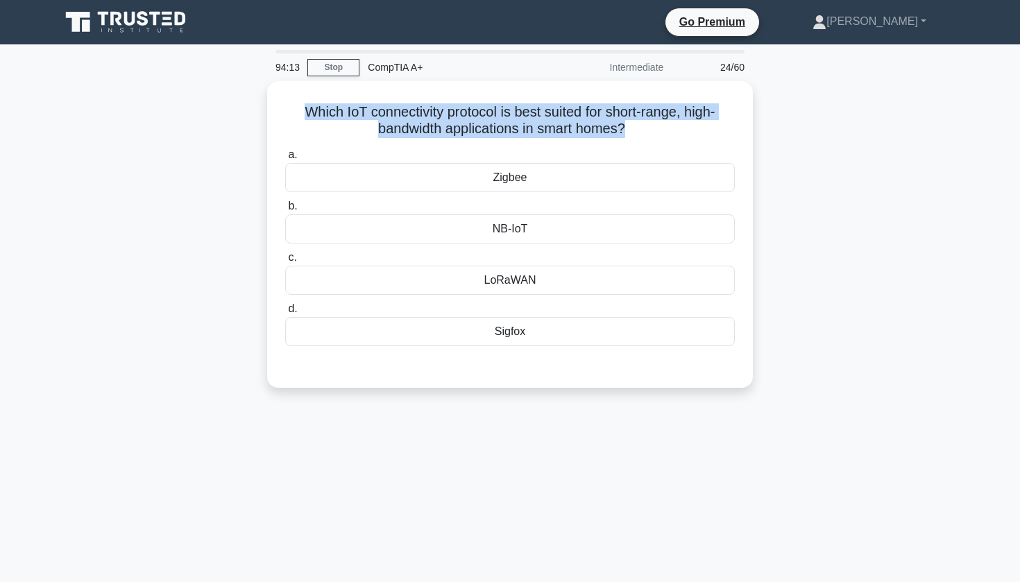
click at [804, 118] on div "Which IoT connectivity protocol is best suited for short-range, high-bandwidth …" at bounding box center [510, 242] width 916 height 323
click at [887, 115] on div "Which IoT connectivity protocol is best suited for short-range, high-bandwidth …" at bounding box center [510, 242] width 916 height 323
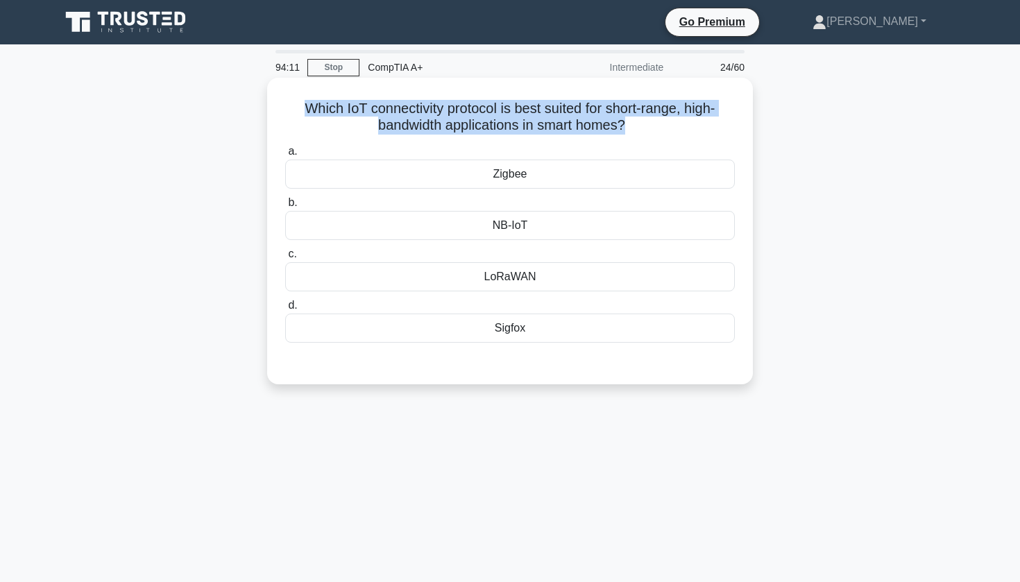
click at [697, 85] on div "Which IoT connectivity protocol is best suited for short-range, high-bandwidth …" at bounding box center [510, 231] width 475 height 296
click at [593, 117] on h5 "Which IoT connectivity protocol is best suited for short-range, high-bandwidth …" at bounding box center [510, 117] width 452 height 35
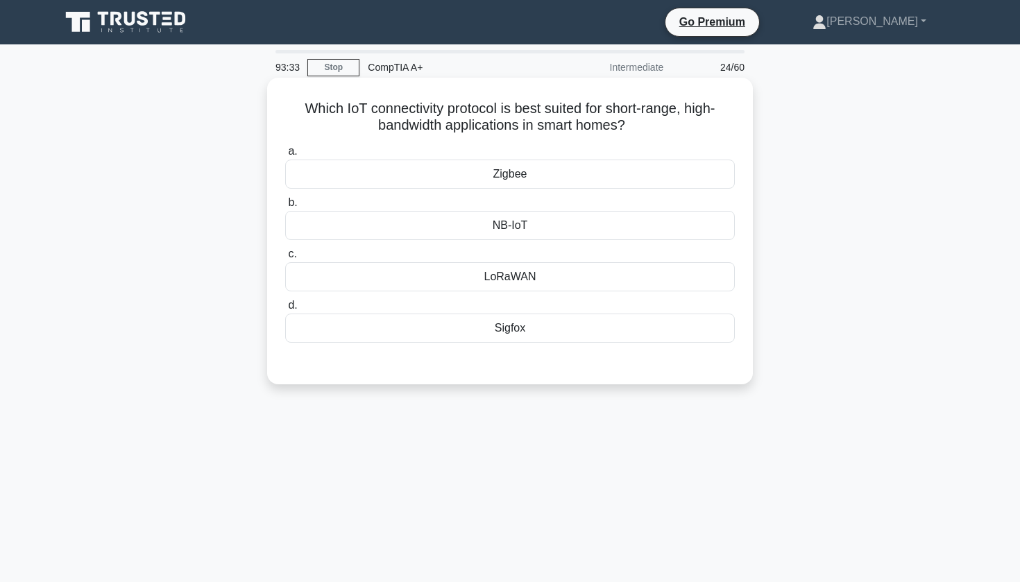
click at [554, 266] on div "LoRaWAN" at bounding box center [510, 276] width 450 height 29
click at [285, 259] on input "c. [GEOGRAPHIC_DATA]" at bounding box center [285, 254] width 0 height 9
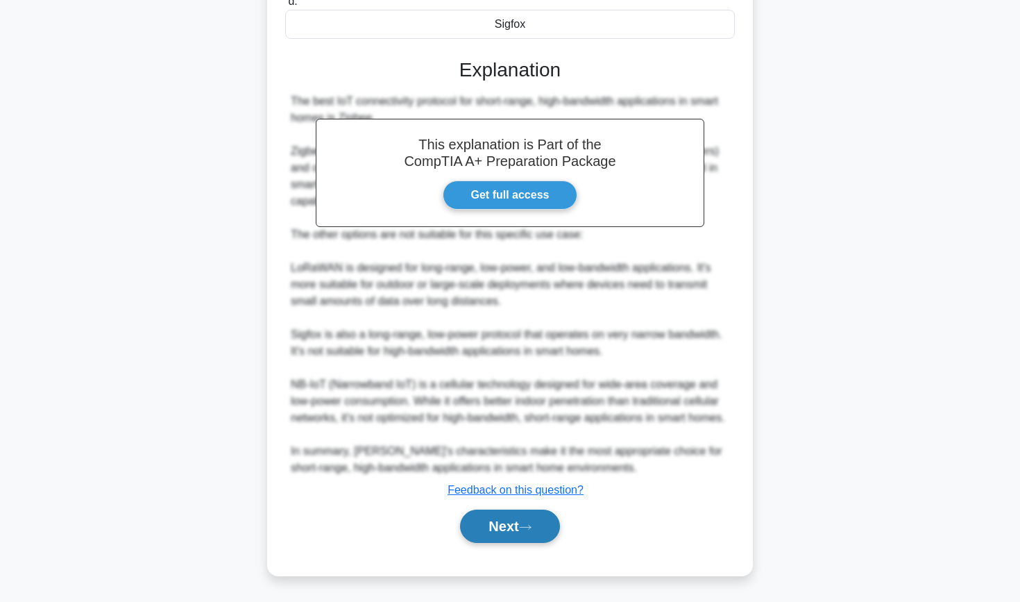
click at [477, 519] on button "Next" at bounding box center [509, 525] width 99 height 33
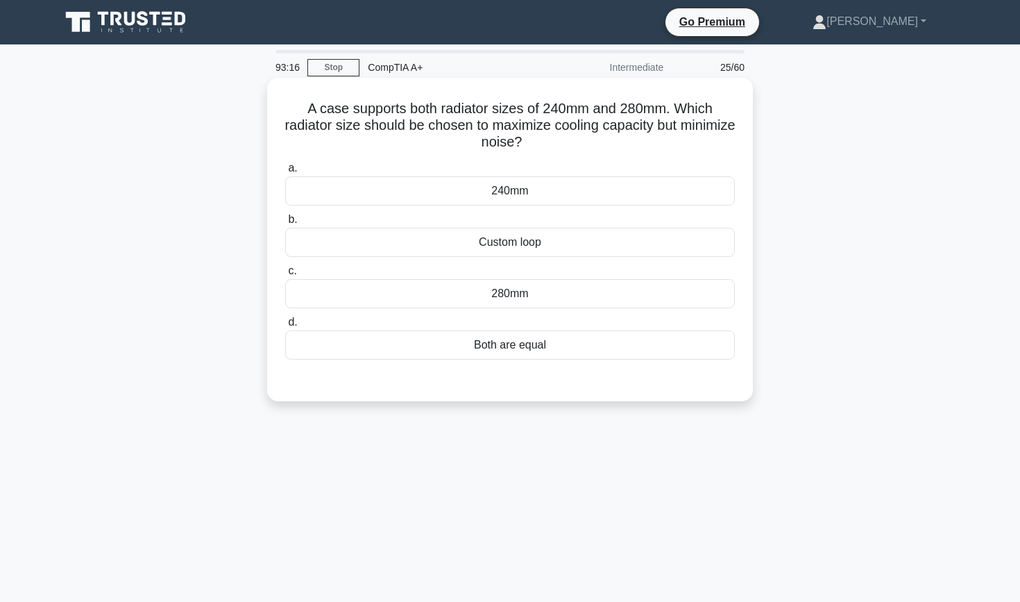
click at [414, 299] on div "280mm" at bounding box center [510, 293] width 450 height 29
click at [285, 276] on input "c. 280mm" at bounding box center [285, 270] width 0 height 9
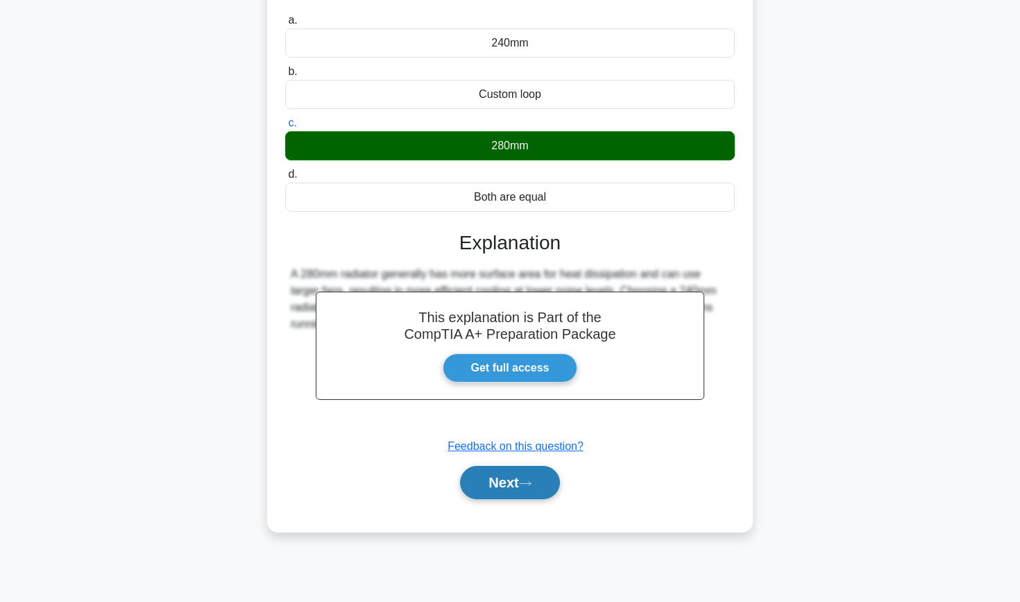
click at [492, 486] on button "Next" at bounding box center [509, 482] width 99 height 33
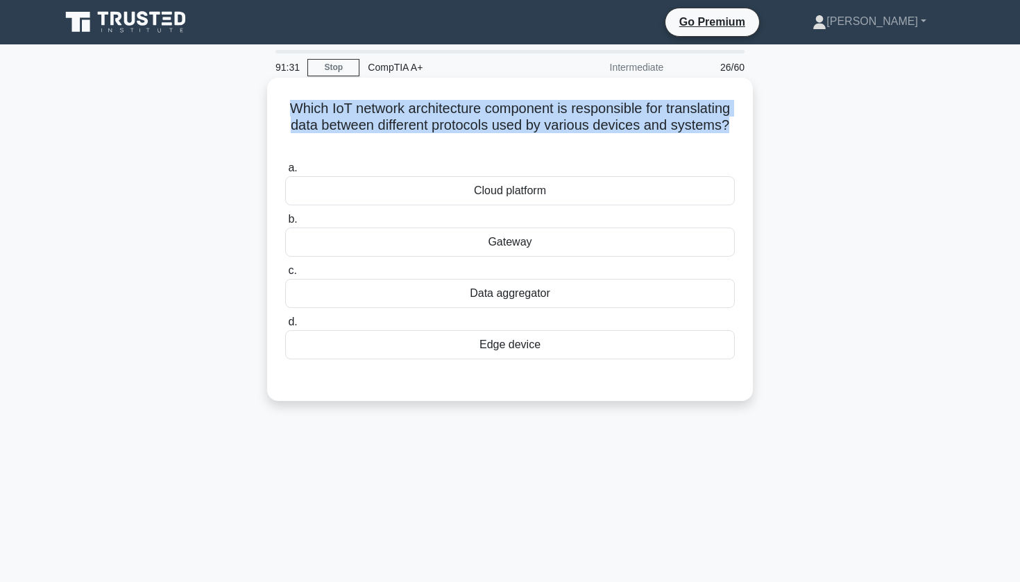
drag, startPoint x: 288, startPoint y: 105, endPoint x: 718, endPoint y: 140, distance: 431.7
click at [718, 140] on h5 "Which IoT network architecture component is responsible for translating data be…" at bounding box center [510, 125] width 452 height 51
copy h5 "Which IoT network architecture component is responsible for translating data be…"
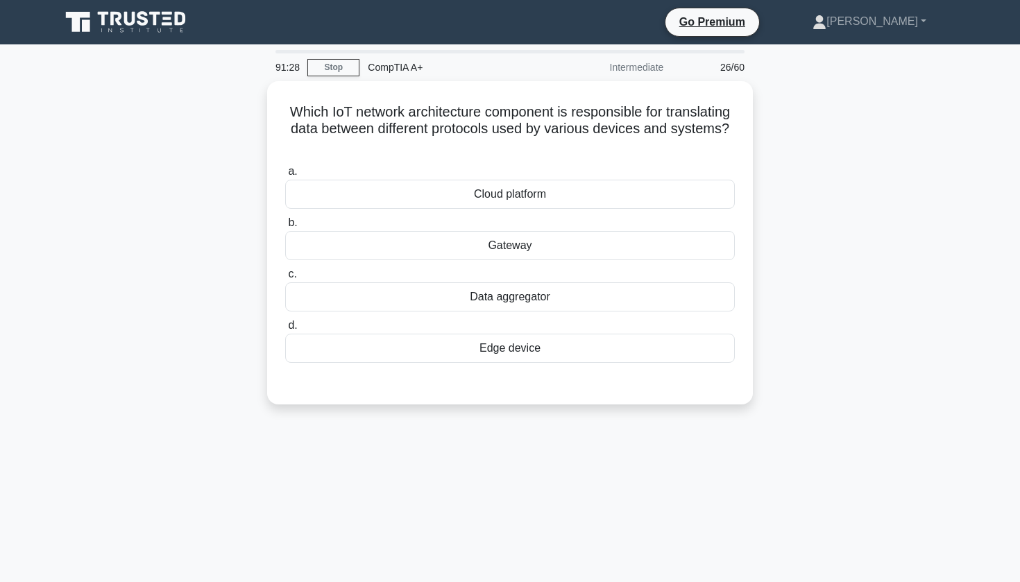
click at [793, 124] on div "Which IoT network architecture component is responsible for translating data be…" at bounding box center [510, 251] width 916 height 340
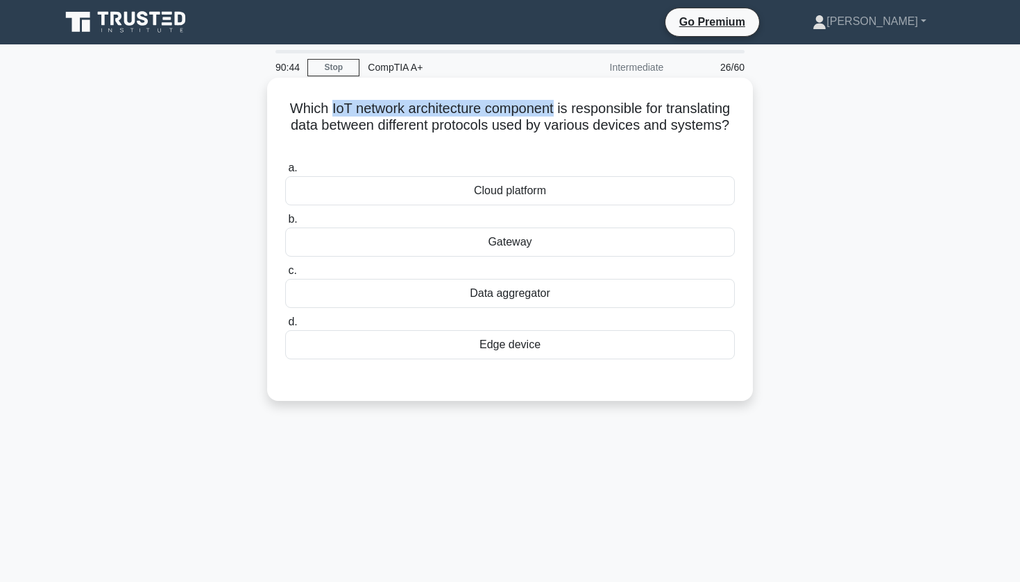
drag, startPoint x: 331, startPoint y: 106, endPoint x: 556, endPoint y: 110, distance: 224.9
click at [556, 110] on h5 "Which IoT network architecture component is responsible for translating data be…" at bounding box center [510, 125] width 452 height 51
copy h5 "IoT network architecture component"
click at [609, 122] on h5 "Which IoT network architecture component is responsible for translating data be…" at bounding box center [510, 125] width 452 height 51
click at [448, 252] on div "Gateway" at bounding box center [510, 242] width 450 height 29
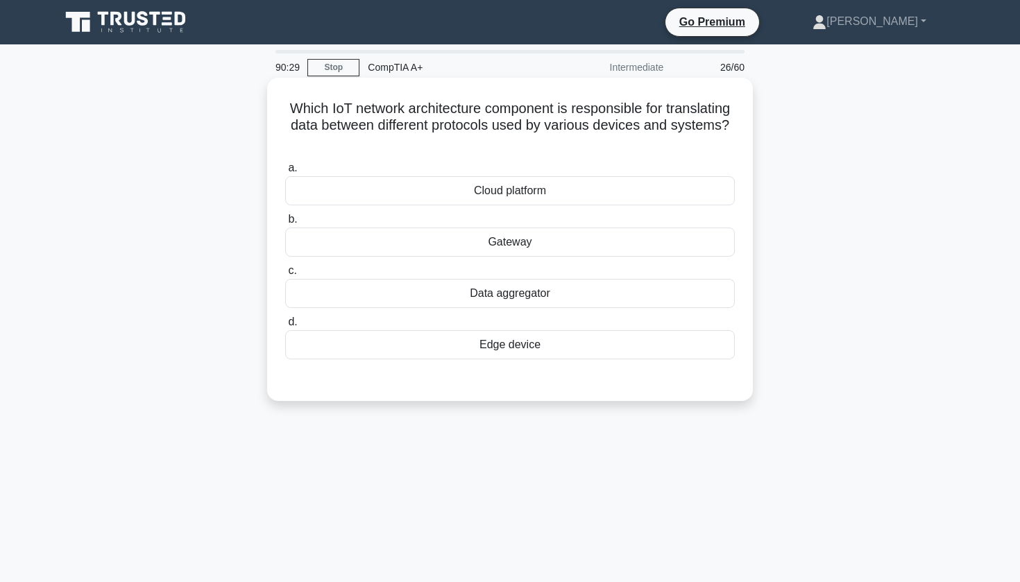
click at [285, 224] on input "b. Gateway" at bounding box center [285, 219] width 0 height 9
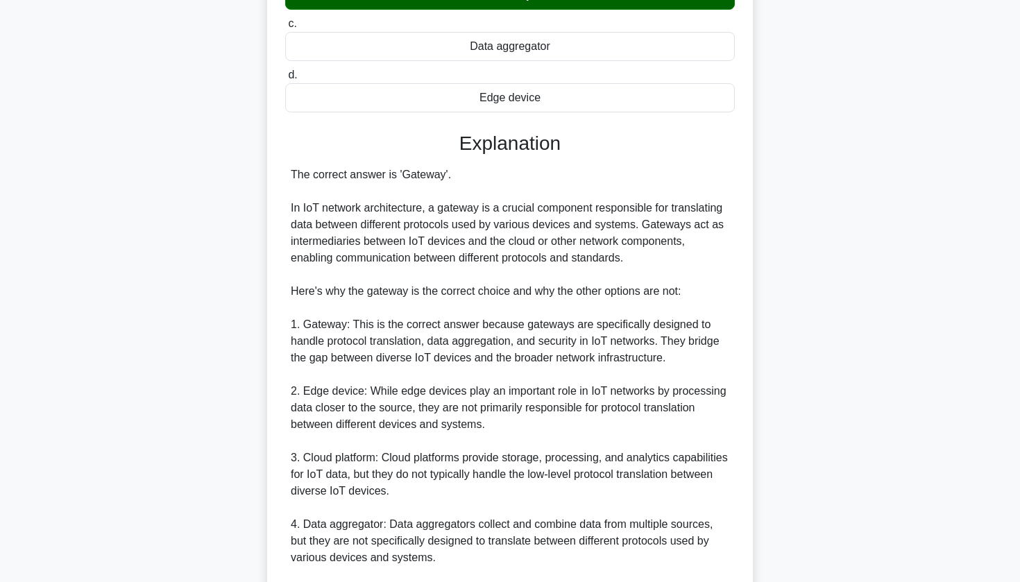
scroll to position [249, 0]
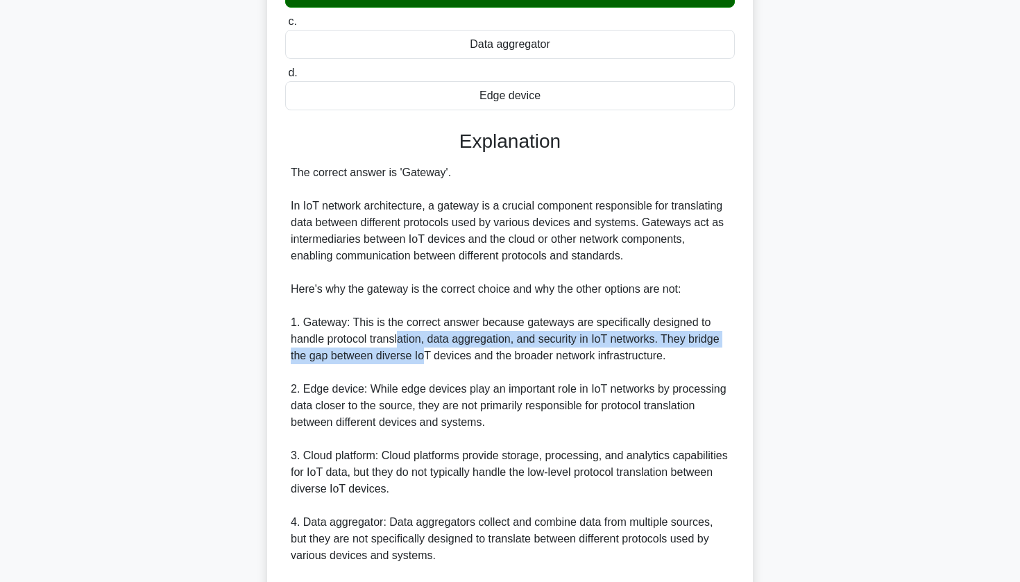
drag, startPoint x: 398, startPoint y: 337, endPoint x: 427, endPoint y: 344, distance: 30.0
click at [427, 346] on div "The correct answer is 'Gateway'. In IoT network architecture, a gateway is a cr…" at bounding box center [510, 389] width 439 height 450
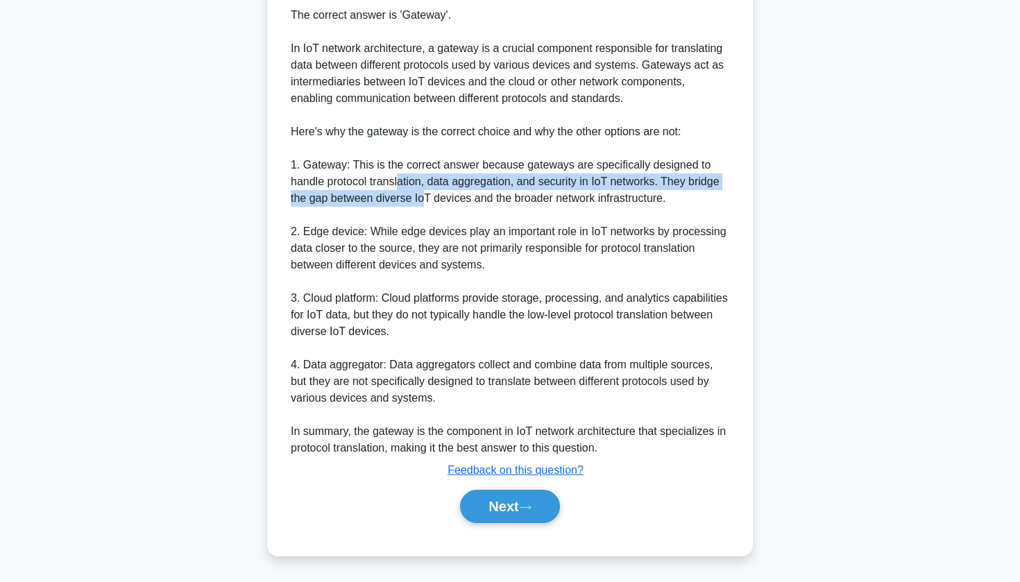
scroll to position [407, 0]
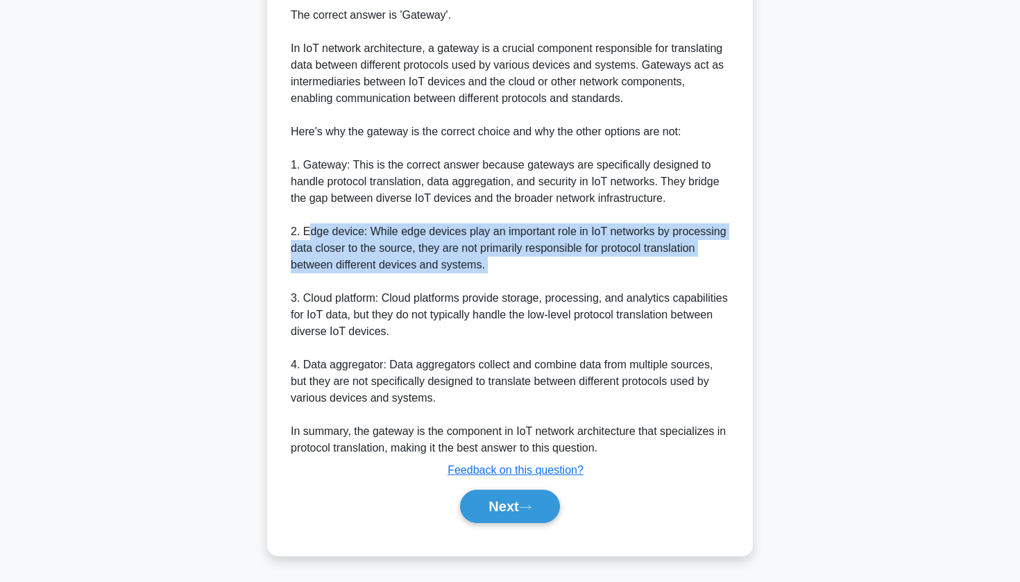
drag, startPoint x: 312, startPoint y: 229, endPoint x: 488, endPoint y: 273, distance: 181.1
click at [488, 273] on div "The correct answer is 'Gateway'. In IoT network architecture, a gateway is a cr…" at bounding box center [510, 232] width 439 height 450
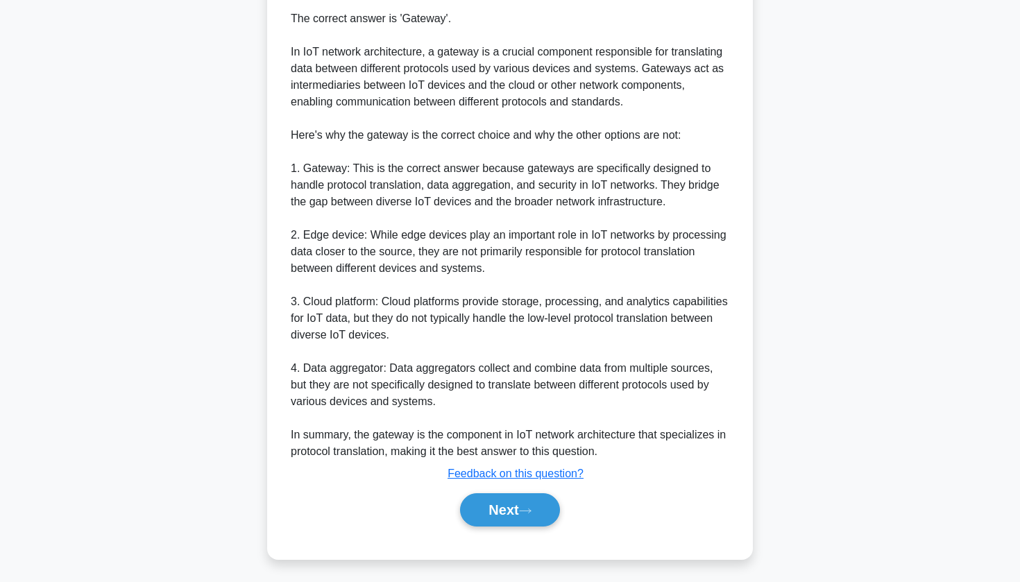
click at [821, 117] on div "Which IoT network architecture component is responsible for translating data be…" at bounding box center [510, 125] width 916 height 901
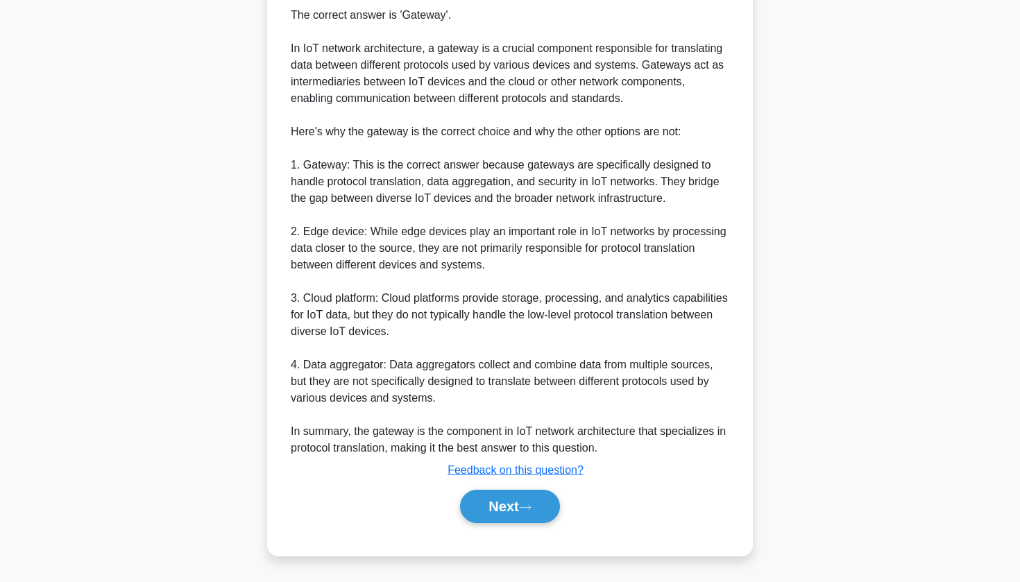
drag, startPoint x: 805, startPoint y: 13, endPoint x: 656, endPoint y: 217, distance: 252.8
click at [656, 217] on div "The correct answer is 'Gateway'. In IoT network architecture, a gateway is a cr…" at bounding box center [510, 232] width 439 height 450
click at [516, 515] on button "Next" at bounding box center [509, 506] width 99 height 33
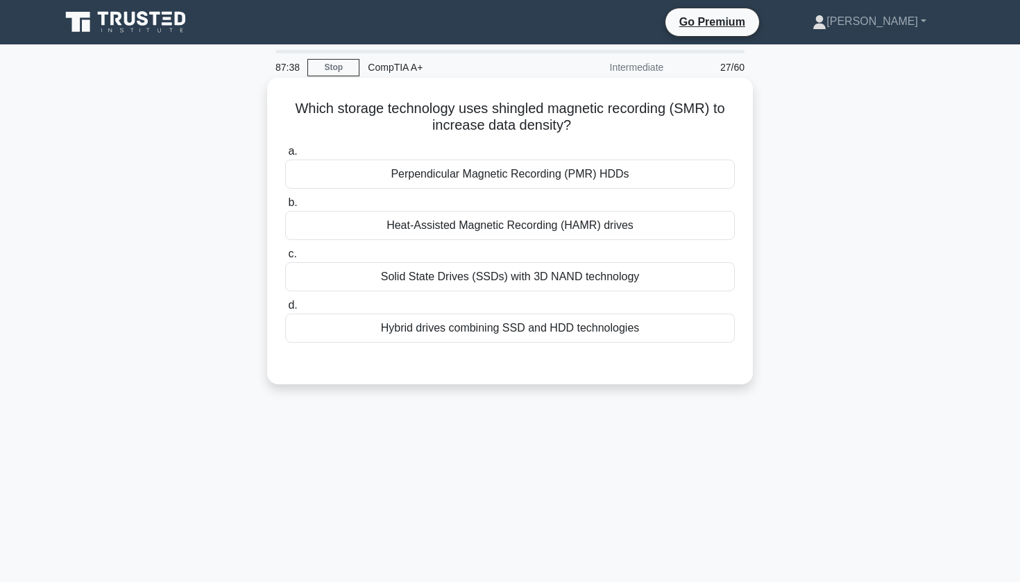
scroll to position [0, 0]
click at [488, 330] on div "Hybrid drives combining SSD and HDD technologies" at bounding box center [510, 328] width 450 height 29
click at [285, 310] on input "d. Hybrid drives combining SSD and HDD technologies" at bounding box center [285, 305] width 0 height 9
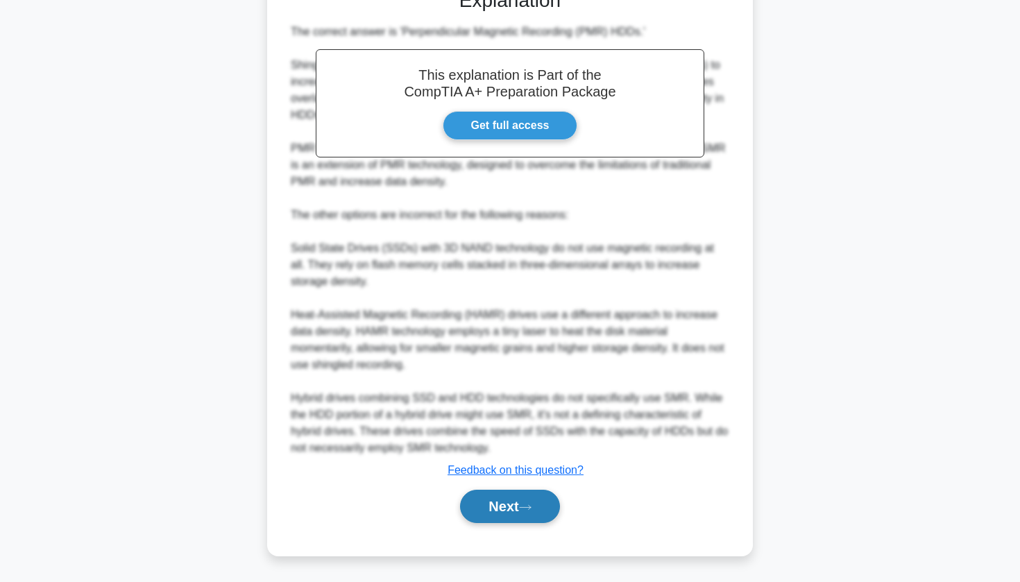
click at [462, 516] on button "Next" at bounding box center [509, 506] width 99 height 33
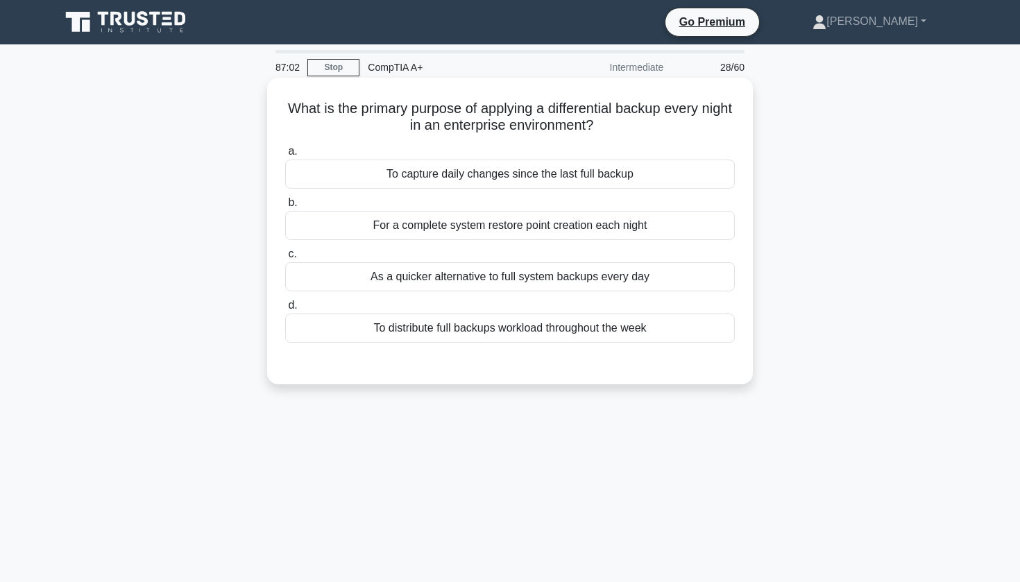
drag, startPoint x: 496, startPoint y: 230, endPoint x: 470, endPoint y: 117, distance: 116.7
click at [470, 115] on div "What is the primary purpose of applying a differential backup every night in an…" at bounding box center [510, 231] width 475 height 296
click at [470, 117] on h5 "What is the primary purpose of applying a differential backup every night in an…" at bounding box center [510, 117] width 452 height 35
drag, startPoint x: 287, startPoint y: 106, endPoint x: 645, endPoint y: 126, distance: 358.0
click at [645, 127] on h5 "What is the primary purpose of applying a differential backup every night in an…" at bounding box center [510, 117] width 452 height 35
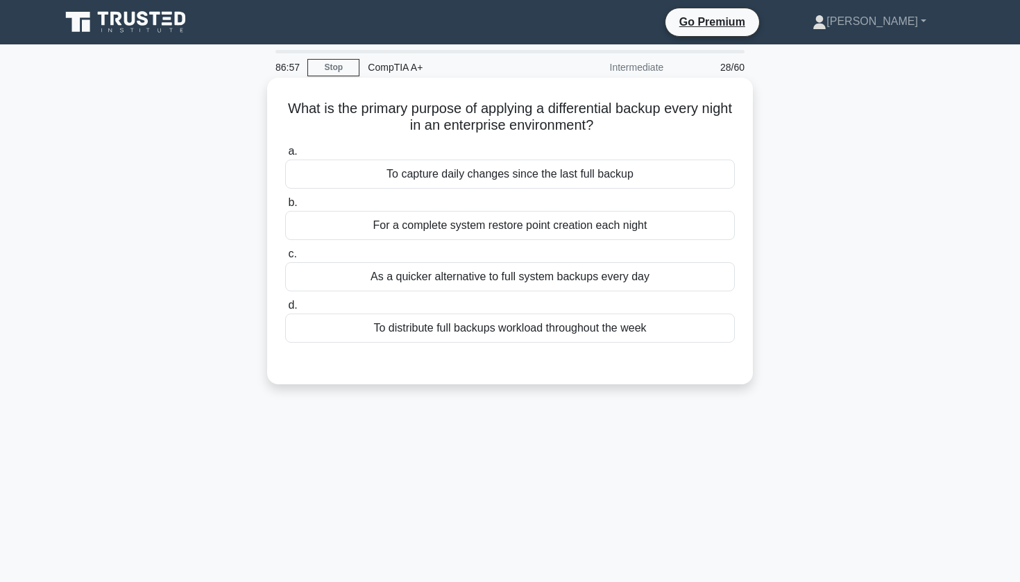
copy h5 "What is the primary purpose of applying a differential backup every night in an…"
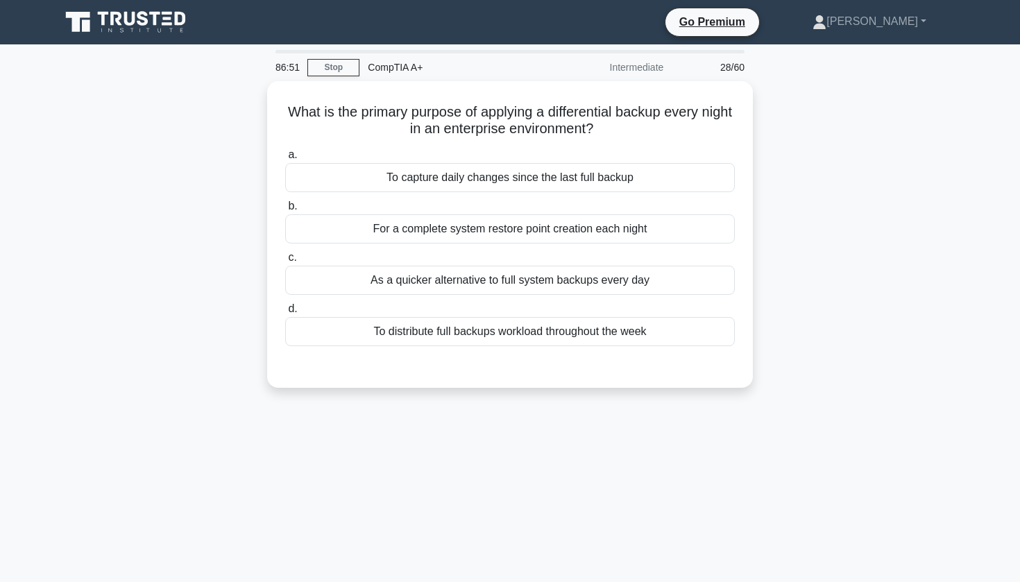
click at [153, 205] on div "What is the primary purpose of applying a differential backup every night in an…" at bounding box center [510, 242] width 916 height 323
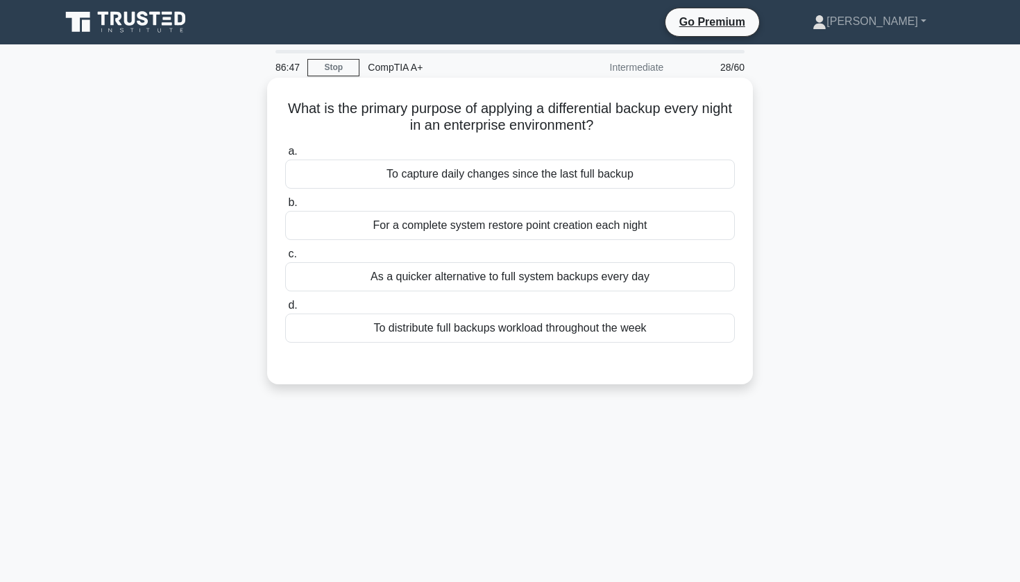
click at [404, 279] on div "As a quicker alternative to full system backups every day" at bounding box center [510, 276] width 450 height 29
click at [285, 259] on input "c. As a quicker alternative to full system backups every day" at bounding box center [285, 254] width 0 height 9
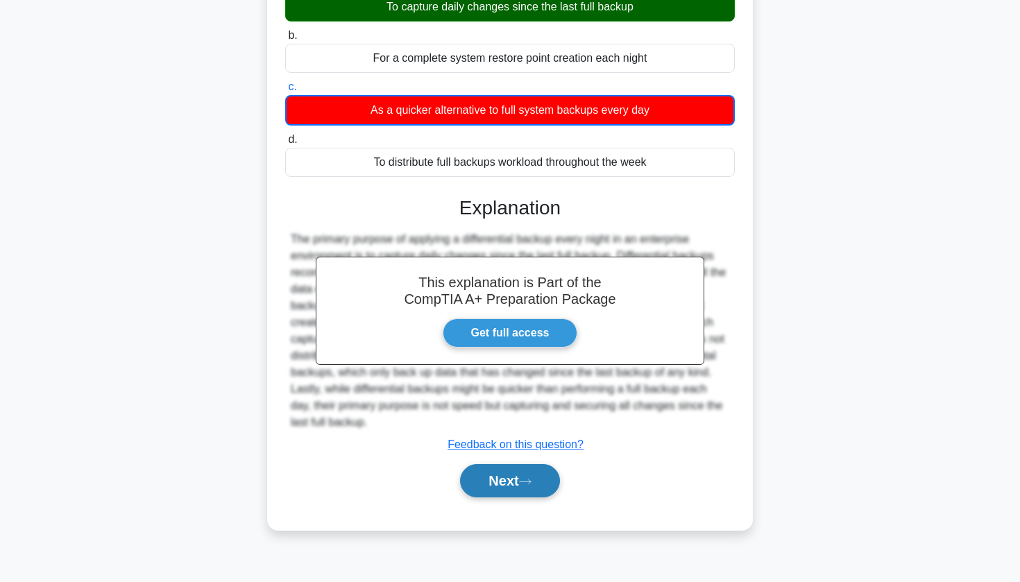
scroll to position [167, 0]
click at [464, 493] on button "Next" at bounding box center [509, 480] width 99 height 33
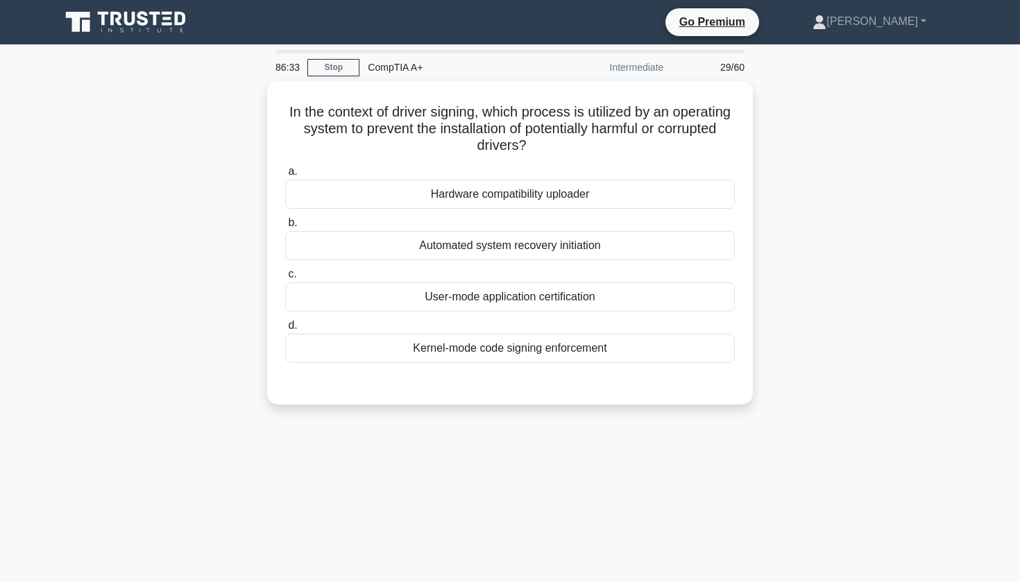
scroll to position [0, 0]
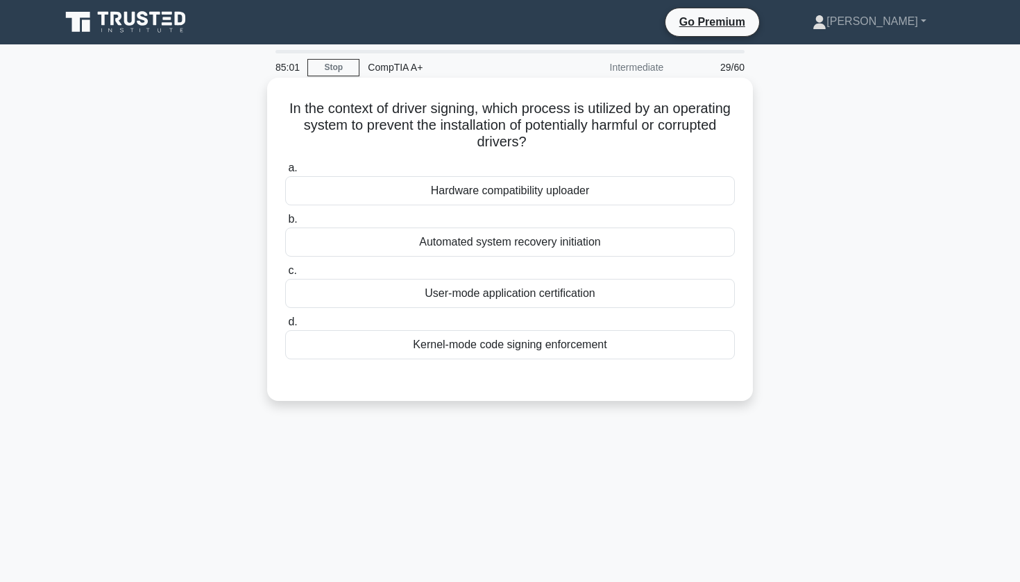
click at [554, 346] on div "Kernel-mode code signing enforcement" at bounding box center [510, 344] width 450 height 29
click at [285, 327] on input "d. Kernel-mode code signing enforcement" at bounding box center [285, 322] width 0 height 9
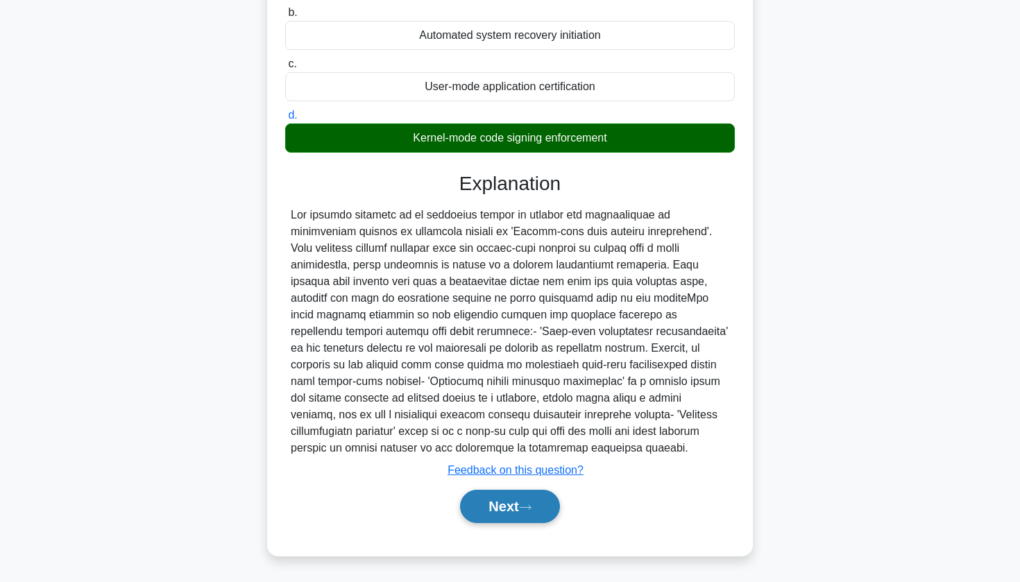
click at [506, 509] on button "Next" at bounding box center [509, 506] width 99 height 33
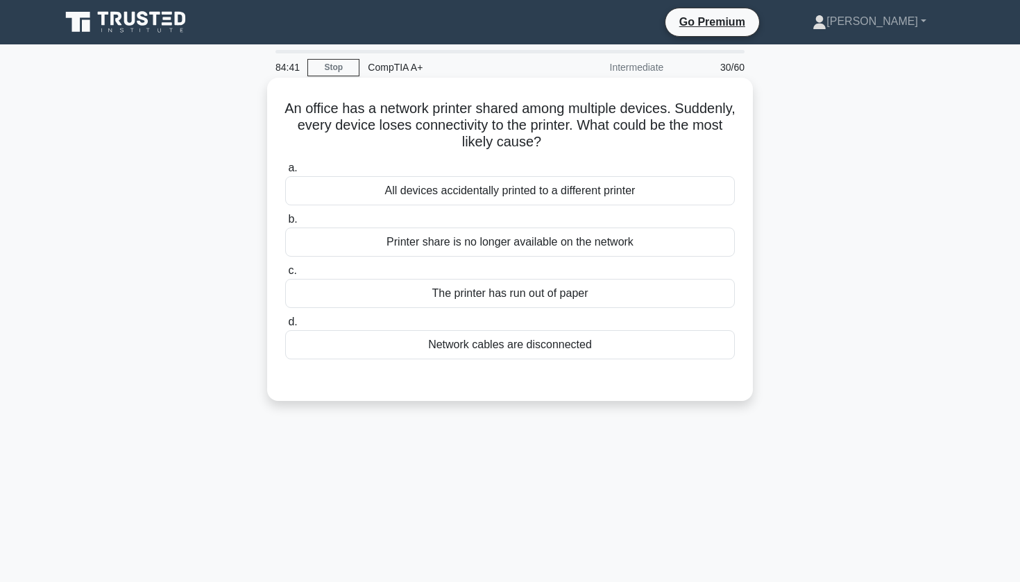
click at [609, 354] on div "Network cables are disconnected" at bounding box center [510, 344] width 450 height 29
click at [285, 327] on input "d. Network cables are disconnected" at bounding box center [285, 322] width 0 height 9
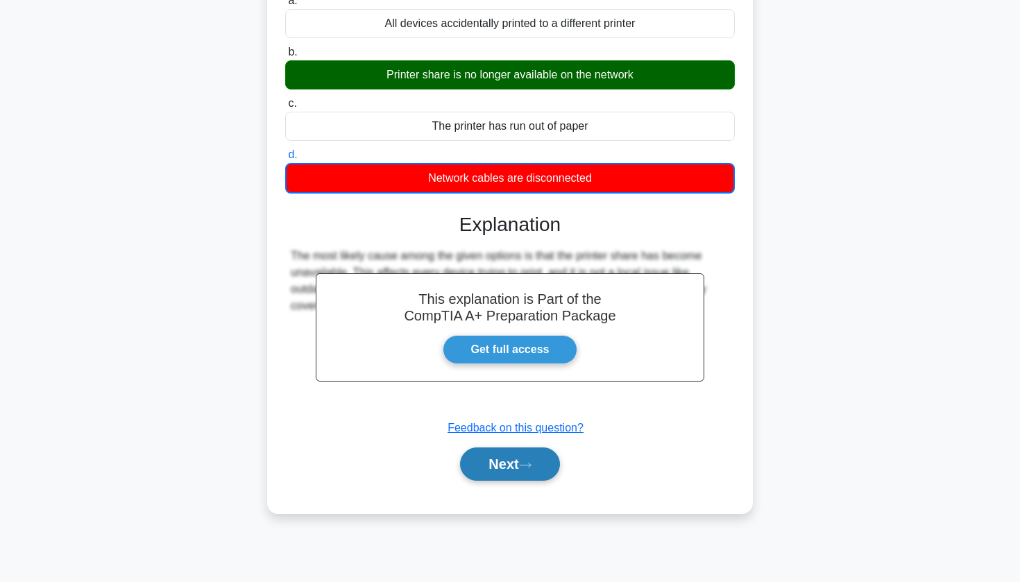
click at [525, 450] on button "Next" at bounding box center [509, 464] width 99 height 33
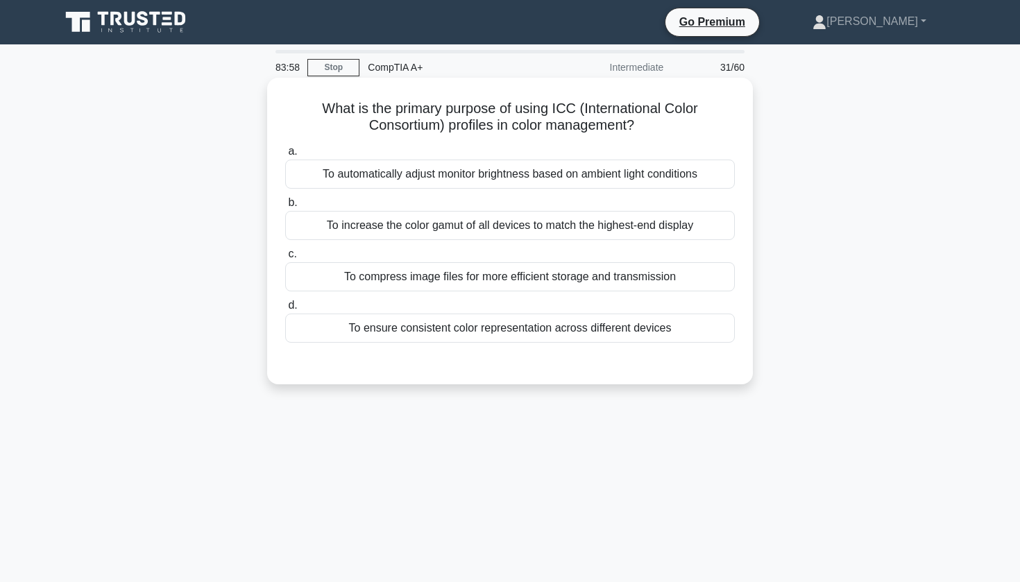
click at [516, 335] on div "To ensure consistent color representation across different devices" at bounding box center [510, 328] width 450 height 29
click at [285, 310] on input "d. To ensure consistent color representation across different devices" at bounding box center [285, 305] width 0 height 9
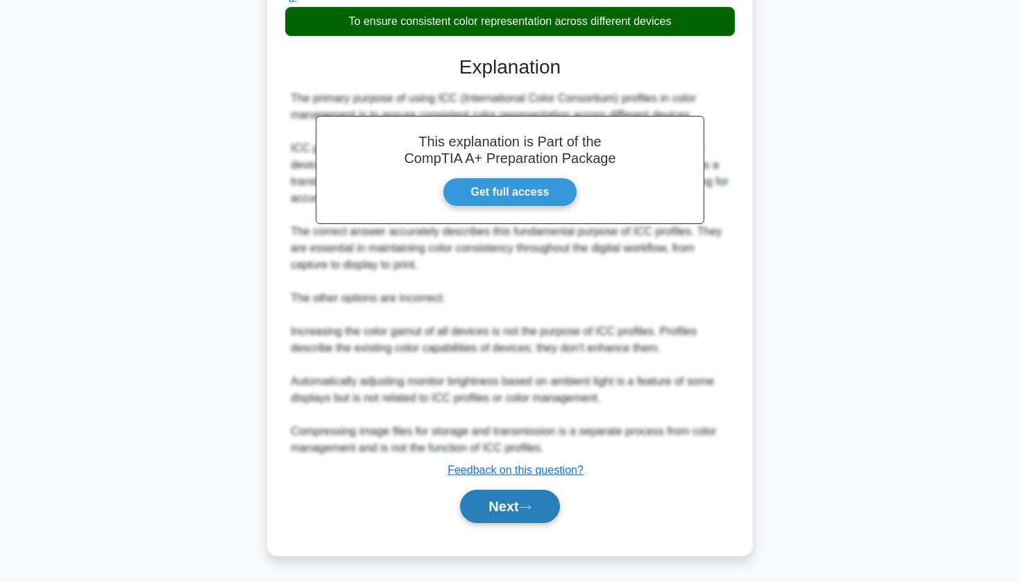
click at [490, 502] on button "Next" at bounding box center [509, 506] width 99 height 33
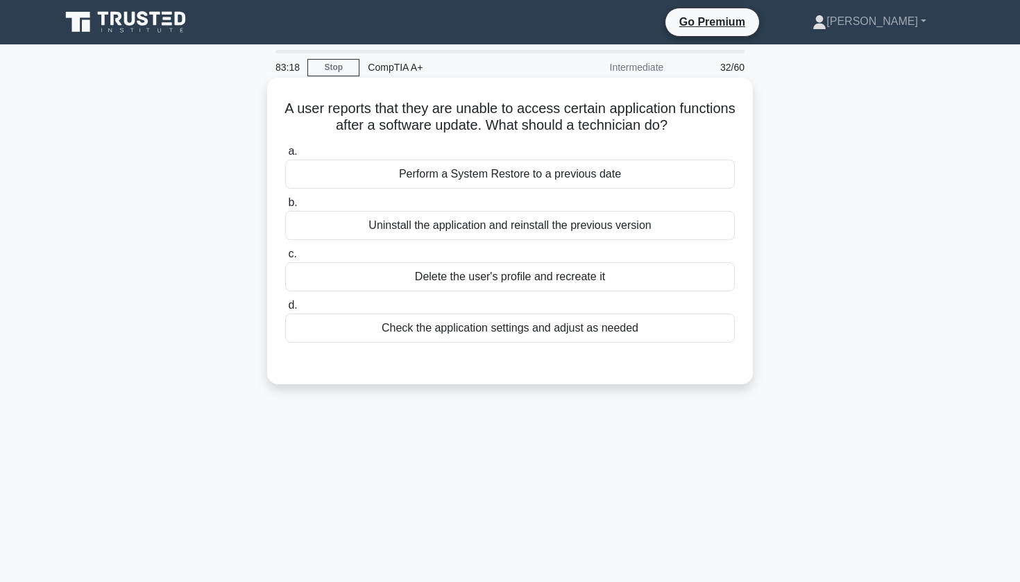
click at [577, 235] on div "Uninstall the application and reinstall the previous version" at bounding box center [510, 225] width 450 height 29
click at [285, 208] on input "b. Uninstall the application and reinstall the previous version" at bounding box center [285, 202] width 0 height 9
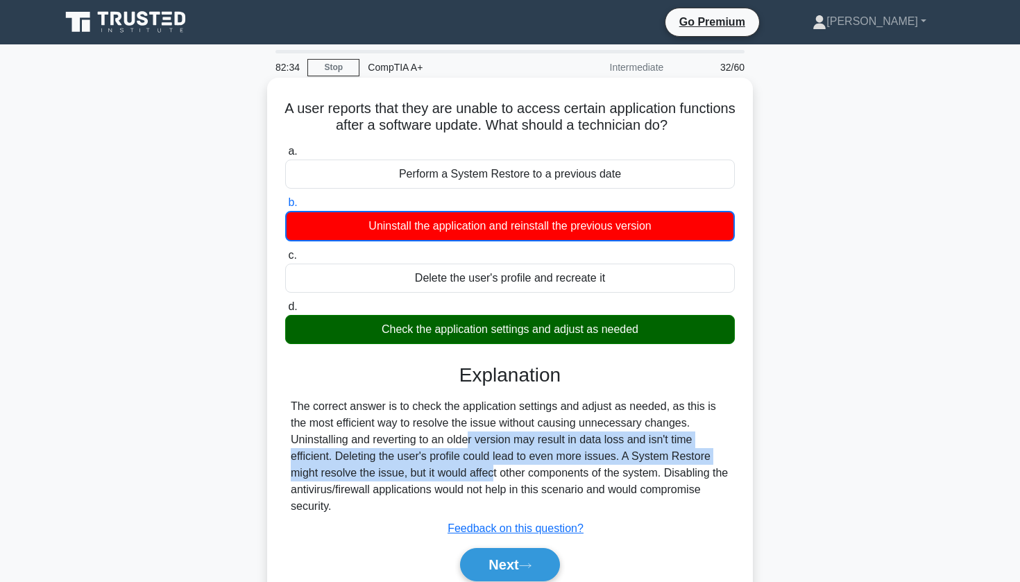
drag, startPoint x: 388, startPoint y: 443, endPoint x: 411, endPoint y: 458, distance: 27.1
click at [412, 459] on div "The correct answer is to check the application settings and adjust as needed, a…" at bounding box center [510, 456] width 439 height 117
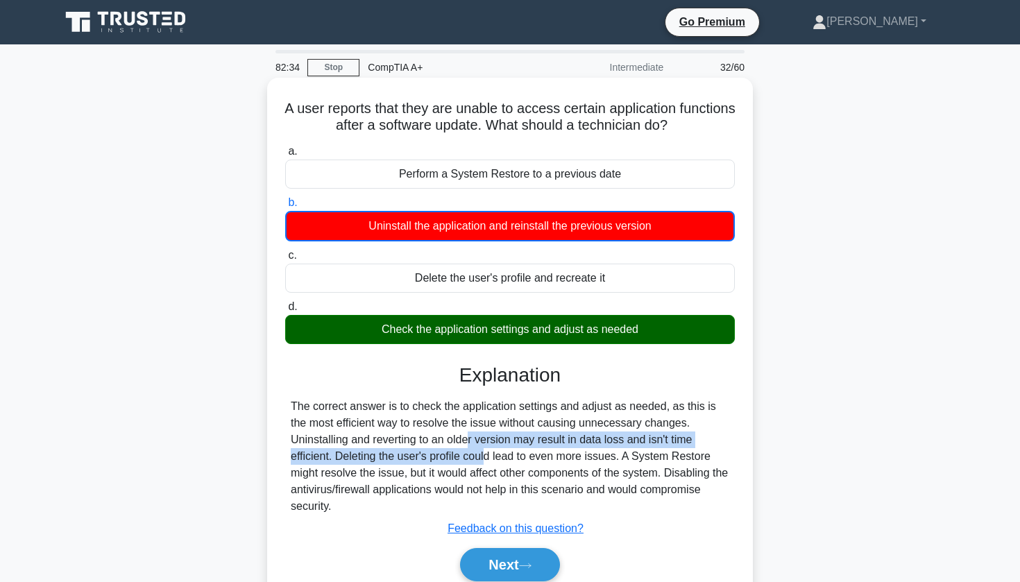
click at [411, 458] on div "The correct answer is to check the application settings and adjust as needed, a…" at bounding box center [510, 456] width 439 height 117
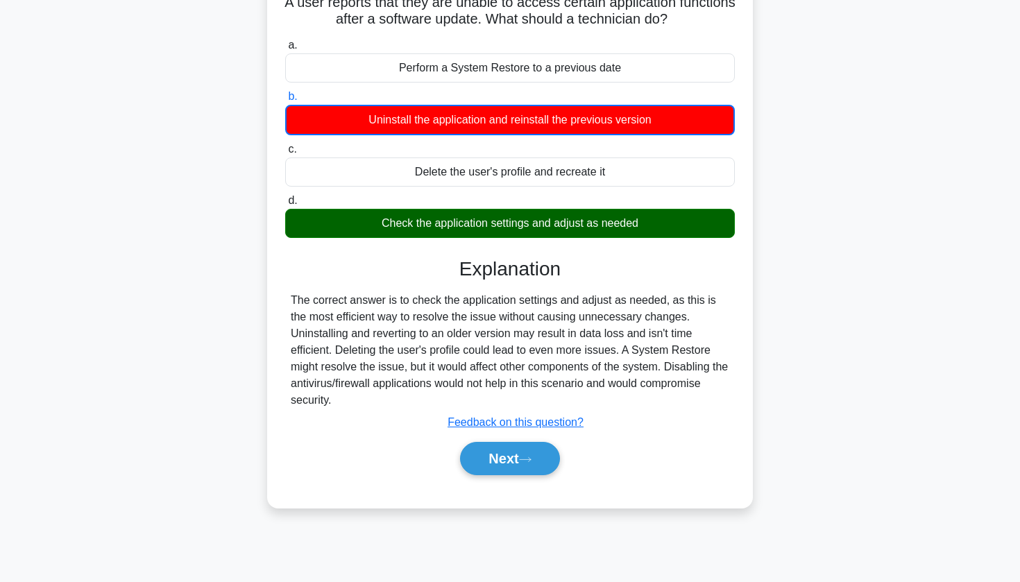
scroll to position [107, 0]
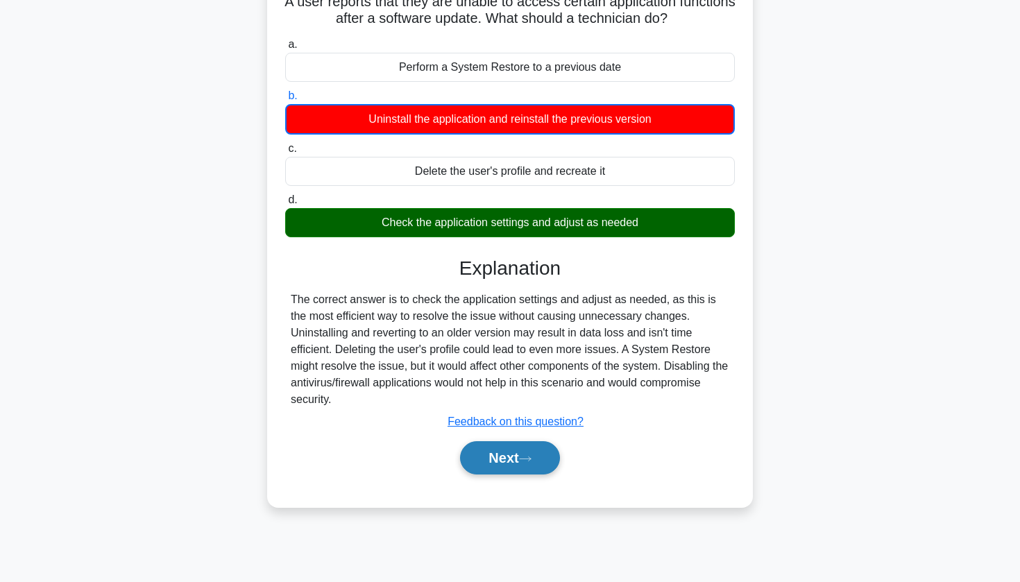
click at [520, 464] on button "Next" at bounding box center [509, 457] width 99 height 33
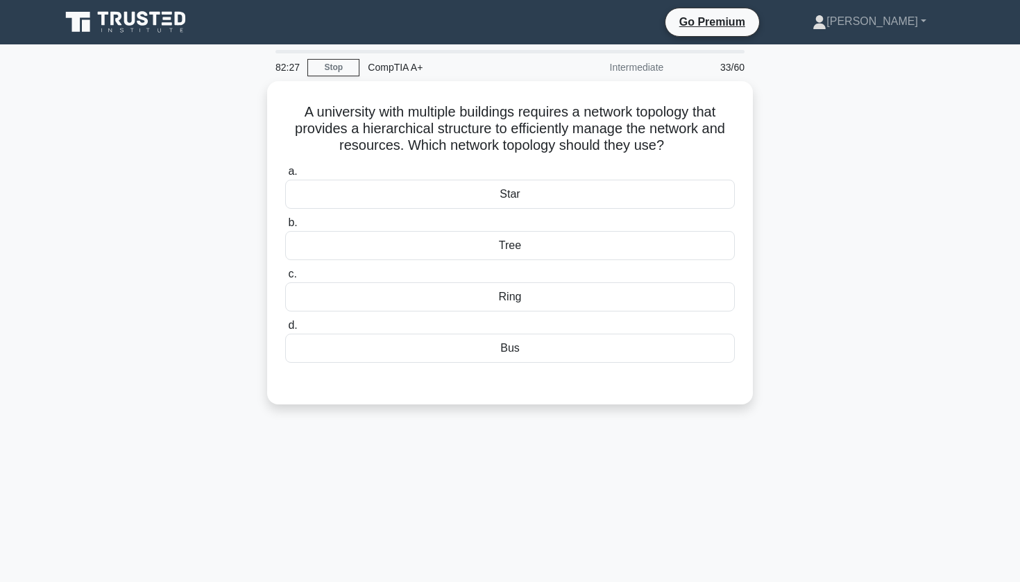
scroll to position [0, 0]
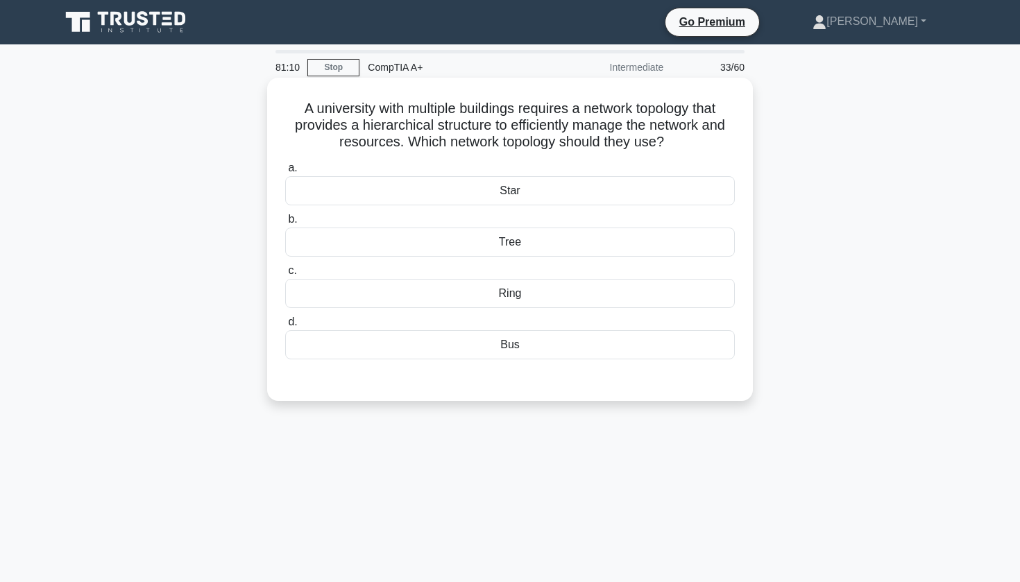
click at [600, 248] on div "Tree" at bounding box center [510, 242] width 450 height 29
click at [285, 224] on input "b. Tree" at bounding box center [285, 219] width 0 height 9
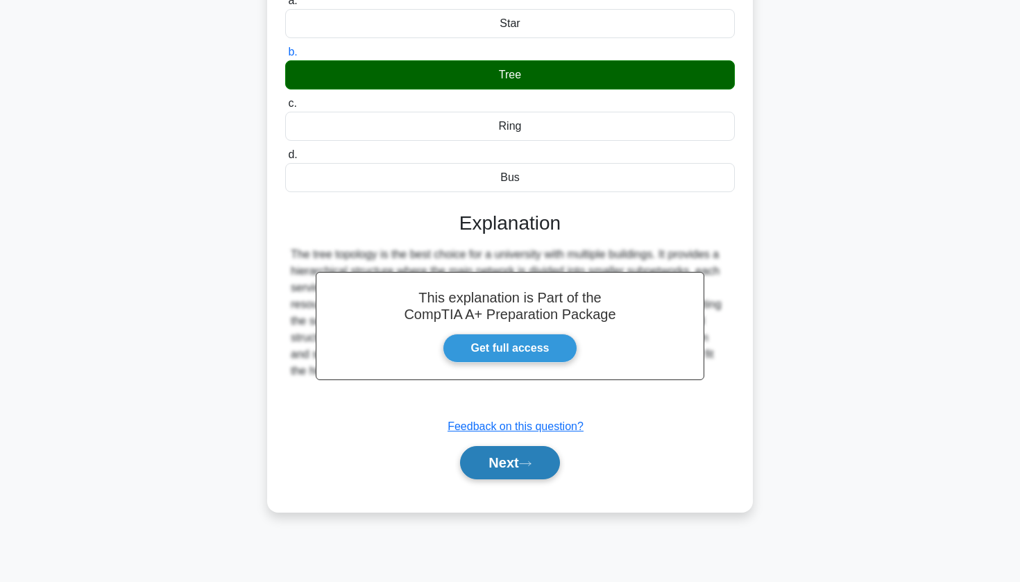
scroll to position [167, 0]
click at [486, 451] on button "Next" at bounding box center [509, 462] width 99 height 33
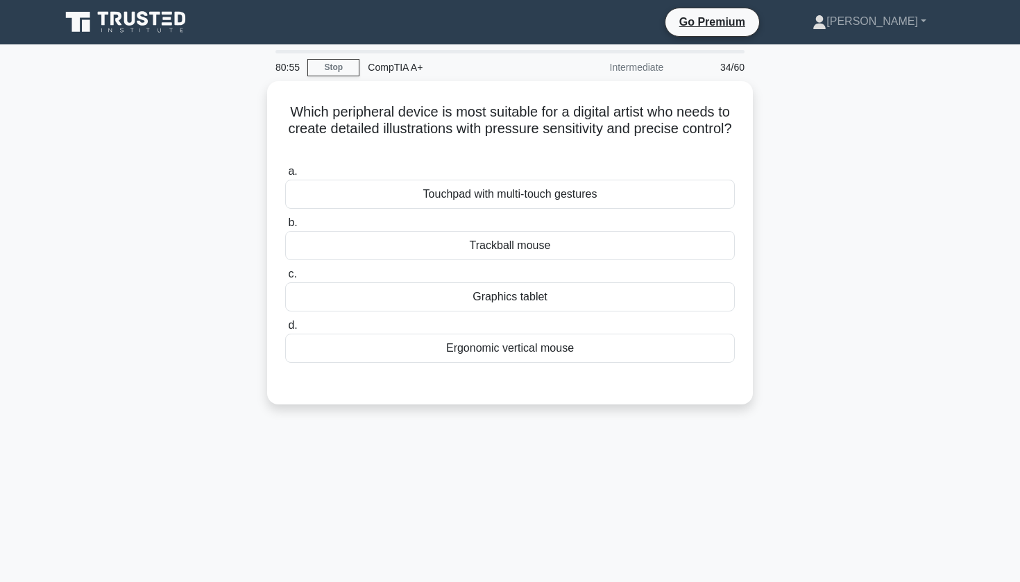
scroll to position [0, 0]
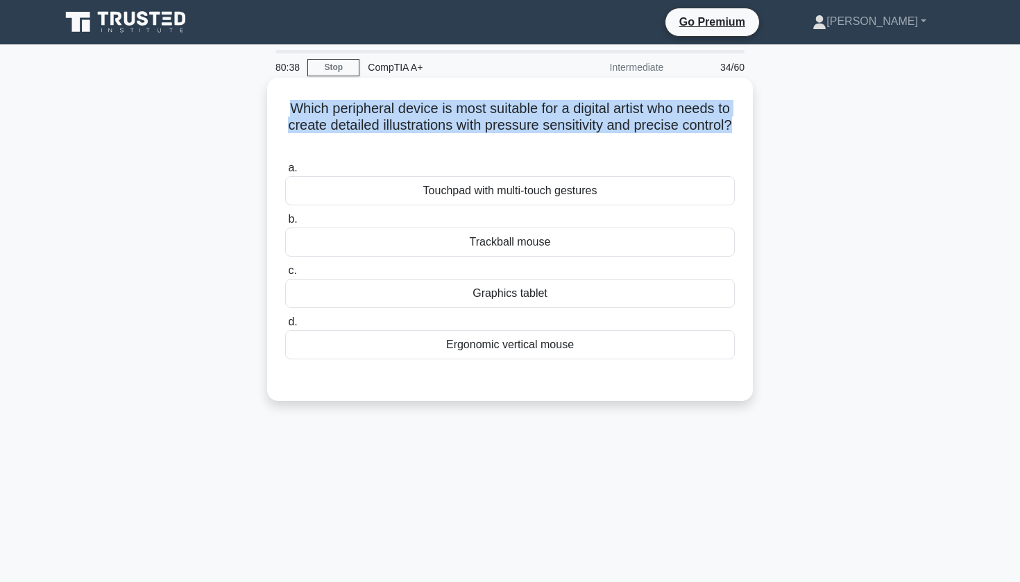
drag, startPoint x: 289, startPoint y: 106, endPoint x: 574, endPoint y: 135, distance: 286.0
click at [576, 135] on h5 "Which peripheral device is most suitable for a digital artist who needs to crea…" at bounding box center [510, 125] width 452 height 51
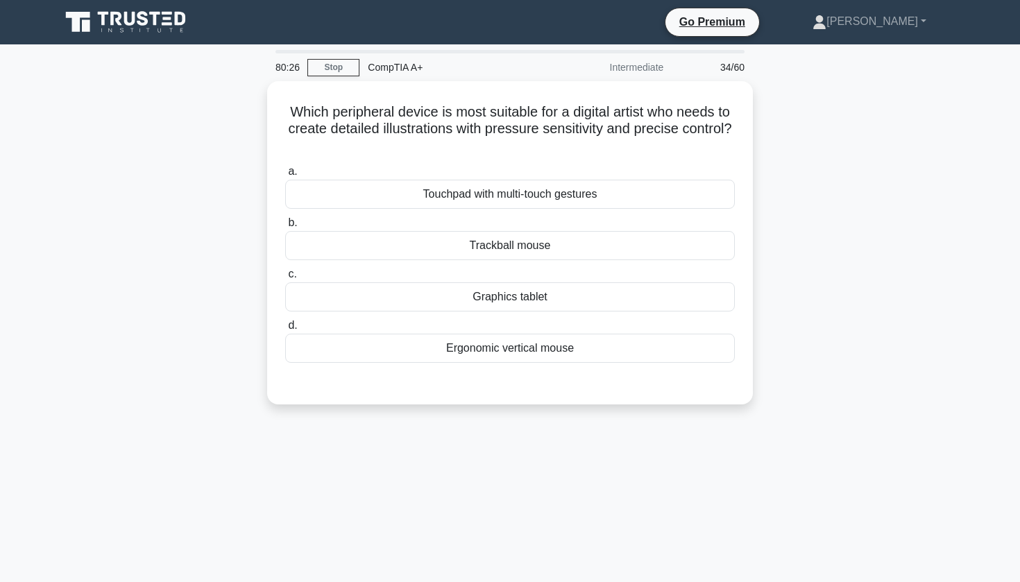
click at [196, 221] on div "Which peripheral device is most suitable for a digital artist who needs to crea…" at bounding box center [510, 251] width 916 height 340
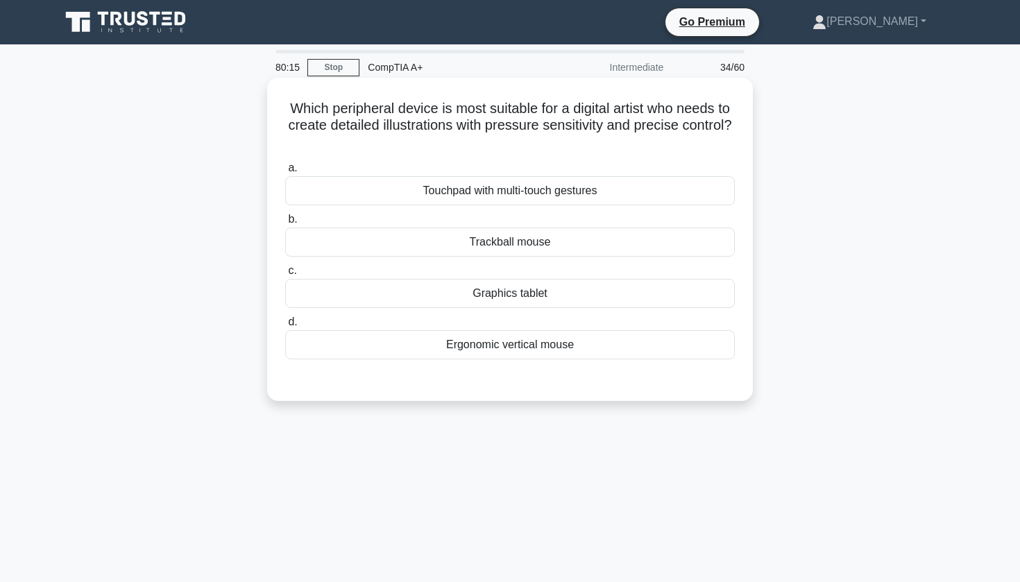
click at [563, 191] on div "Touchpad with multi-touch gestures" at bounding box center [510, 190] width 450 height 29
click at [285, 173] on input "a. Touchpad with multi-touch gestures" at bounding box center [285, 168] width 0 height 9
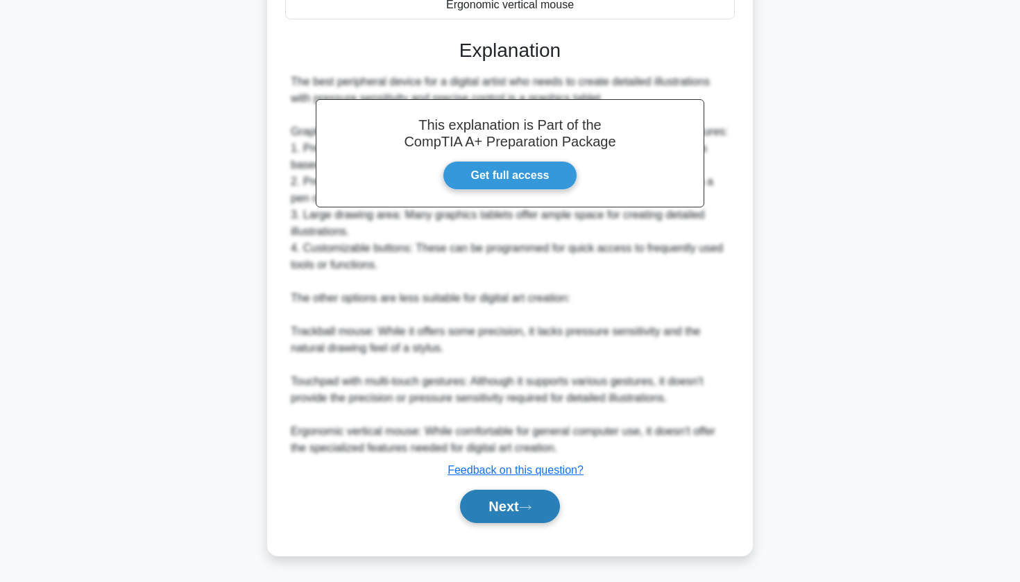
click at [490, 509] on button "Next" at bounding box center [509, 506] width 99 height 33
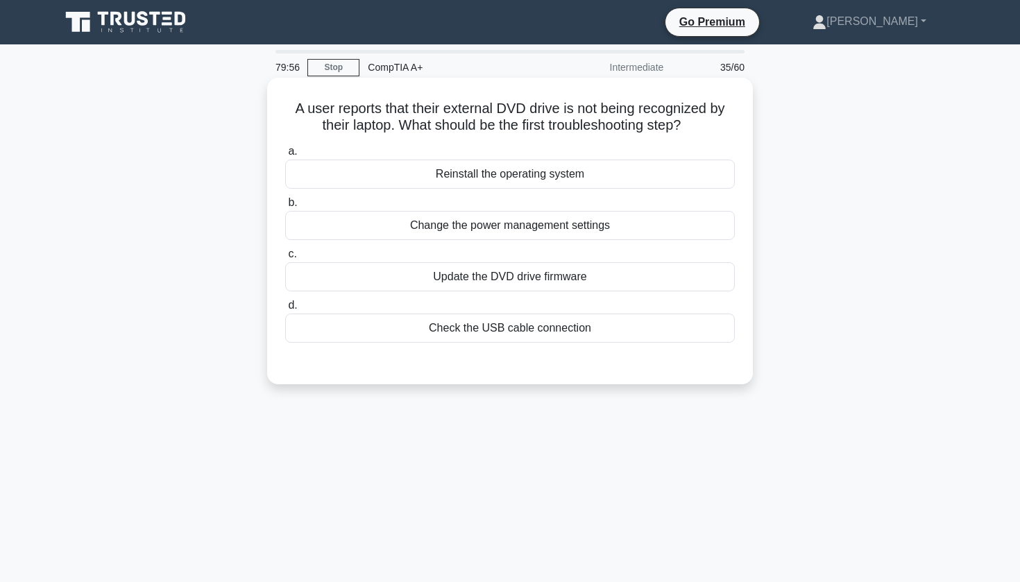
click at [556, 334] on div "Check the USB cable connection" at bounding box center [510, 328] width 450 height 29
click at [285, 310] on input "d. Check the USB cable connection" at bounding box center [285, 305] width 0 height 9
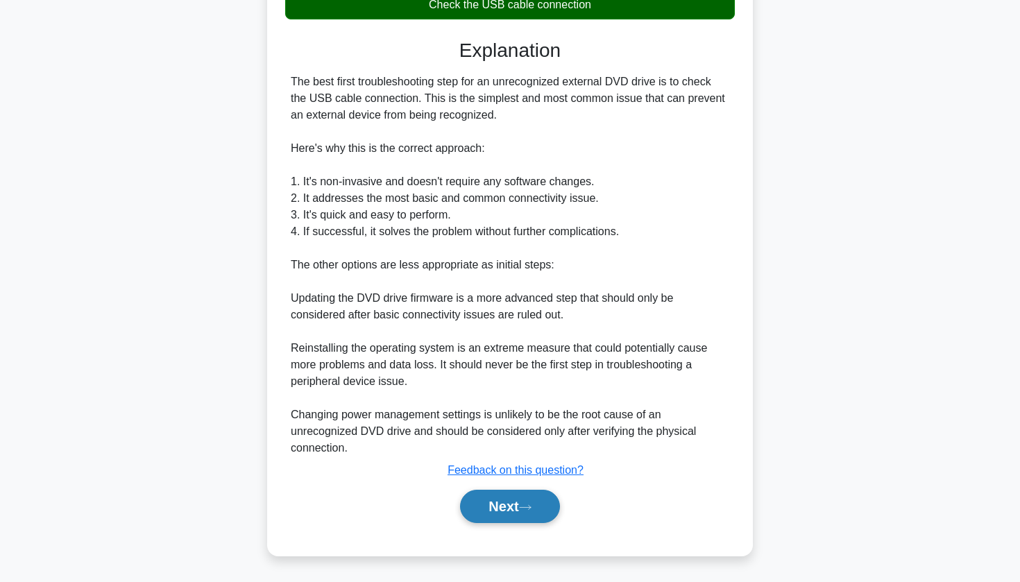
click at [468, 510] on button "Next" at bounding box center [509, 506] width 99 height 33
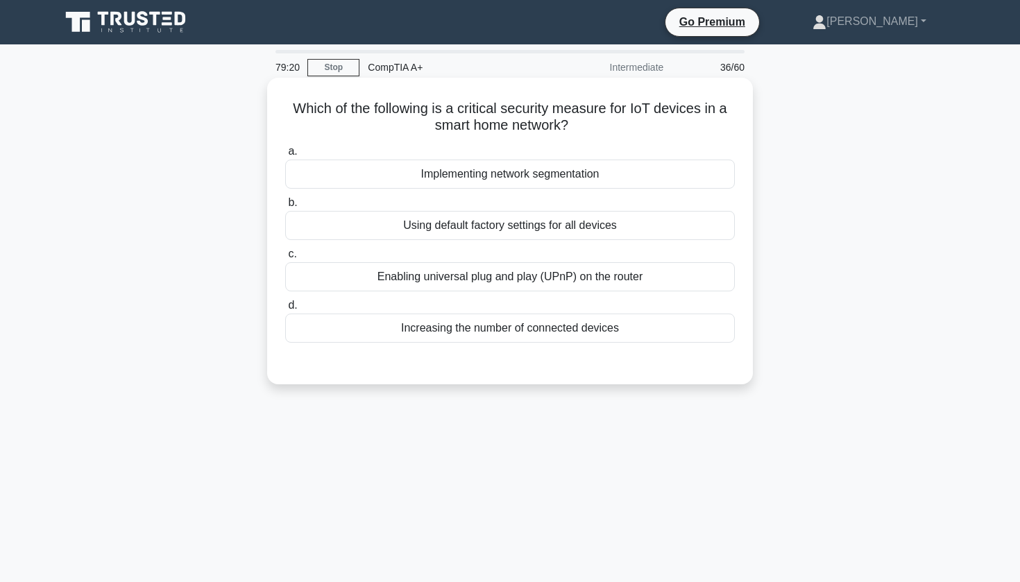
click at [380, 169] on div "Implementing network segmentation" at bounding box center [510, 174] width 450 height 29
click at [285, 156] on input "a. Implementing network segmentation" at bounding box center [285, 151] width 0 height 9
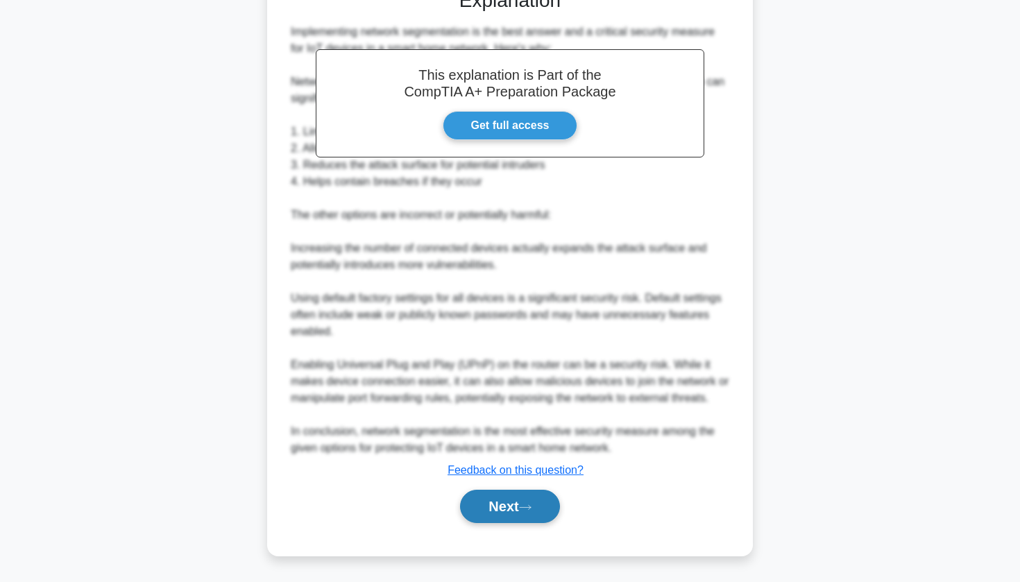
click at [513, 514] on button "Next" at bounding box center [509, 506] width 99 height 33
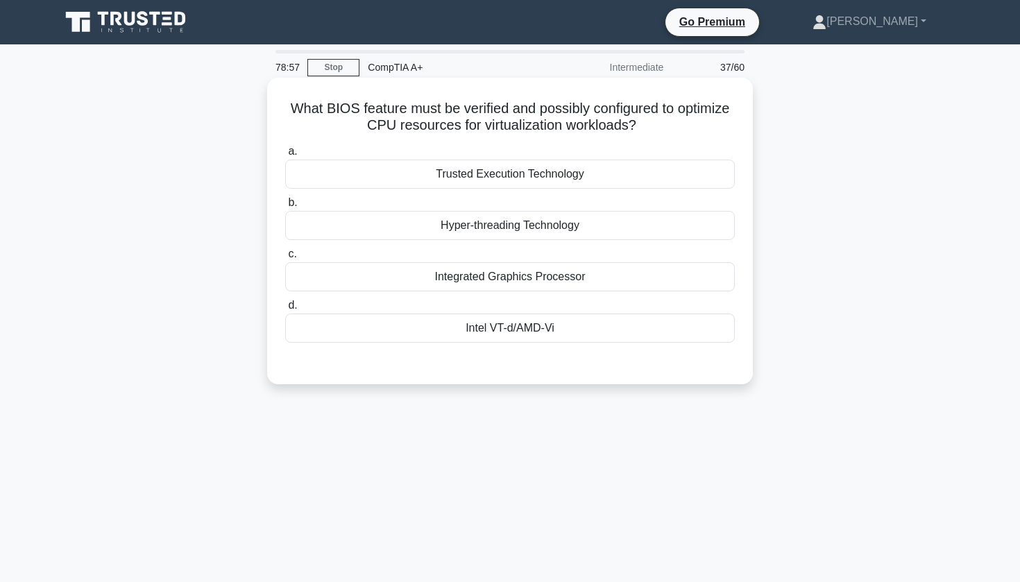
drag, startPoint x: 294, startPoint y: 105, endPoint x: 645, endPoint y: 117, distance: 351.4
click at [645, 119] on h5 "What BIOS feature must be verified and possibly configured to optimize CPU reso…" at bounding box center [510, 117] width 452 height 35
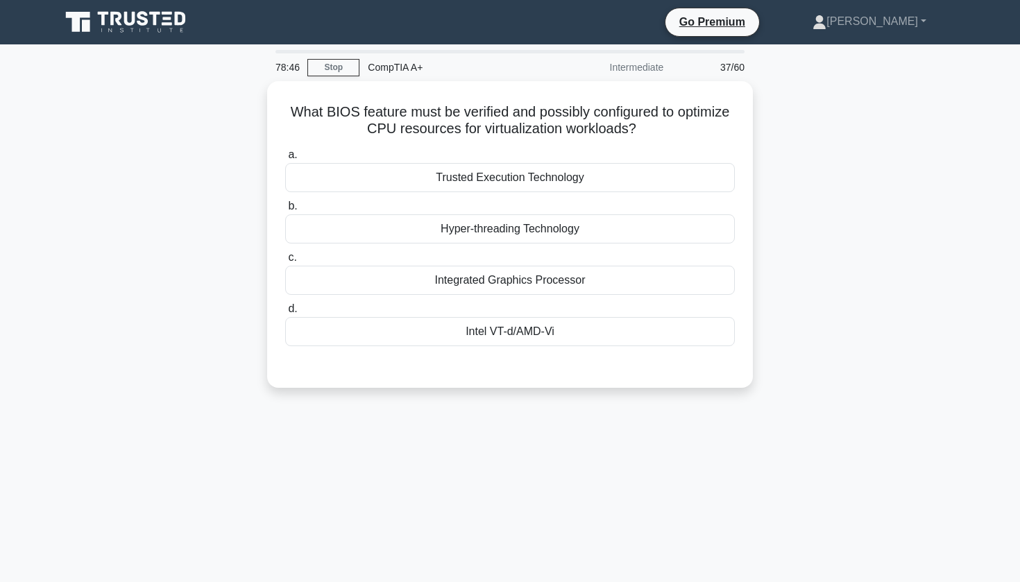
click at [158, 281] on div "What BIOS feature must be verified and possibly configured to optimize CPU reso…" at bounding box center [510, 242] width 916 height 323
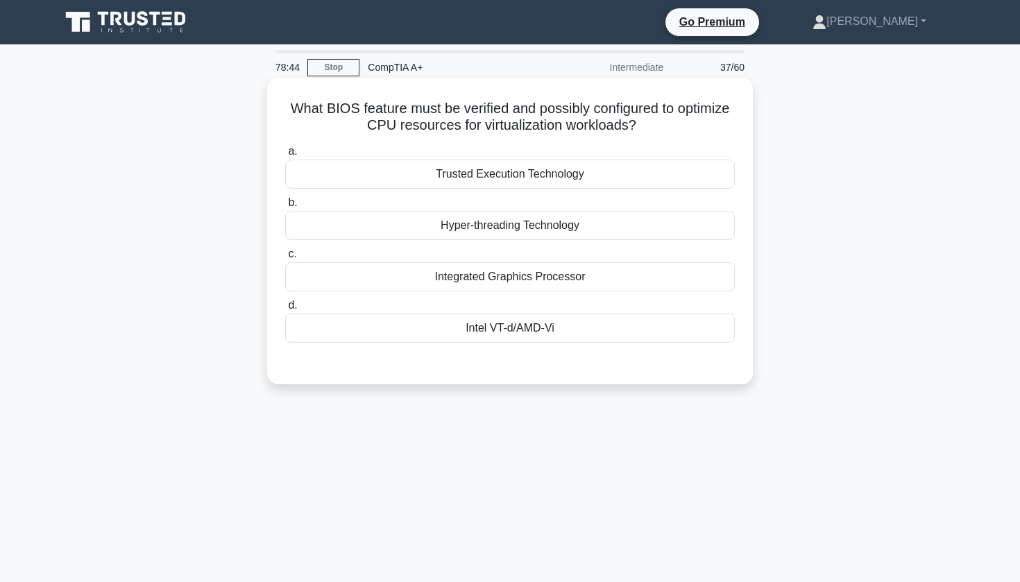
click at [520, 337] on div "Intel VT-d/AMD-Vi" at bounding box center [510, 328] width 450 height 29
click at [285, 310] on input "d. Intel VT-d/AMD-Vi" at bounding box center [285, 305] width 0 height 9
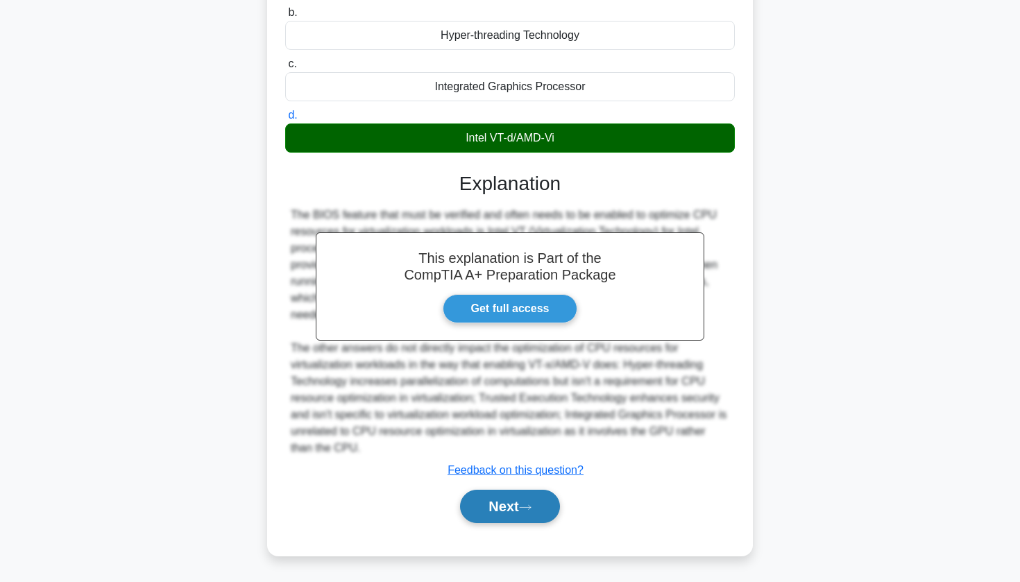
click at [485, 494] on button "Next" at bounding box center [509, 506] width 99 height 33
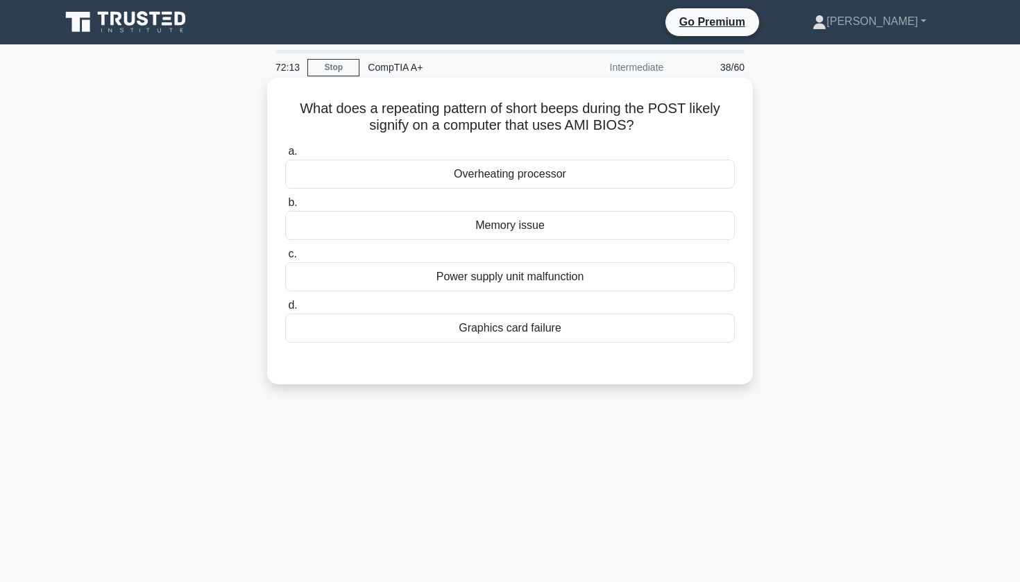
click at [512, 229] on div "Memory issue" at bounding box center [510, 225] width 450 height 29
click at [285, 208] on input "b. Memory issue" at bounding box center [285, 202] width 0 height 9
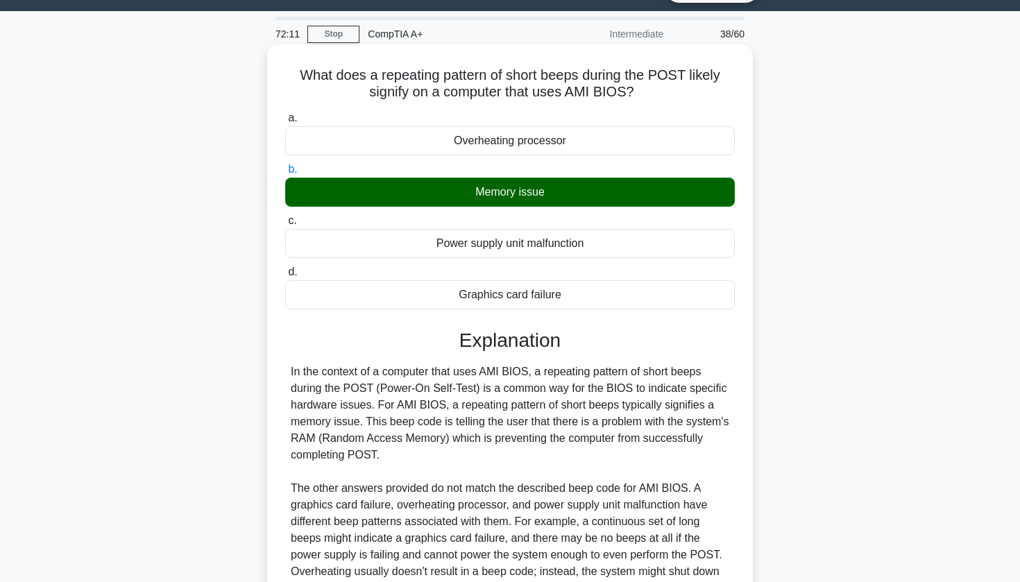
scroll to position [35, 0]
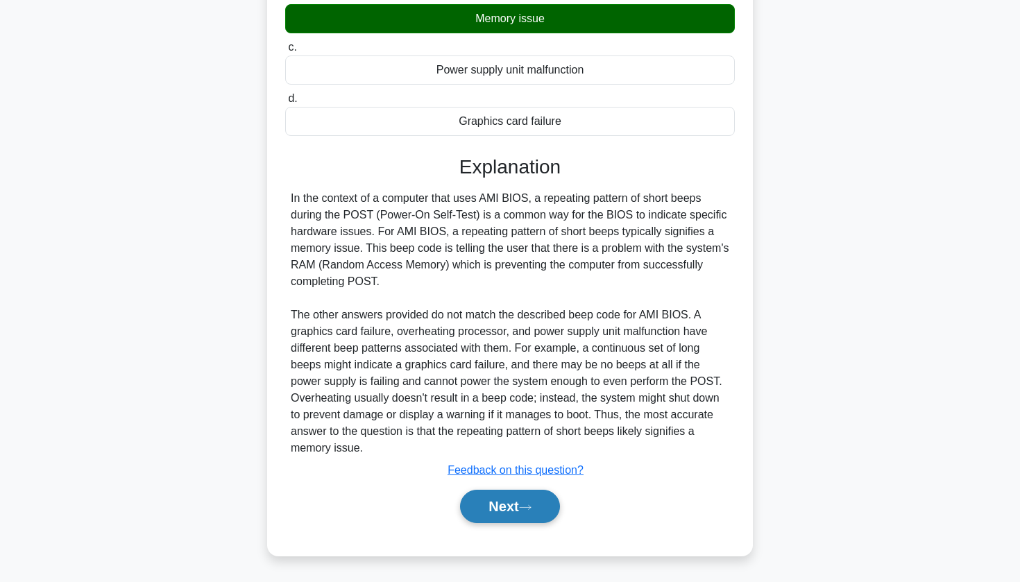
click at [490, 503] on button "Next" at bounding box center [509, 506] width 99 height 33
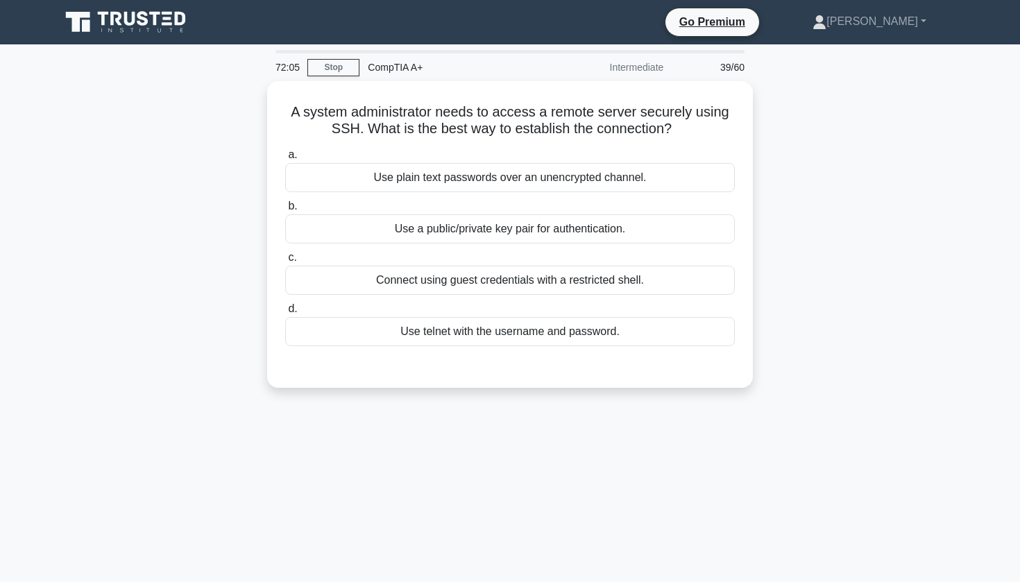
scroll to position [0, 0]
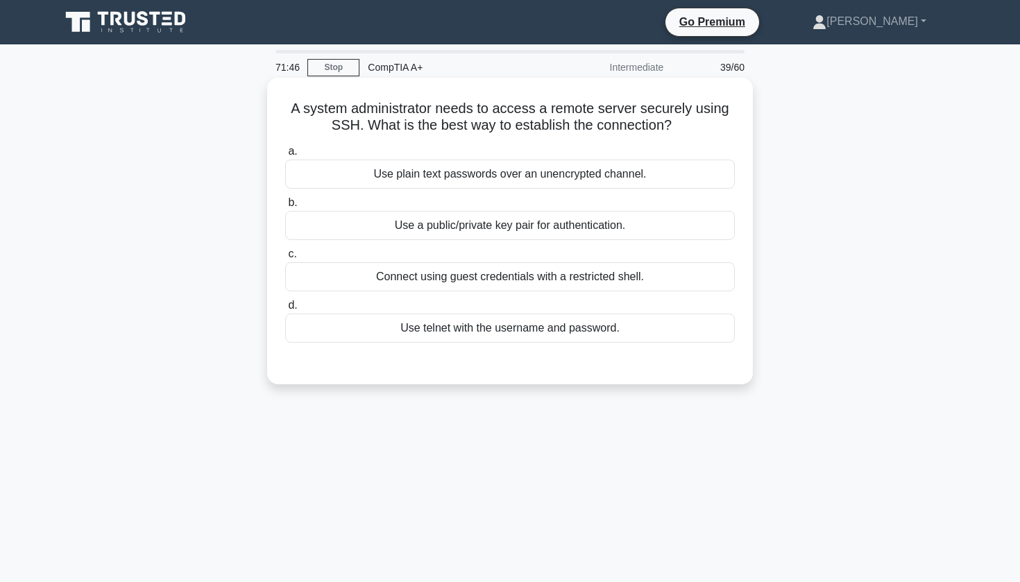
click at [528, 338] on div "Use telnet with the username and password." at bounding box center [510, 328] width 450 height 29
click at [285, 310] on input "d. Use telnet with the username and password." at bounding box center [285, 305] width 0 height 9
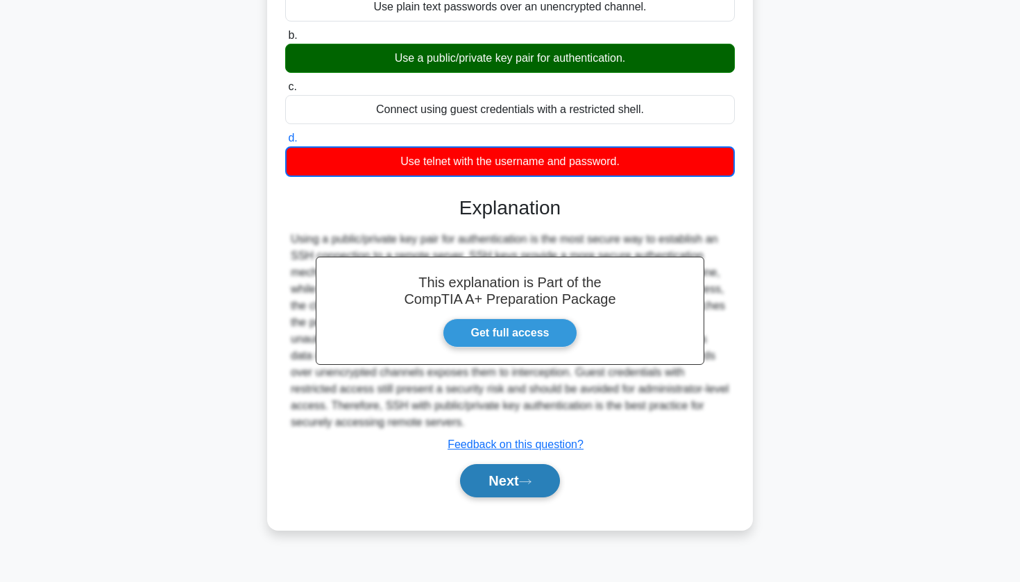
click at [515, 479] on button "Next" at bounding box center [509, 480] width 99 height 33
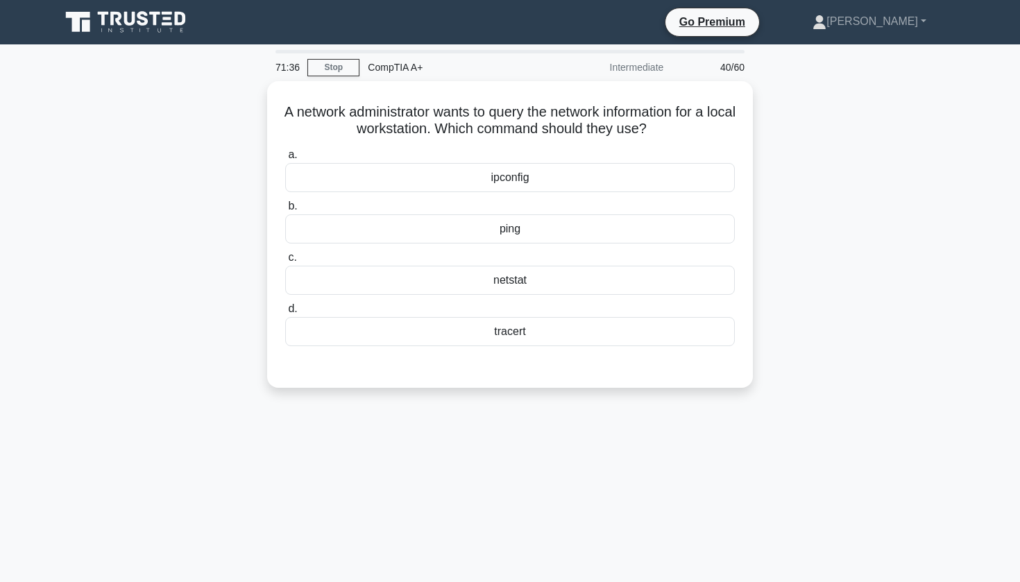
drag, startPoint x: 545, startPoint y: 26, endPoint x: 824, endPoint y: 230, distance: 345.6
click at [824, 230] on div "A network administrator wants to query the network information for a local work…" at bounding box center [510, 242] width 916 height 323
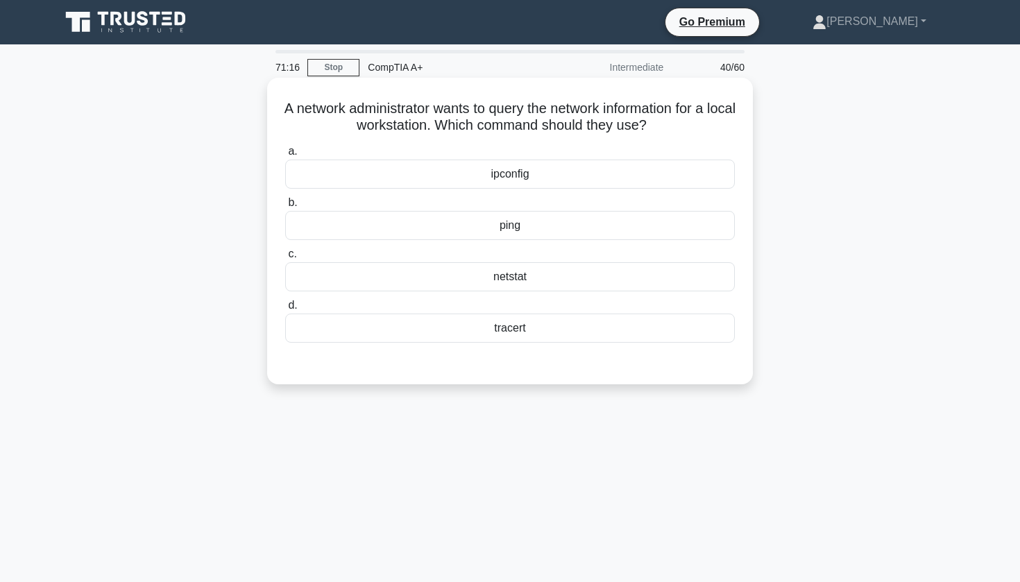
click at [505, 275] on div "netstat" at bounding box center [510, 276] width 450 height 29
click at [285, 259] on input "c. netstat" at bounding box center [285, 254] width 0 height 9
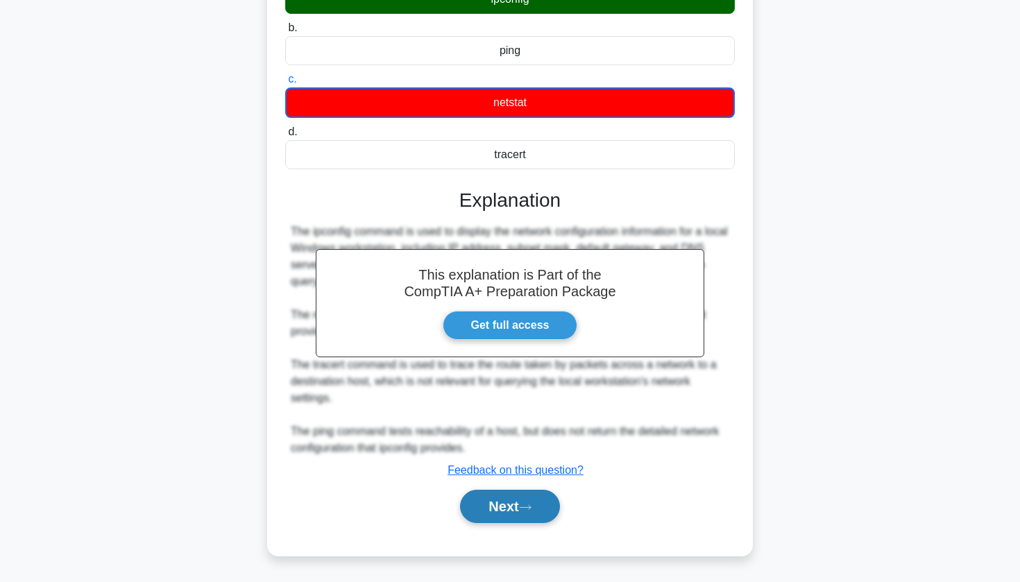
click at [503, 516] on button "Next" at bounding box center [509, 506] width 99 height 33
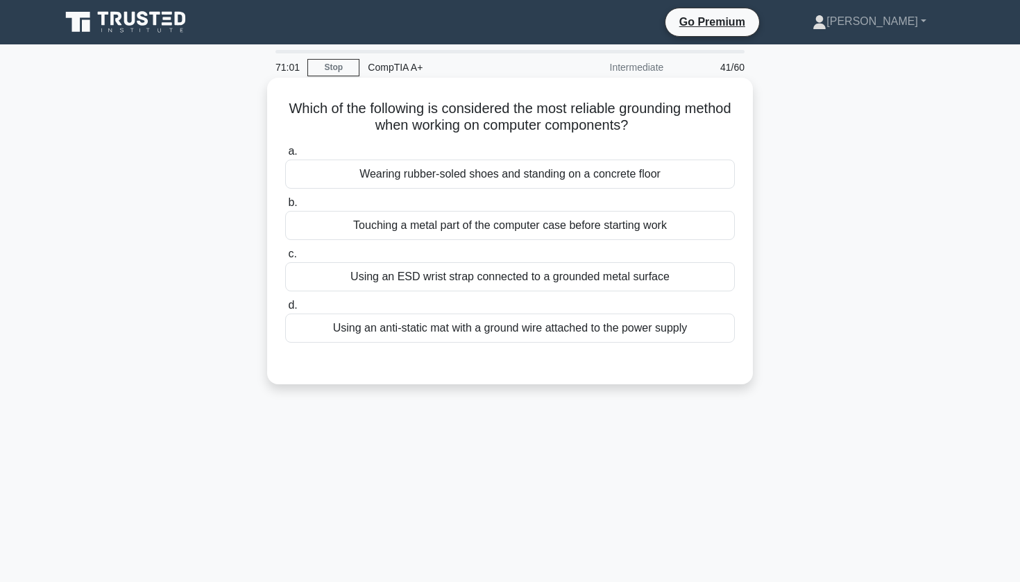
click at [515, 282] on div "Using an ESD wrist strap connected to a grounded metal surface" at bounding box center [510, 276] width 450 height 29
click at [285, 259] on input "c. Using an ESD wrist strap connected to a grounded metal surface" at bounding box center [285, 254] width 0 height 9
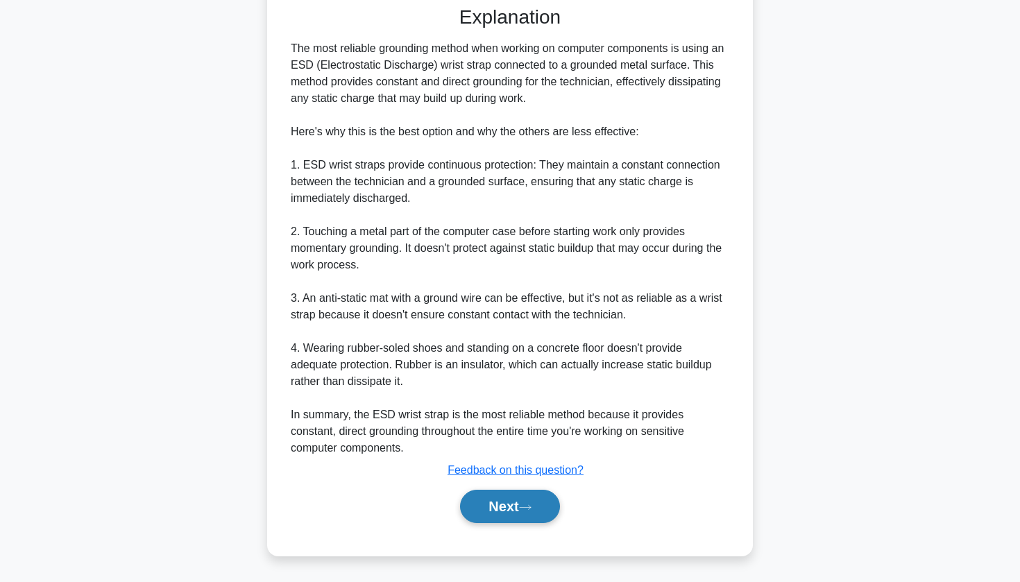
click at [500, 511] on button "Next" at bounding box center [509, 506] width 99 height 33
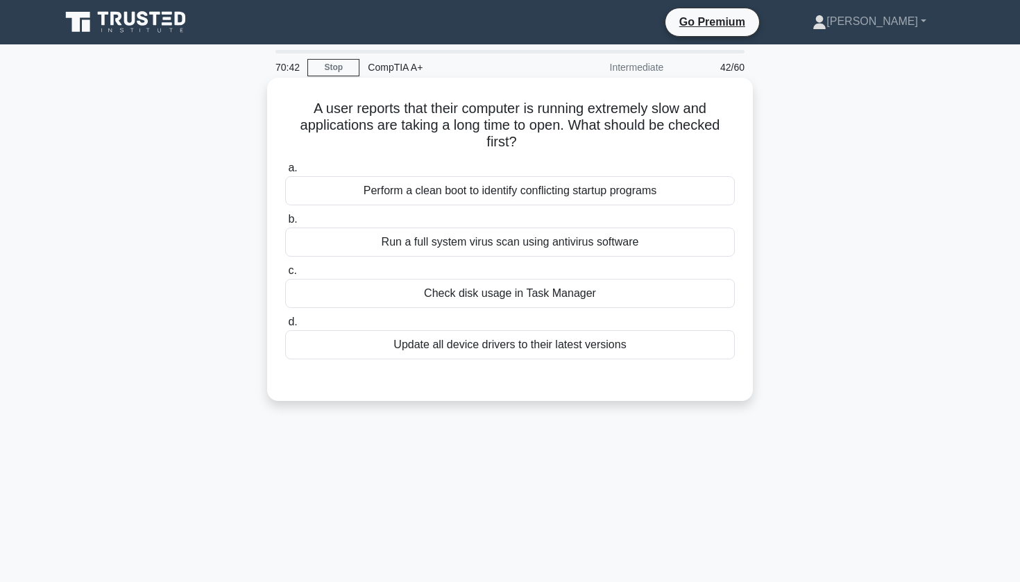
click at [523, 299] on div "Check disk usage in Task Manager" at bounding box center [510, 293] width 450 height 29
click at [285, 276] on input "c. Check disk usage in Task Manager" at bounding box center [285, 270] width 0 height 9
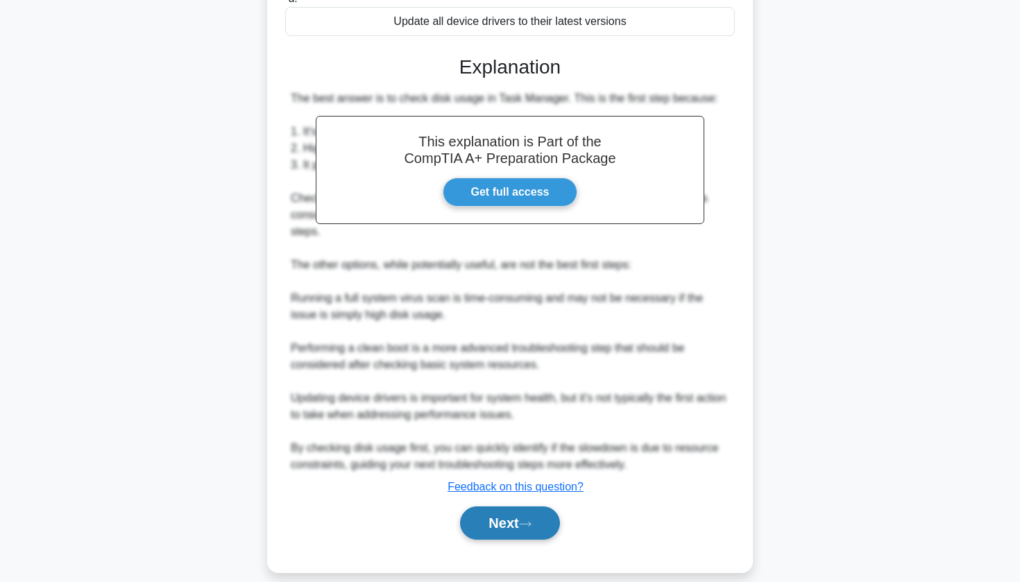
click at [493, 507] on button "Next" at bounding box center [509, 523] width 99 height 33
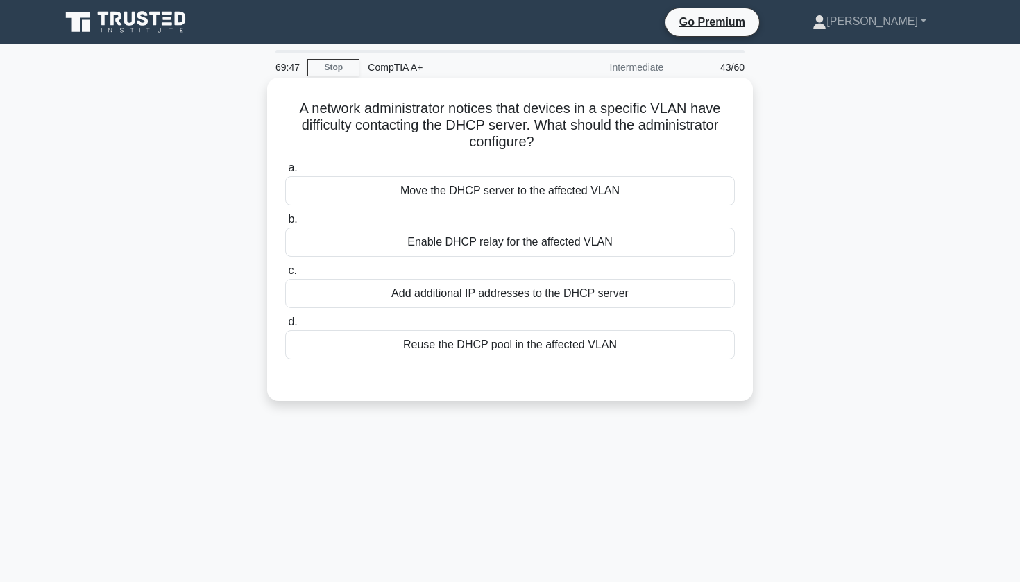
click at [538, 242] on div "Enable DHCP relay for the affected VLAN" at bounding box center [510, 242] width 450 height 29
click at [285, 224] on input "b. Enable DHCP relay for the affected VLAN" at bounding box center [285, 219] width 0 height 9
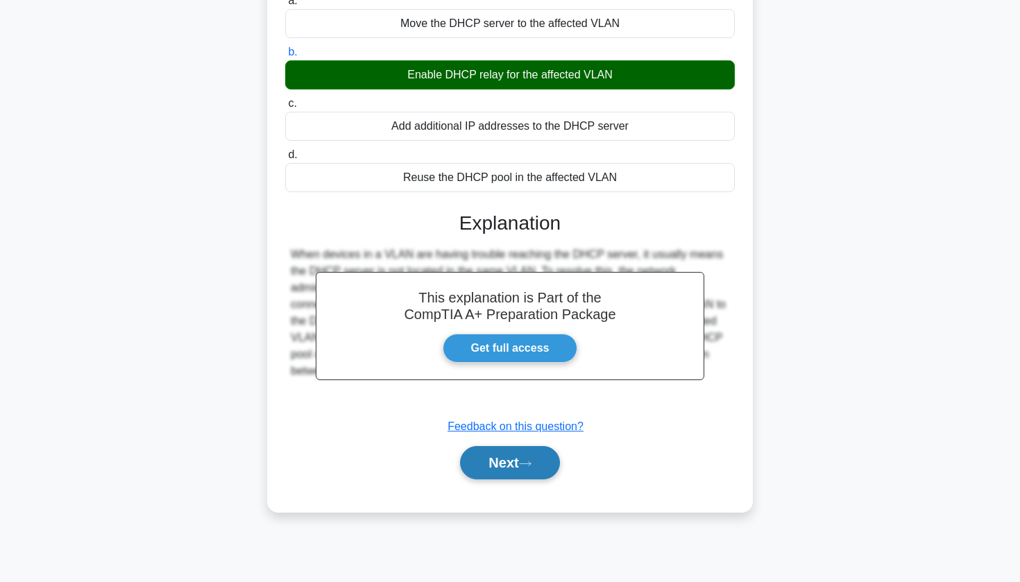
click at [520, 452] on button "Next" at bounding box center [509, 462] width 99 height 33
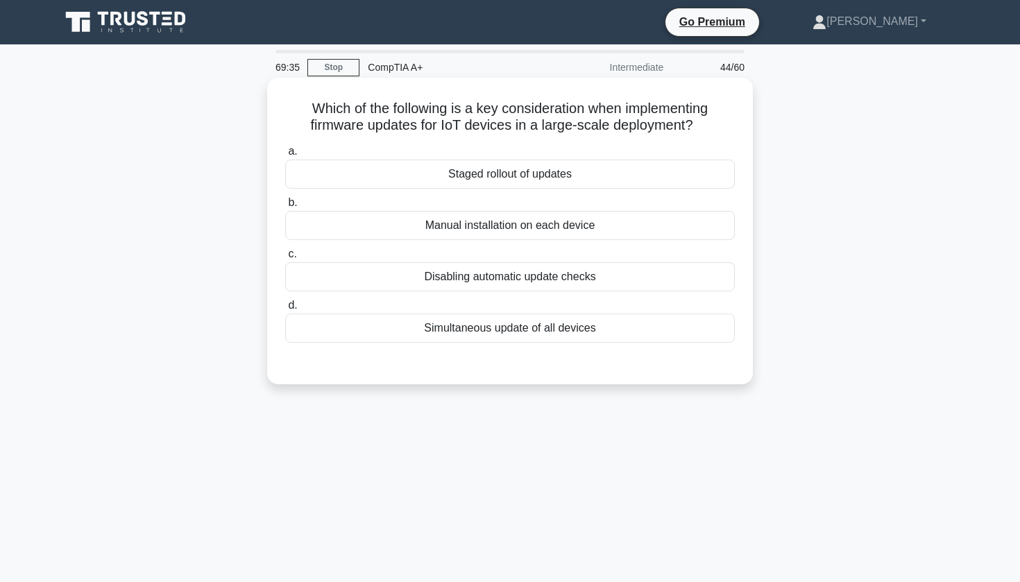
click at [525, 330] on div "Simultaneous update of all devices" at bounding box center [510, 328] width 450 height 29
click at [285, 310] on input "d. Simultaneous update of all devices" at bounding box center [285, 305] width 0 height 9
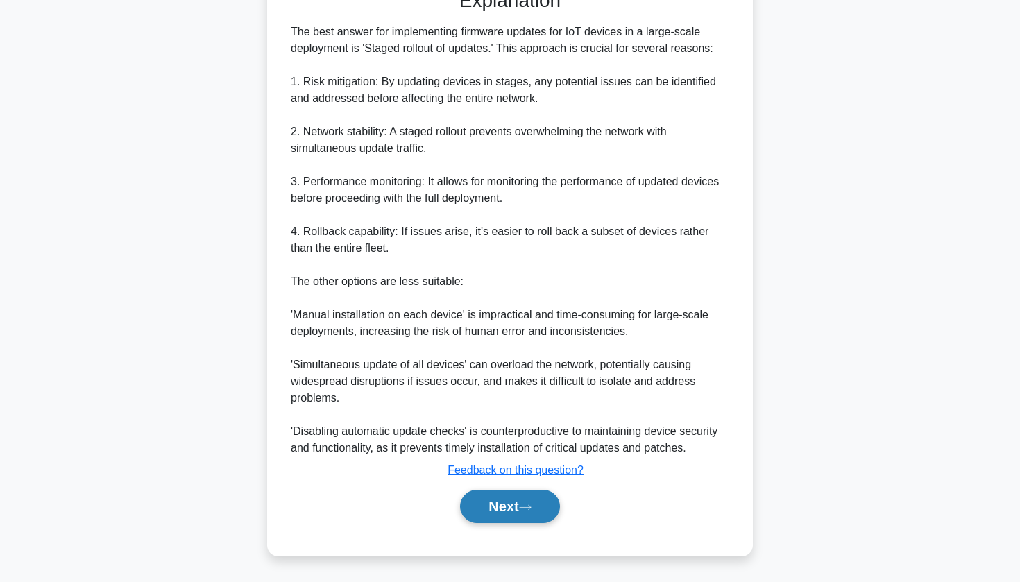
scroll to position [375, 0]
click at [509, 497] on button "Next" at bounding box center [509, 506] width 99 height 33
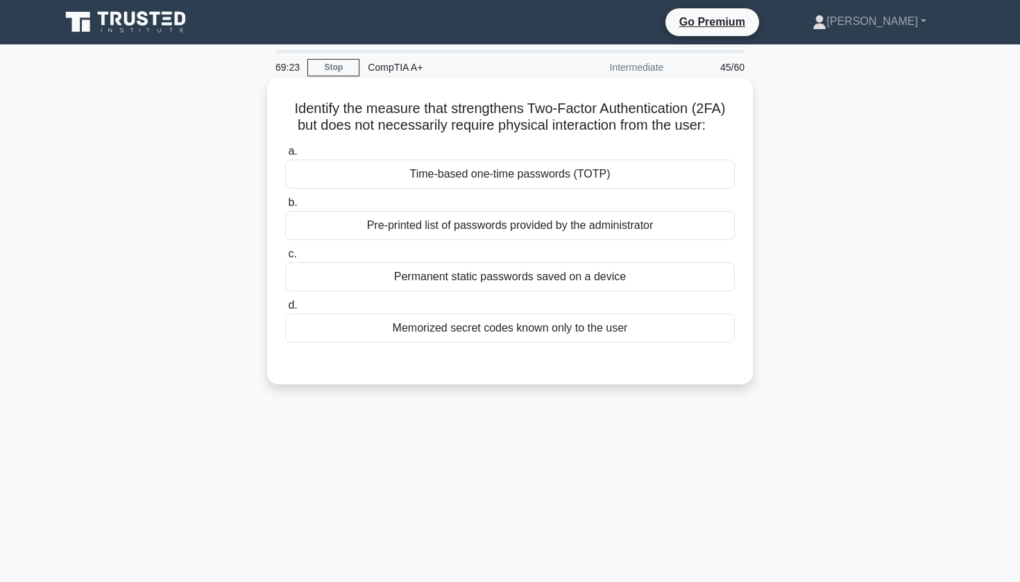
scroll to position [0, 0]
click at [527, 169] on div "Time-based one-time passwords (TOTP)" at bounding box center [510, 174] width 450 height 29
click at [285, 156] on input "a. Time-based one-time passwords (TOTP)" at bounding box center [285, 151] width 0 height 9
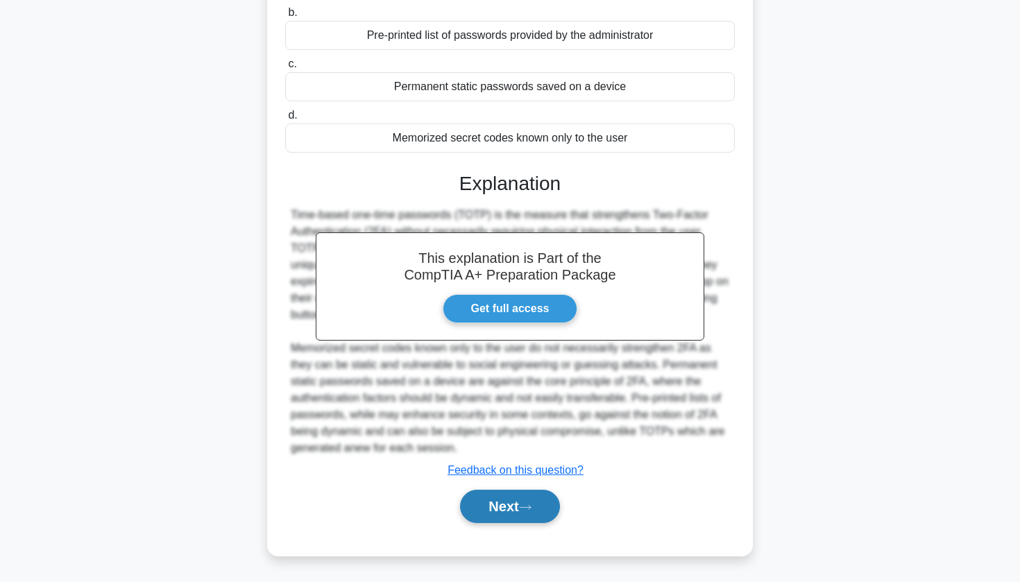
click at [503, 509] on button "Next" at bounding box center [509, 506] width 99 height 33
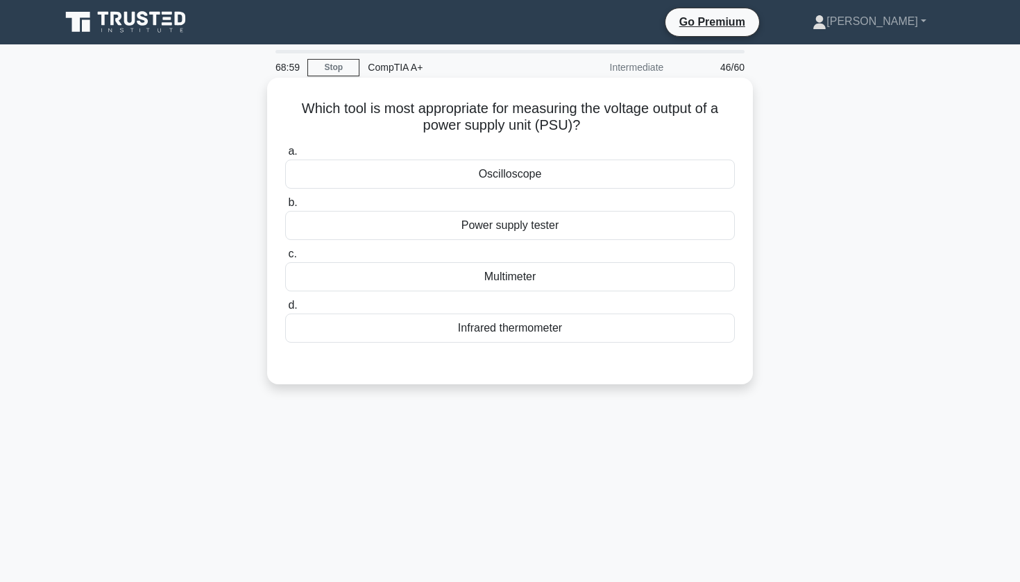
click at [494, 283] on div "Multimeter" at bounding box center [510, 276] width 450 height 29
click at [285, 259] on input "c. Multimeter" at bounding box center [285, 254] width 0 height 9
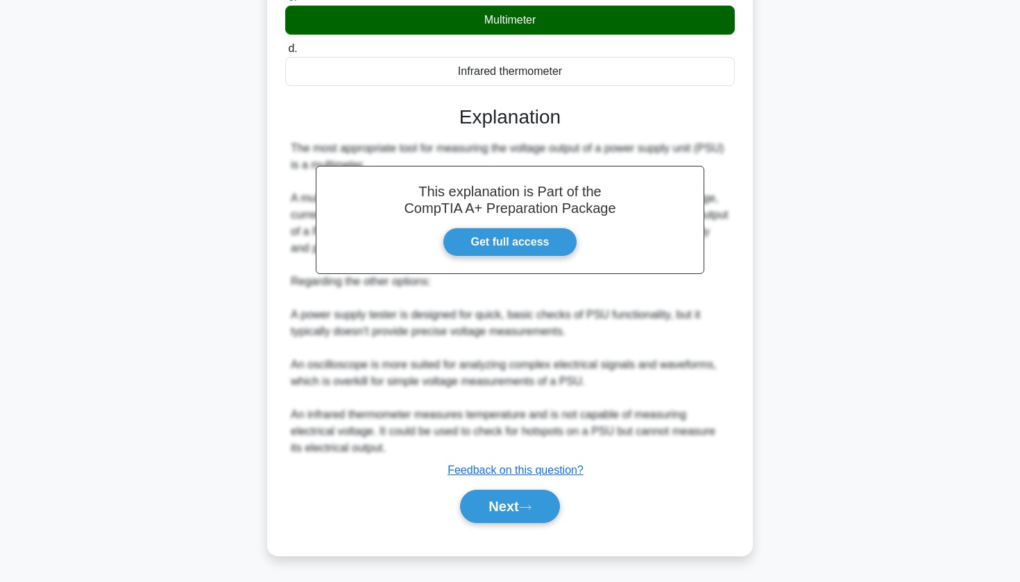
click at [486, 530] on div "a. Oscilloscope b. Power supply tester c. d." at bounding box center [510, 211] width 452 height 657
click at [491, 503] on button "Next" at bounding box center [509, 506] width 99 height 33
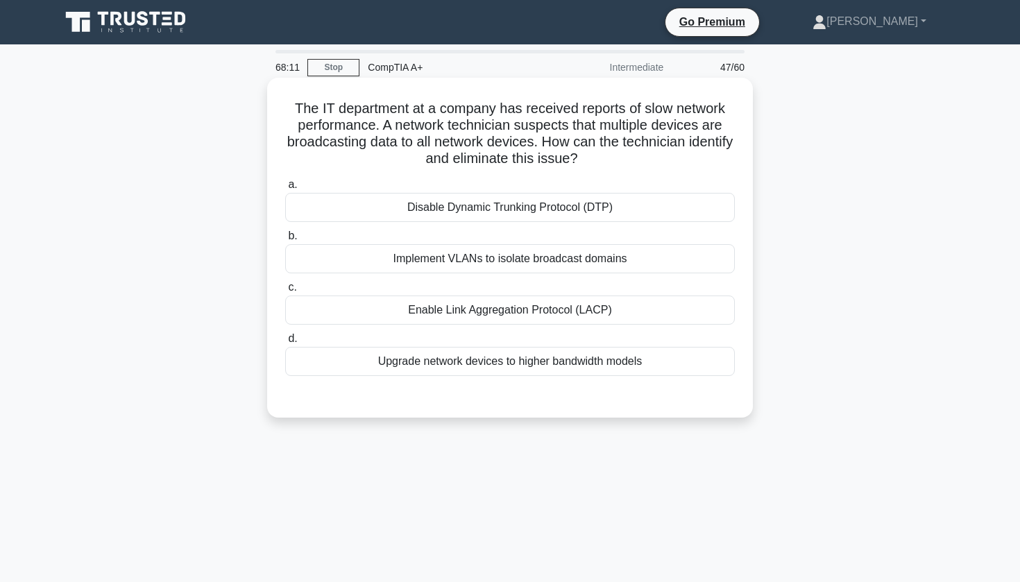
click at [462, 261] on div "Implement VLANs to isolate broadcast domains" at bounding box center [510, 258] width 450 height 29
click at [285, 241] on input "b. Implement VLANs to isolate broadcast domains" at bounding box center [285, 236] width 0 height 9
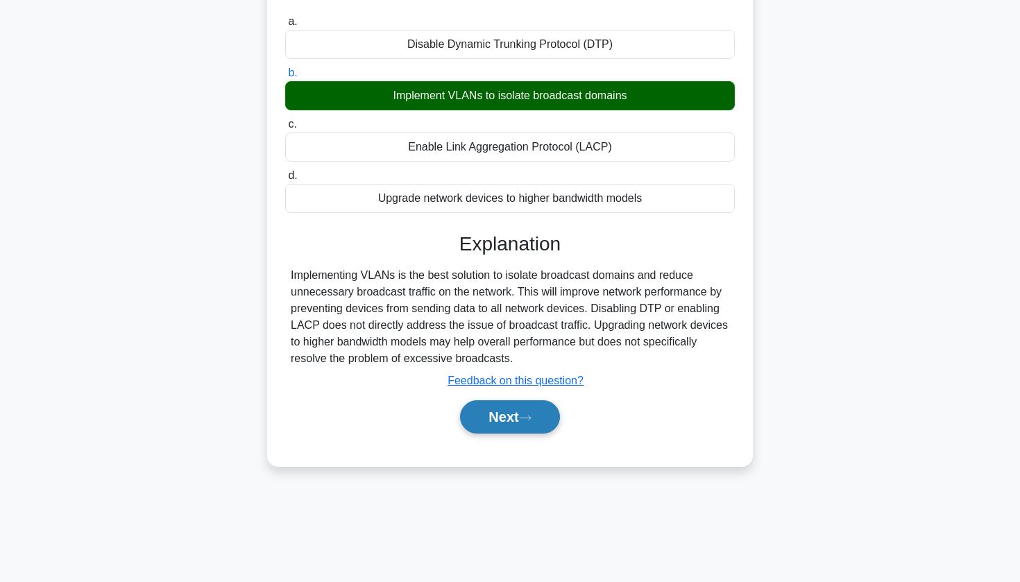
scroll to position [162, 0]
click at [516, 415] on button "Next" at bounding box center [509, 416] width 99 height 33
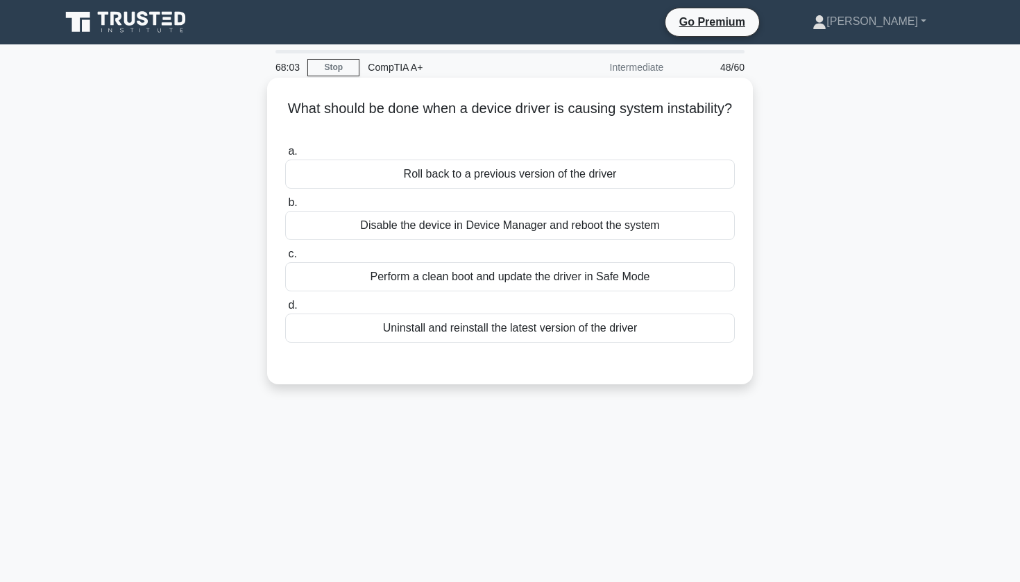
scroll to position [0, 0]
click at [452, 233] on div "Disable the device in Device Manager and reboot the system" at bounding box center [510, 225] width 450 height 29
click at [285, 208] on input "b. Disable the device in Device Manager and reboot the system" at bounding box center [285, 202] width 0 height 9
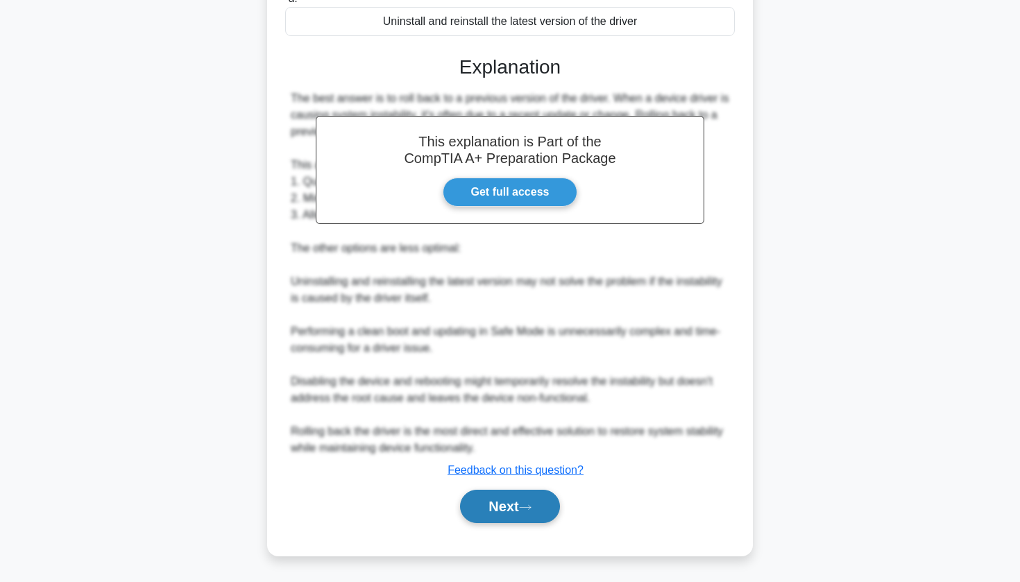
click at [479, 494] on button "Next" at bounding box center [509, 506] width 99 height 33
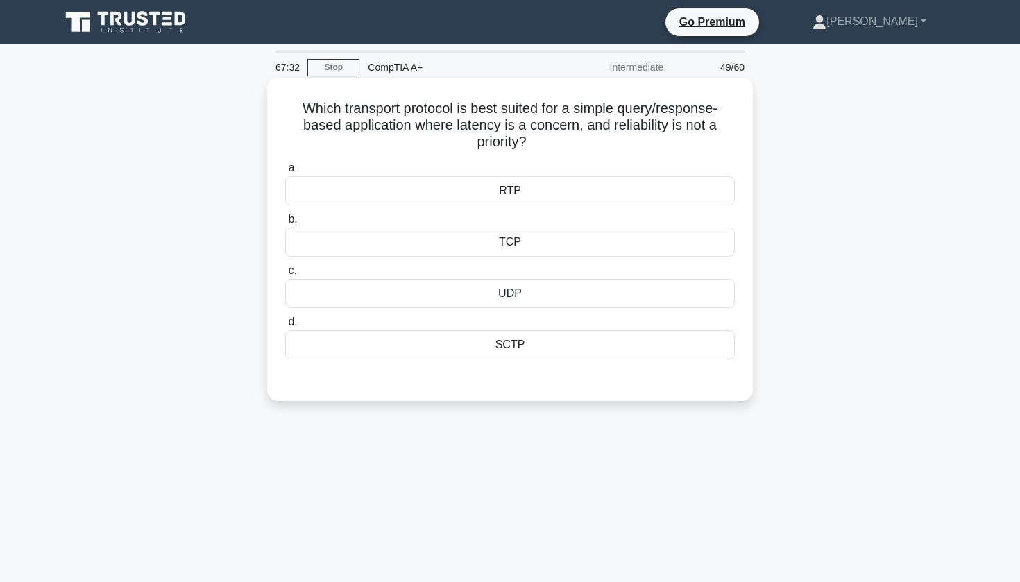
click at [477, 294] on div "UDP" at bounding box center [510, 293] width 450 height 29
click at [285, 276] on input "c. UDP" at bounding box center [285, 270] width 0 height 9
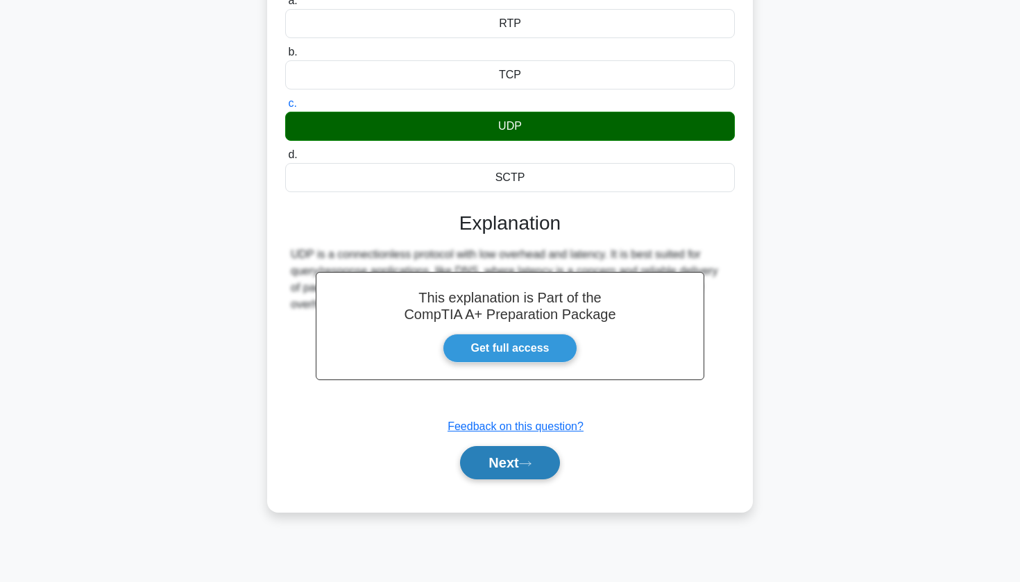
click at [508, 471] on button "Next" at bounding box center [509, 462] width 99 height 33
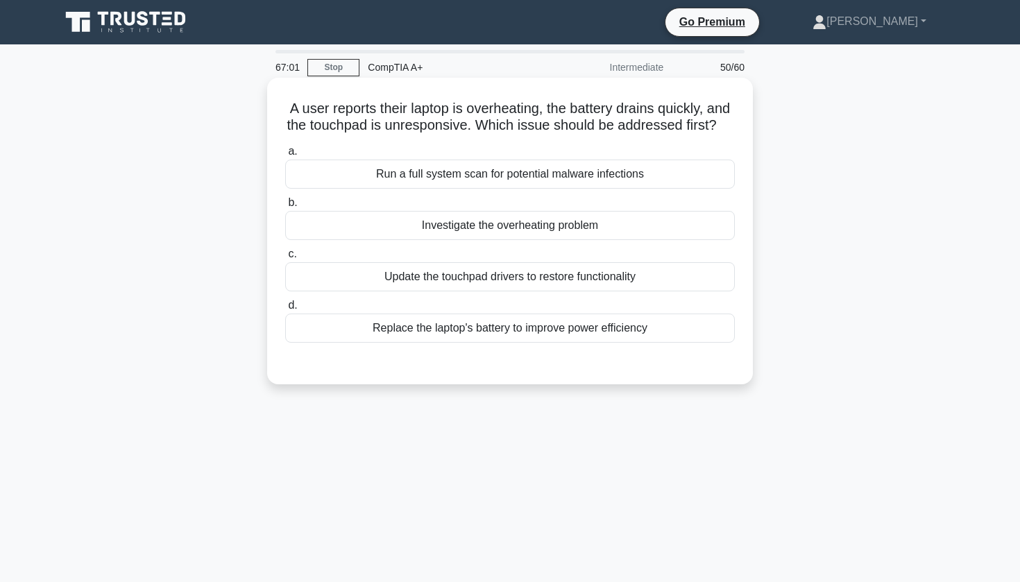
click at [513, 285] on div "Update the touchpad drivers to restore functionality" at bounding box center [510, 276] width 450 height 29
click at [285, 259] on input "c. Update the touchpad drivers to restore functionality" at bounding box center [285, 254] width 0 height 9
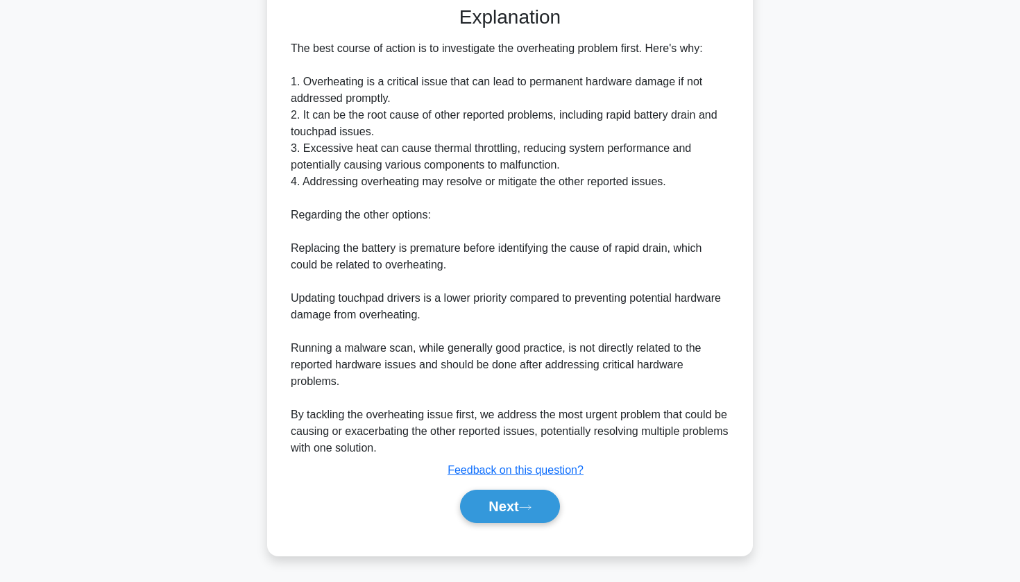
scroll to position [358, 0]
click at [516, 509] on button "Next" at bounding box center [509, 506] width 99 height 33
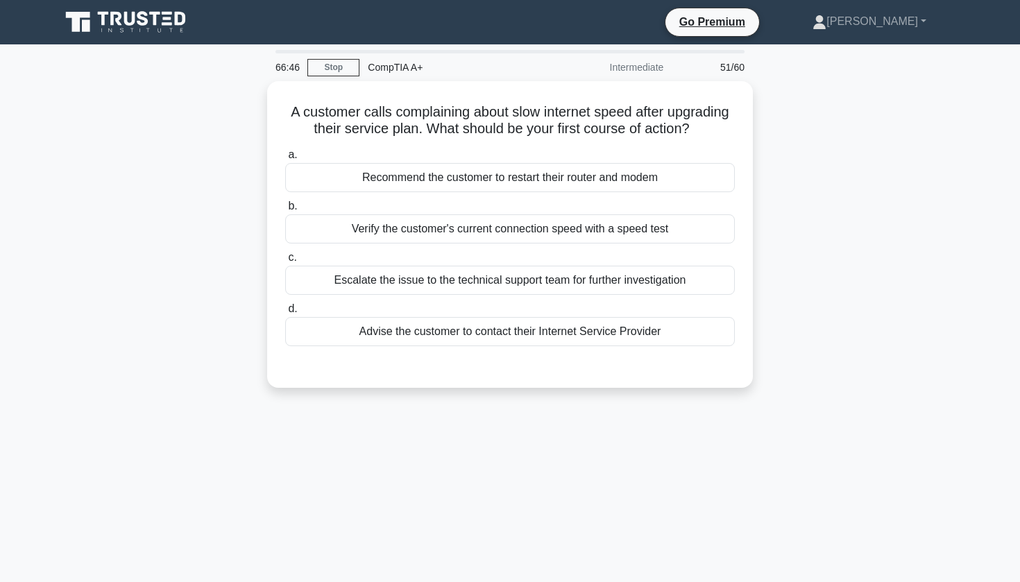
scroll to position [0, 0]
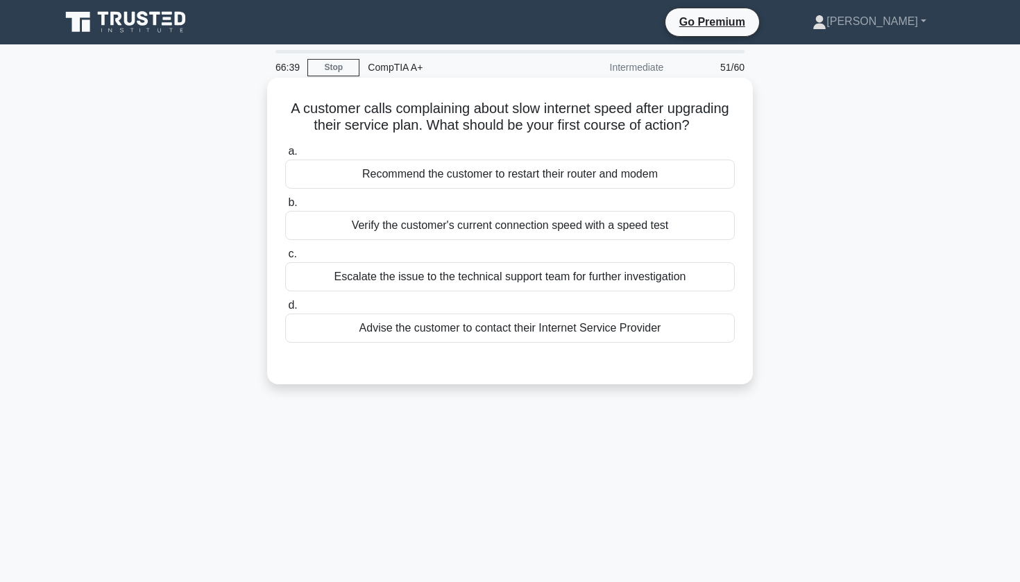
click at [510, 223] on div "Verify the customer's current connection speed with a speed test" at bounding box center [510, 225] width 450 height 29
click at [285, 208] on input "b. Verify the customer's current connection speed with a speed test" at bounding box center [285, 202] width 0 height 9
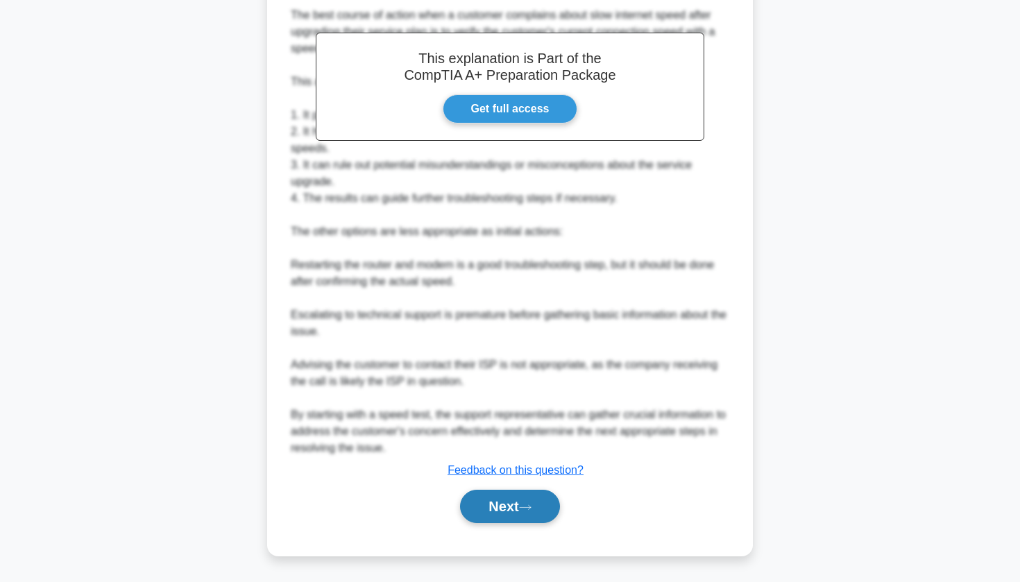
click at [486, 504] on button "Next" at bounding box center [509, 506] width 99 height 33
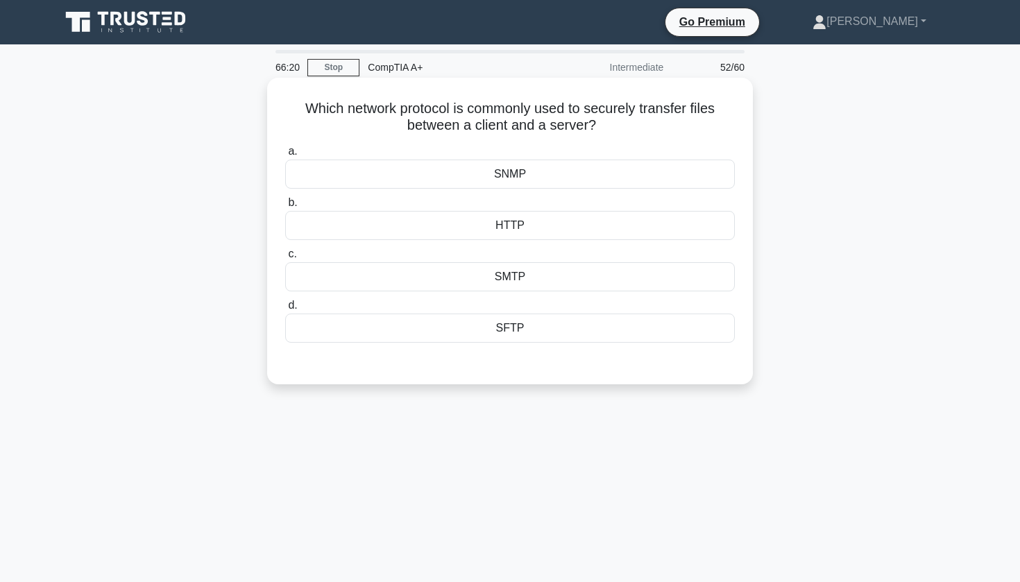
click at [525, 361] on div at bounding box center [510, 356] width 450 height 11
click at [537, 327] on div "SFTP" at bounding box center [510, 328] width 450 height 29
click at [285, 310] on input "d. SFTP" at bounding box center [285, 305] width 0 height 9
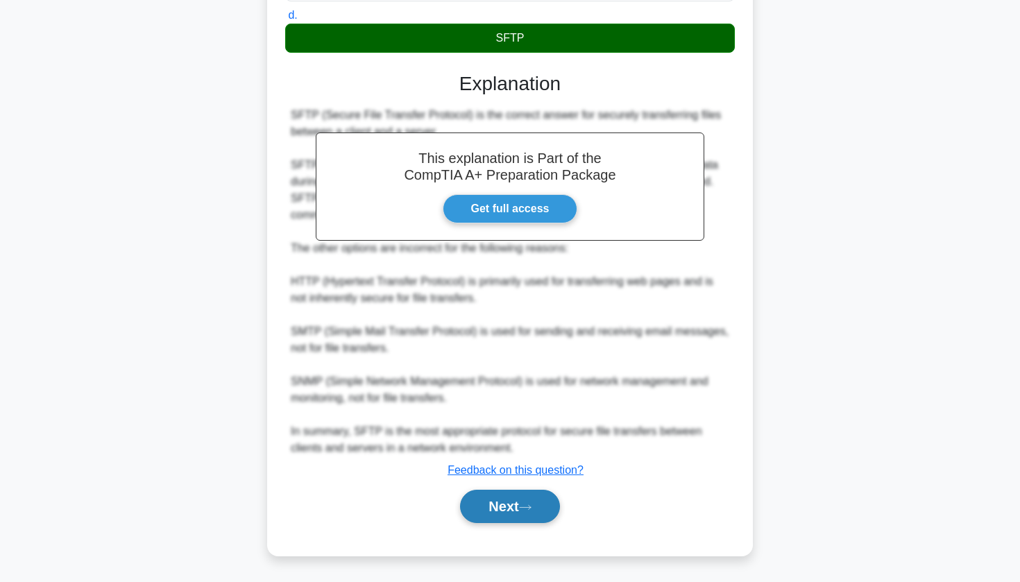
click at [511, 496] on button "Next" at bounding box center [509, 506] width 99 height 33
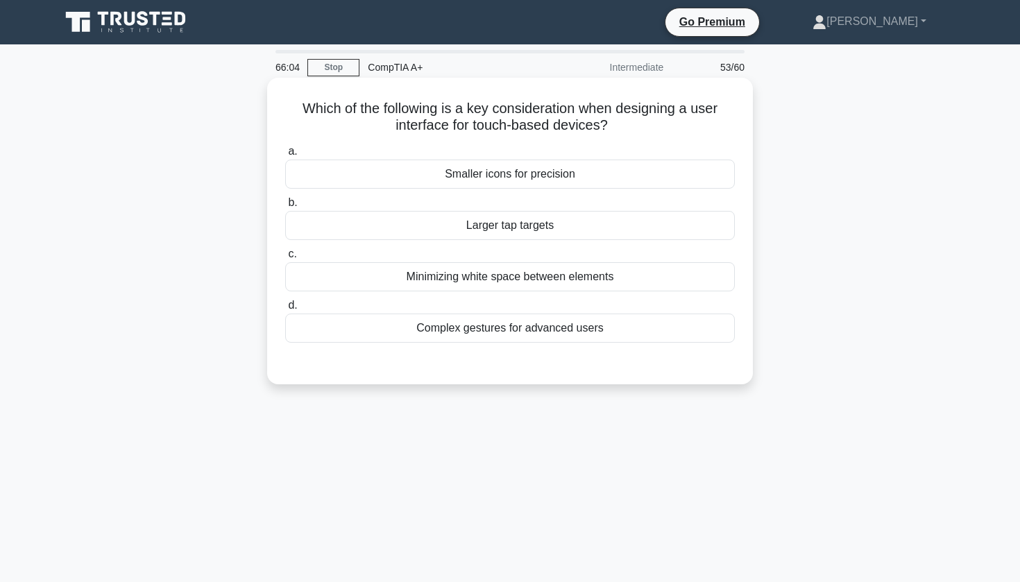
click at [507, 234] on div "Larger tap targets" at bounding box center [510, 225] width 450 height 29
click at [285, 208] on input "b. Larger tap targets" at bounding box center [285, 202] width 0 height 9
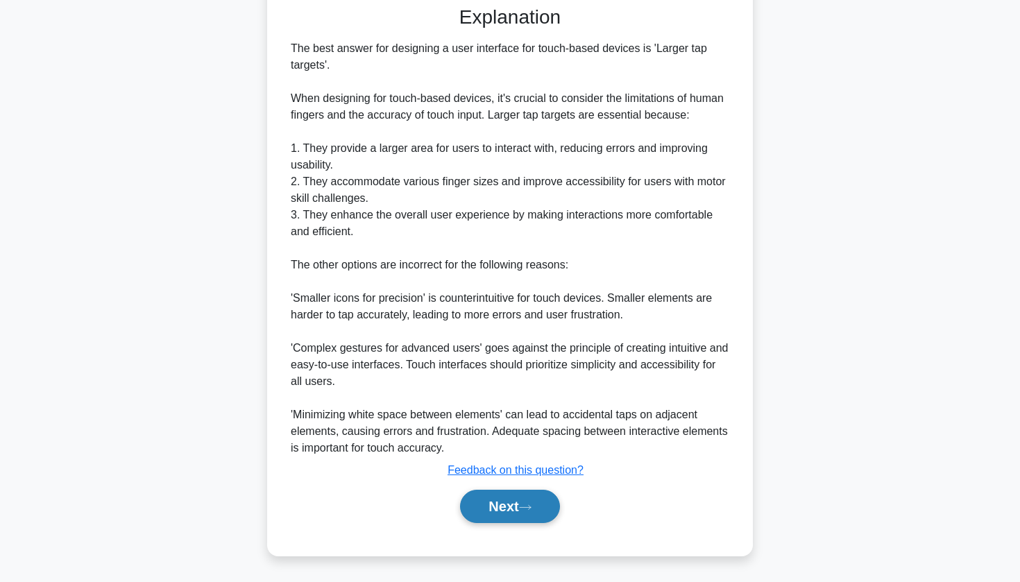
click at [497, 512] on button "Next" at bounding box center [509, 506] width 99 height 33
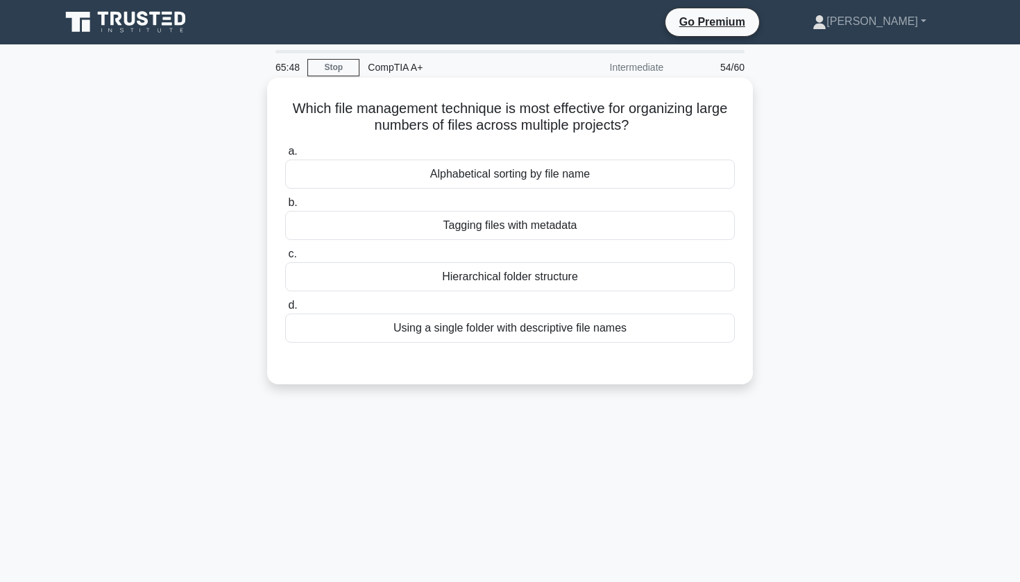
click at [652, 277] on div "Hierarchical folder structure" at bounding box center [510, 276] width 450 height 29
click at [285, 259] on input "c. Hierarchical folder structure" at bounding box center [285, 254] width 0 height 9
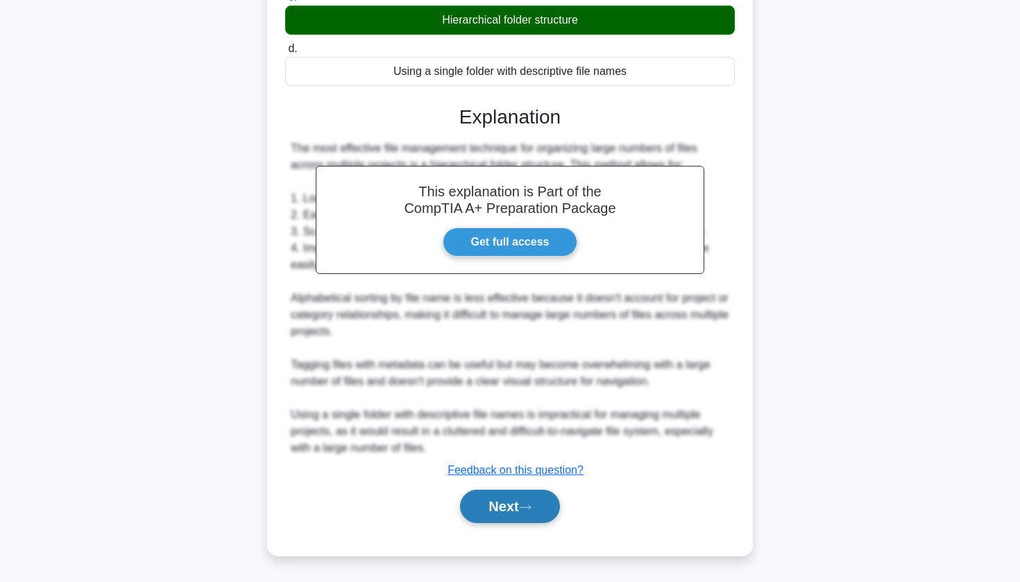
click at [532, 497] on button "Next" at bounding box center [509, 506] width 99 height 33
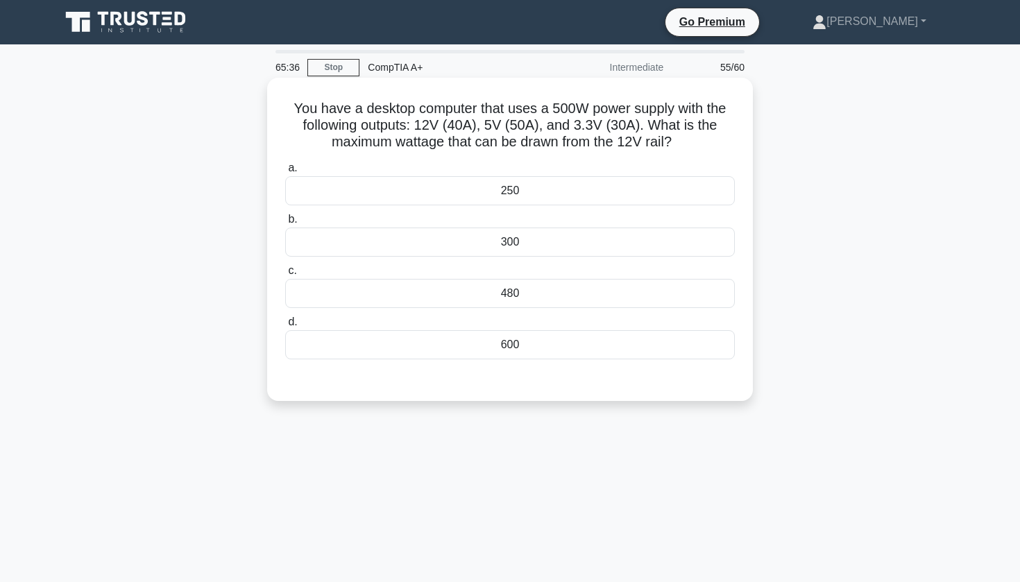
click at [509, 300] on div "480" at bounding box center [510, 293] width 450 height 29
click at [285, 276] on input "c. 480" at bounding box center [285, 270] width 0 height 9
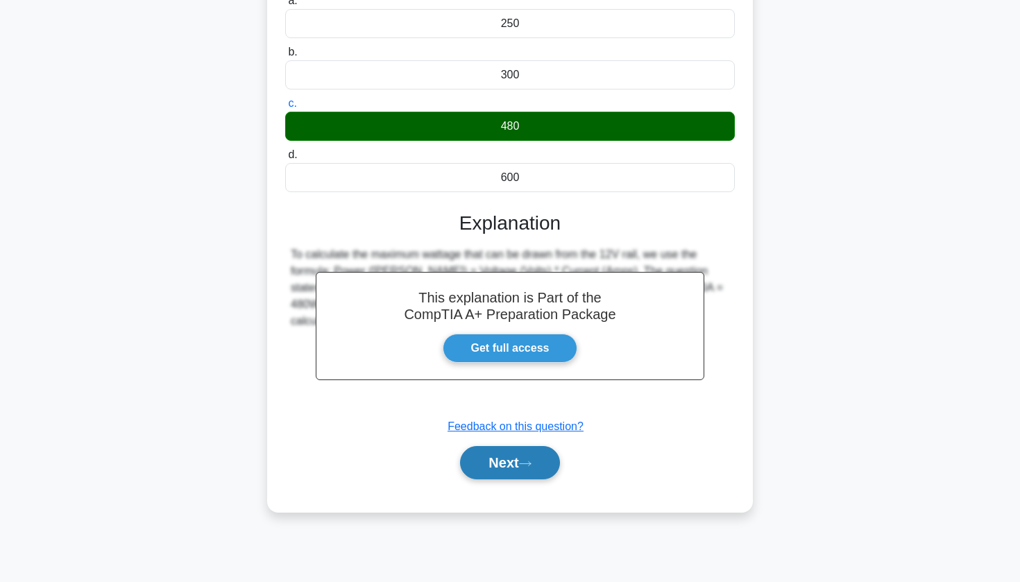
click at [502, 474] on button "Next" at bounding box center [509, 462] width 99 height 33
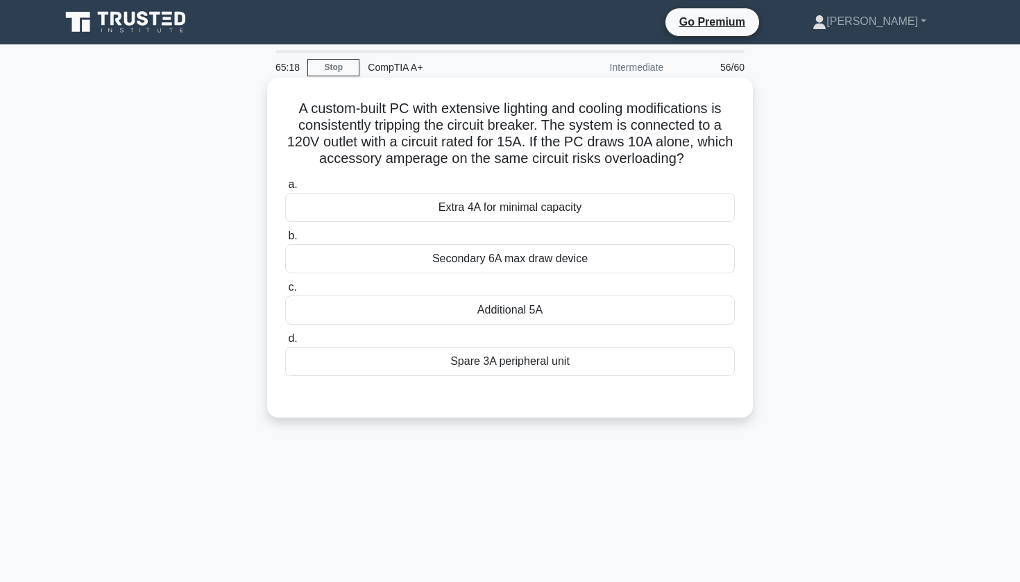
click at [548, 262] on div "Secondary 6A max draw device" at bounding box center [510, 258] width 450 height 29
click at [285, 241] on input "b. Secondary 6A max draw device" at bounding box center [285, 236] width 0 height 9
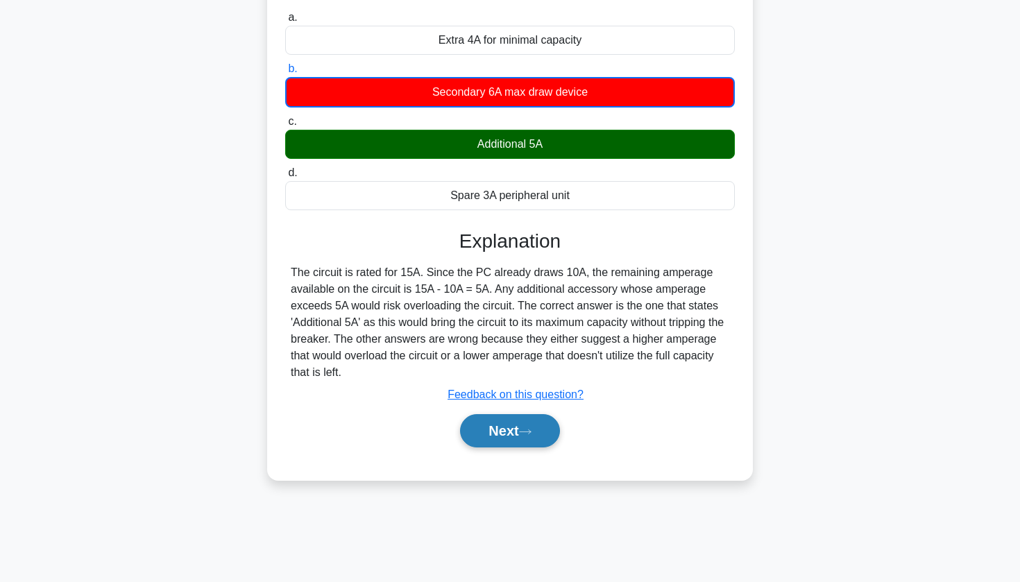
click at [519, 418] on button "Next" at bounding box center [509, 430] width 99 height 33
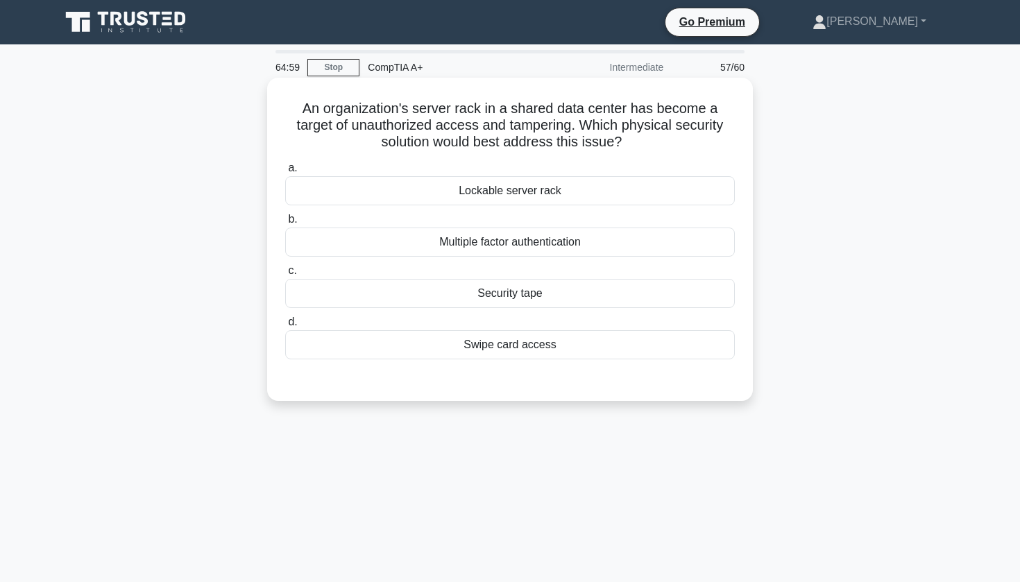
click at [516, 244] on div "Multiple factor authentication" at bounding box center [510, 242] width 450 height 29
click at [285, 224] on input "b. Multiple factor authentication" at bounding box center [285, 219] width 0 height 9
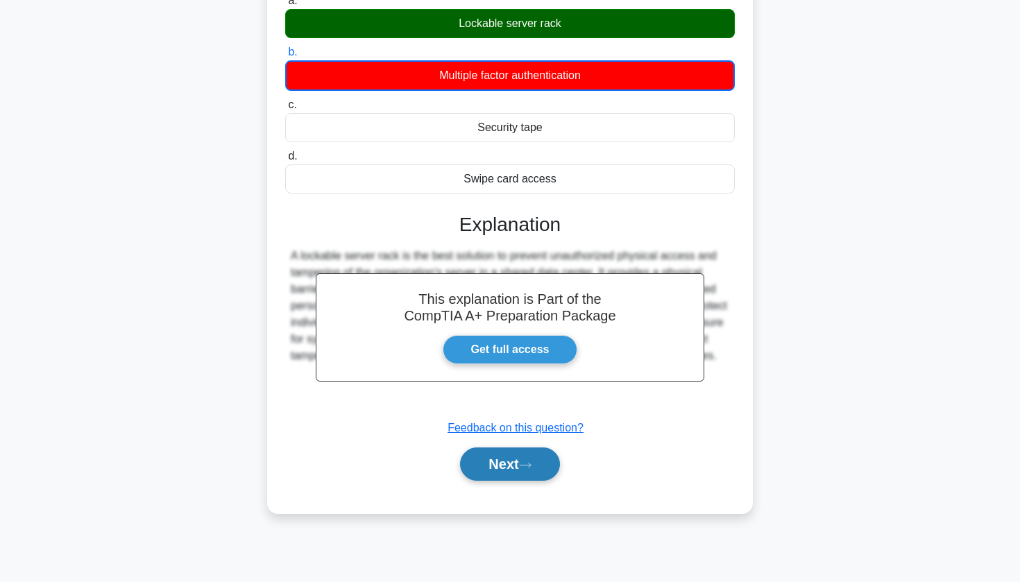
click at [484, 466] on button "Next" at bounding box center [509, 464] width 99 height 33
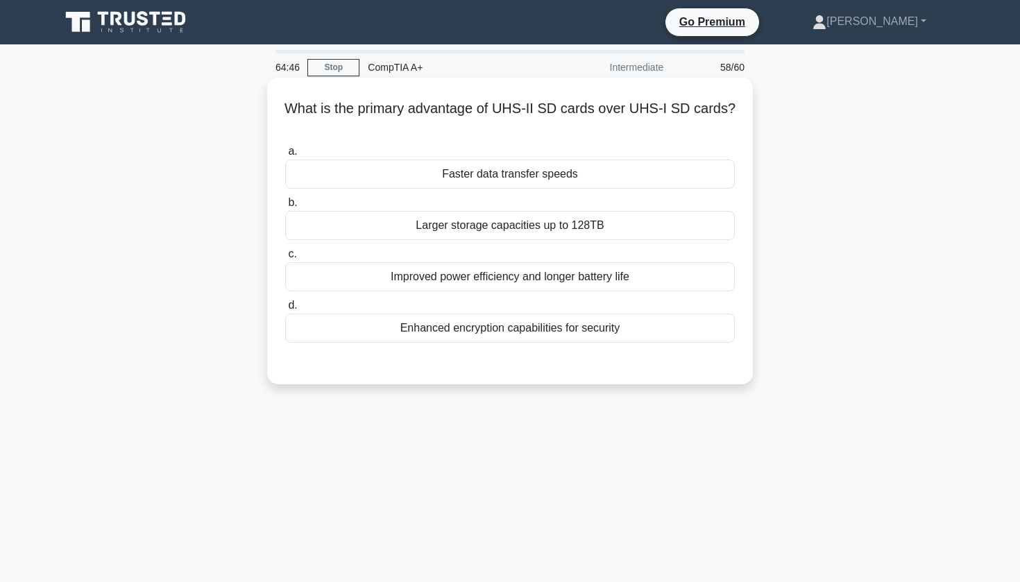
click at [551, 175] on div "Faster data transfer speeds" at bounding box center [510, 174] width 450 height 29
click at [285, 156] on input "a. Faster data transfer speeds" at bounding box center [285, 151] width 0 height 9
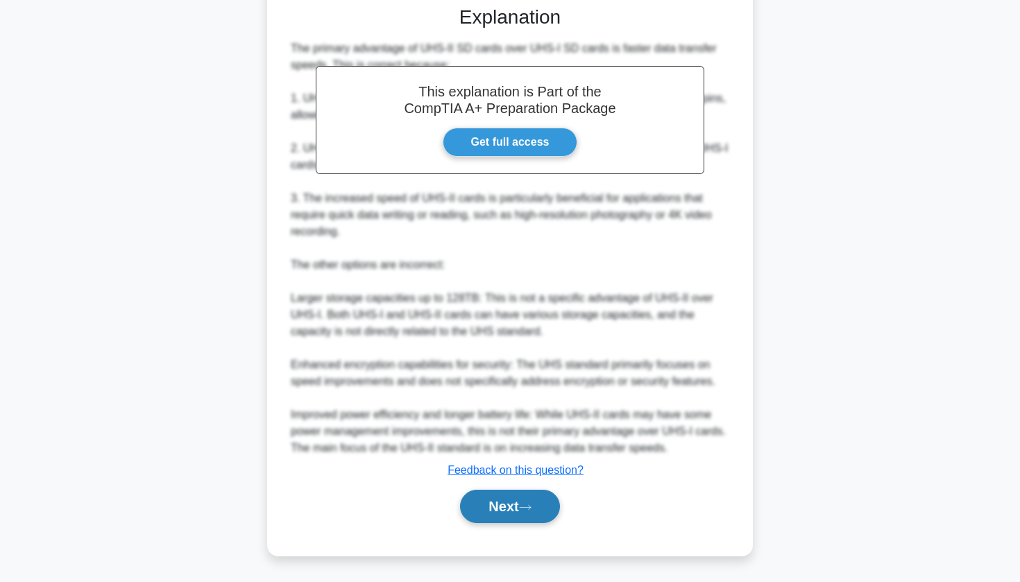
click at [489, 502] on button "Next" at bounding box center [509, 506] width 99 height 33
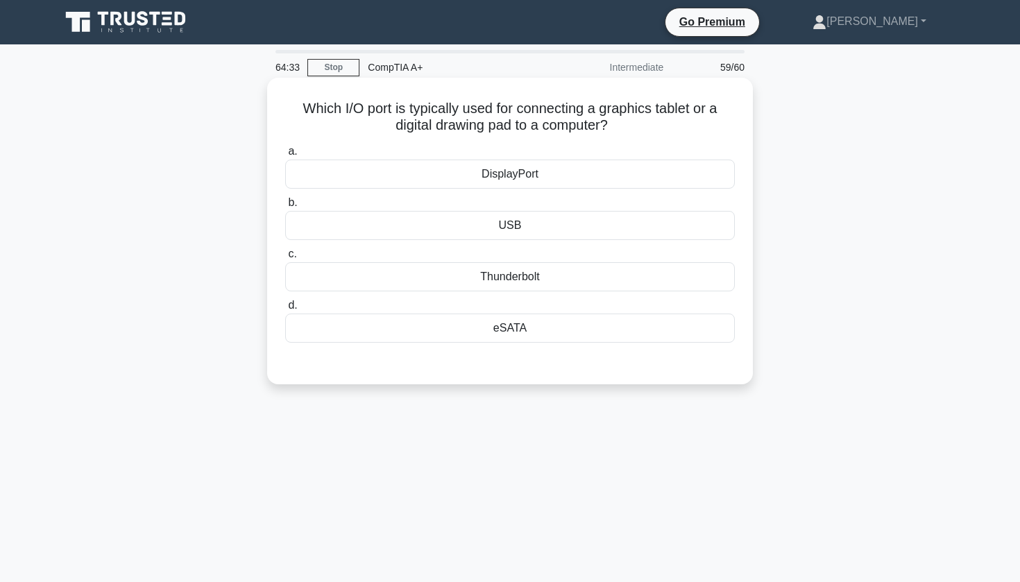
drag, startPoint x: 305, startPoint y: 108, endPoint x: 641, endPoint y: 128, distance: 336.5
click at [641, 128] on h5 "Which I/O port is typically used for connecting a graphics tablet or a digital …" at bounding box center [510, 117] width 452 height 35
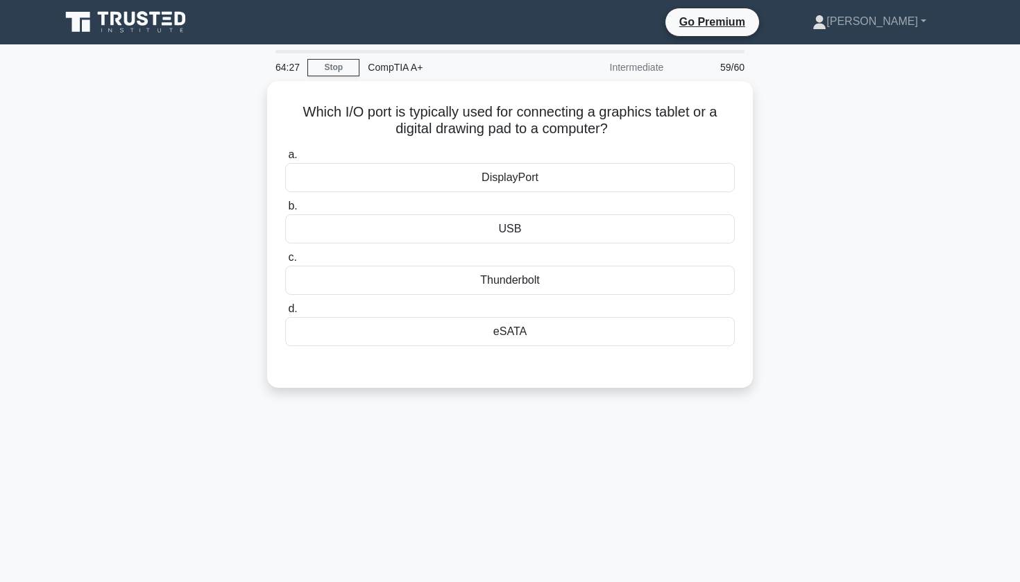
click at [142, 216] on div "Which I/O port is typically used for connecting a graphics tablet or a digital …" at bounding box center [510, 242] width 916 height 323
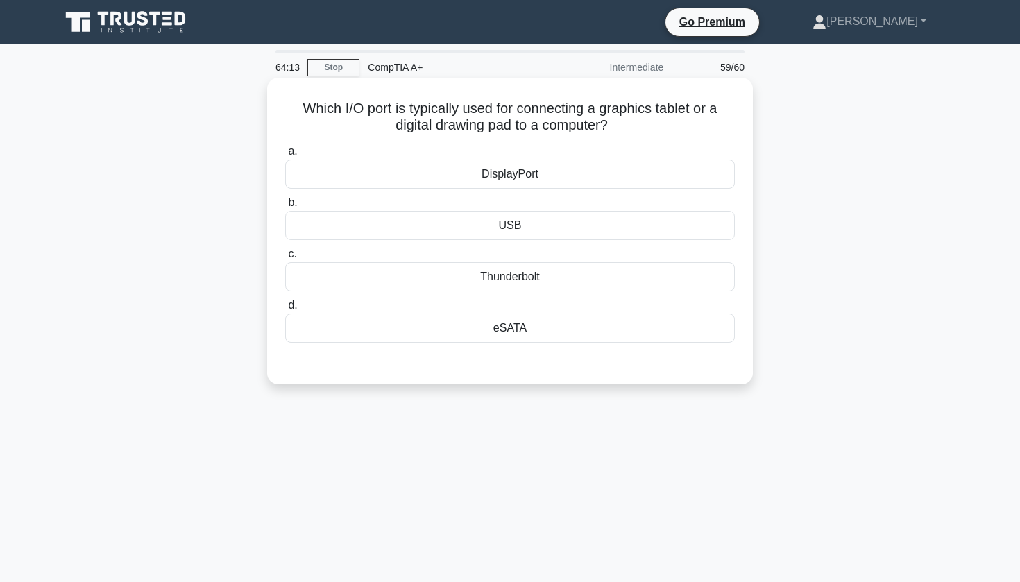
click at [529, 219] on div "USB" at bounding box center [510, 225] width 450 height 29
click at [285, 208] on input "b. USB" at bounding box center [285, 202] width 0 height 9
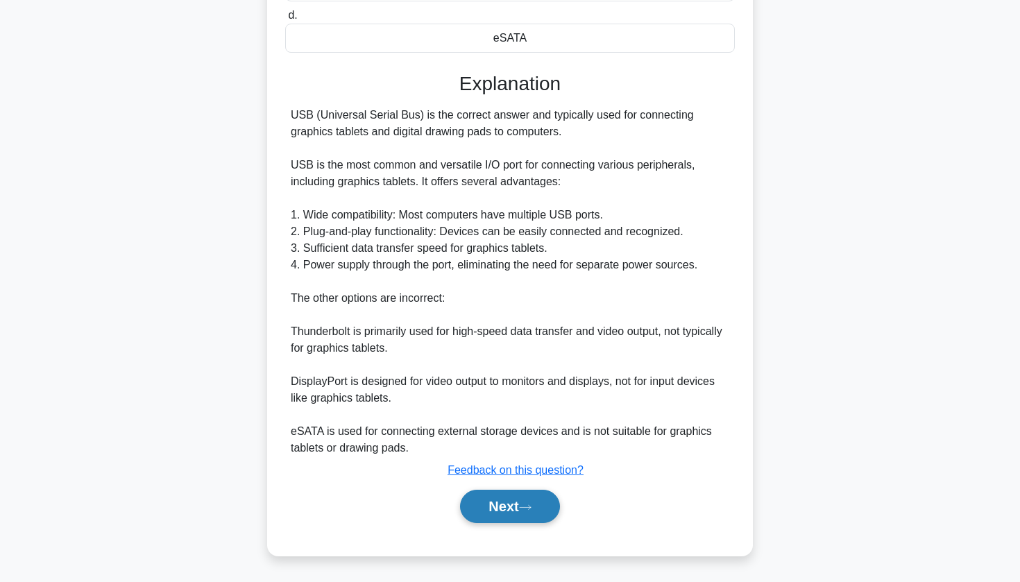
click at [500, 511] on button "Next" at bounding box center [509, 506] width 99 height 33
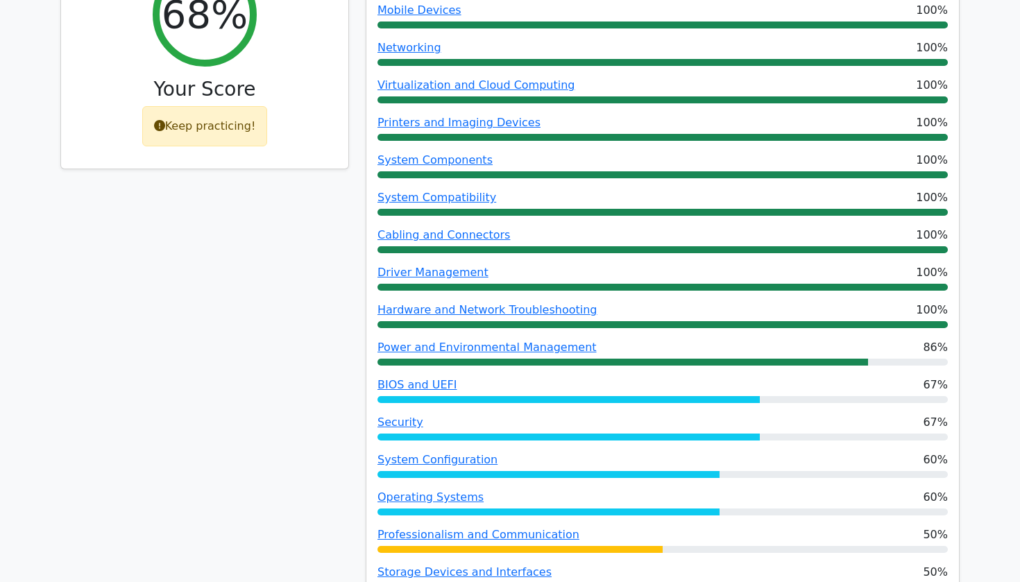
scroll to position [559, 0]
